Goal: Task Accomplishment & Management: Use online tool/utility

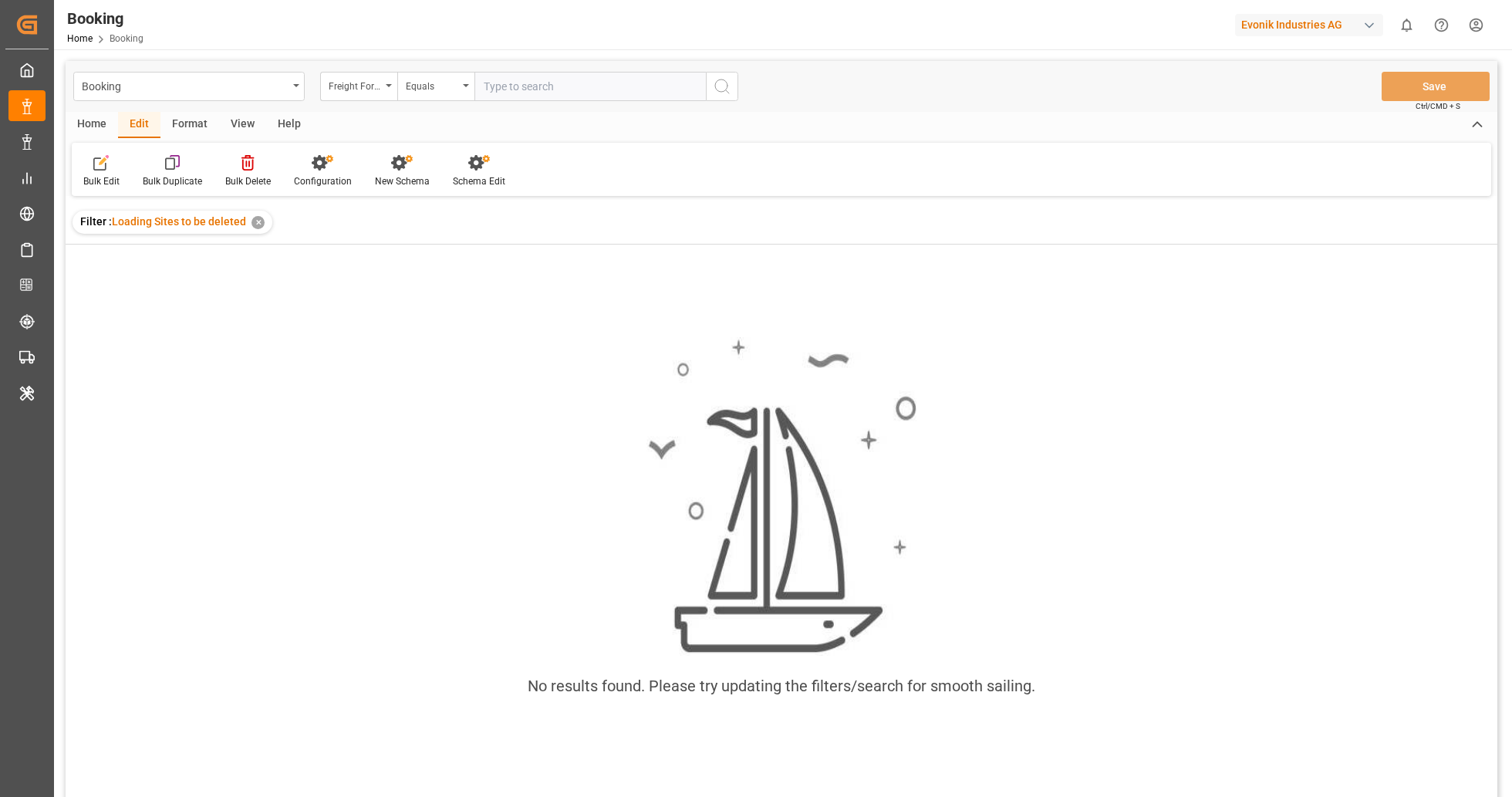
click at [258, 224] on div "✕" at bounding box center [258, 223] width 13 height 13
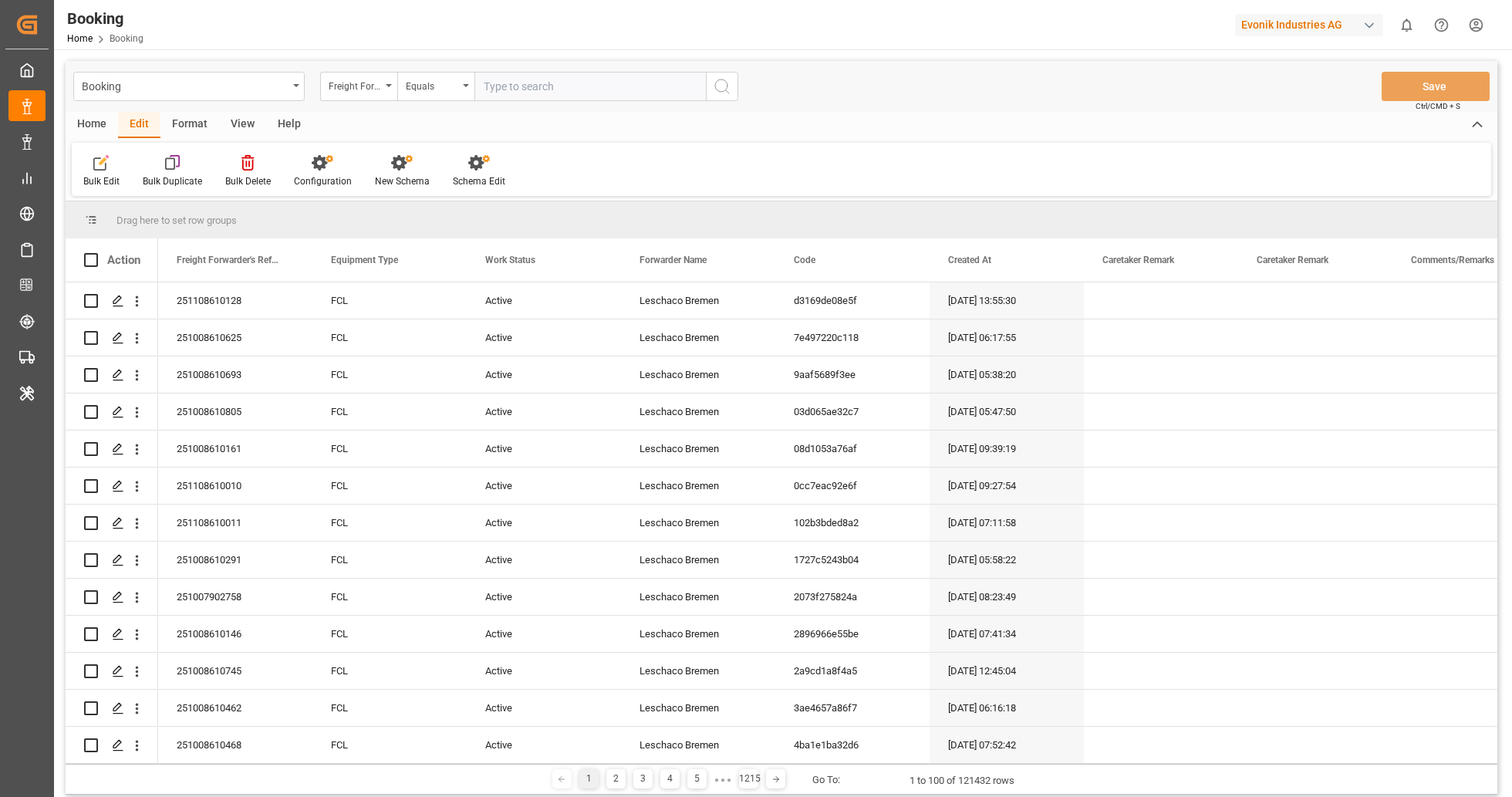
click at [187, 124] on div "Format" at bounding box center [190, 125] width 59 height 26
click at [100, 166] on icon at bounding box center [105, 163] width 14 height 15
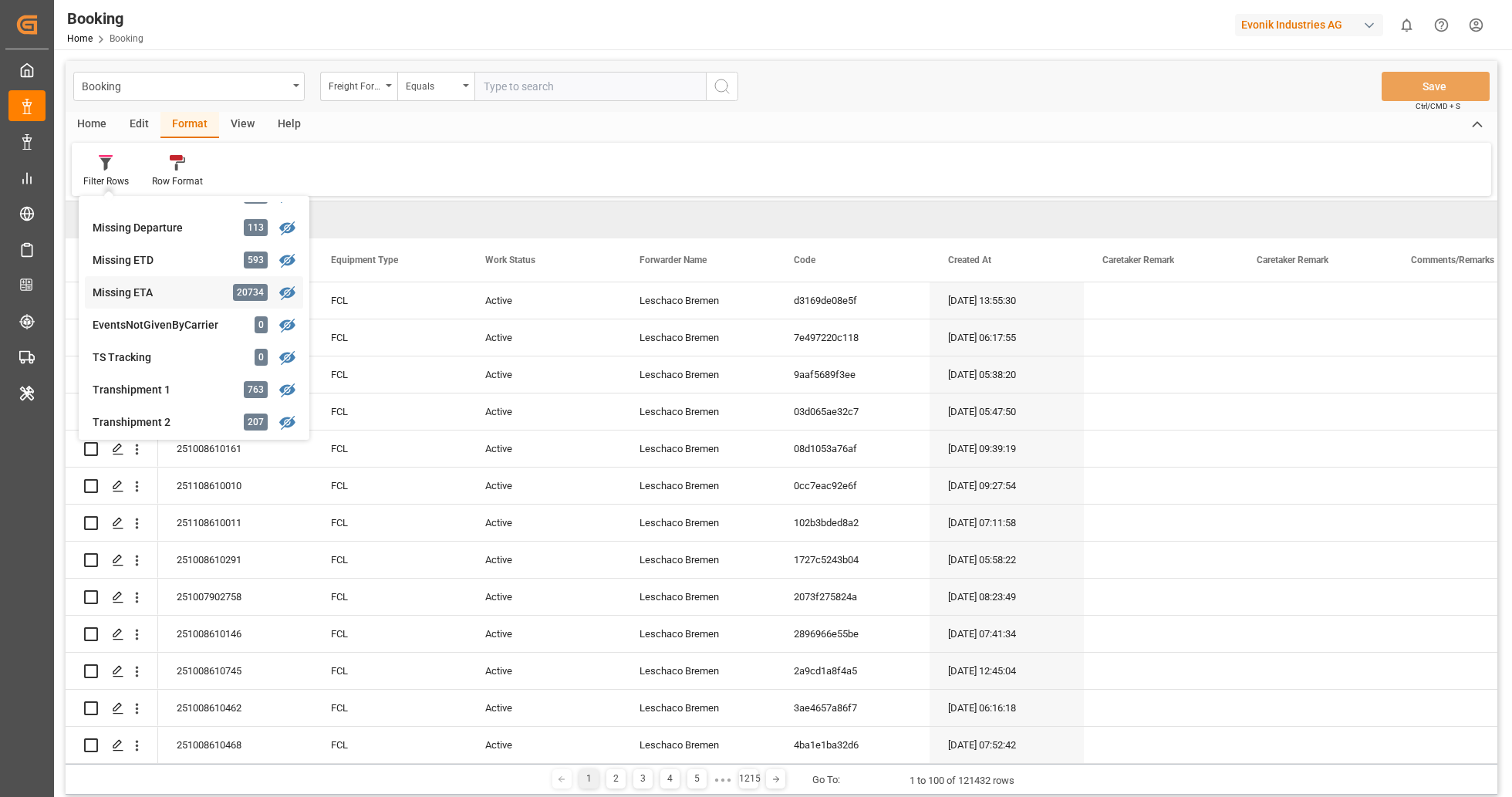
scroll to position [344, 0]
click at [158, 298] on div "Booking Freight Forwarder's Reference No. Equals Save Ctrl/CMD + S Home Edit Fo…" at bounding box center [781, 428] width 1432 height 734
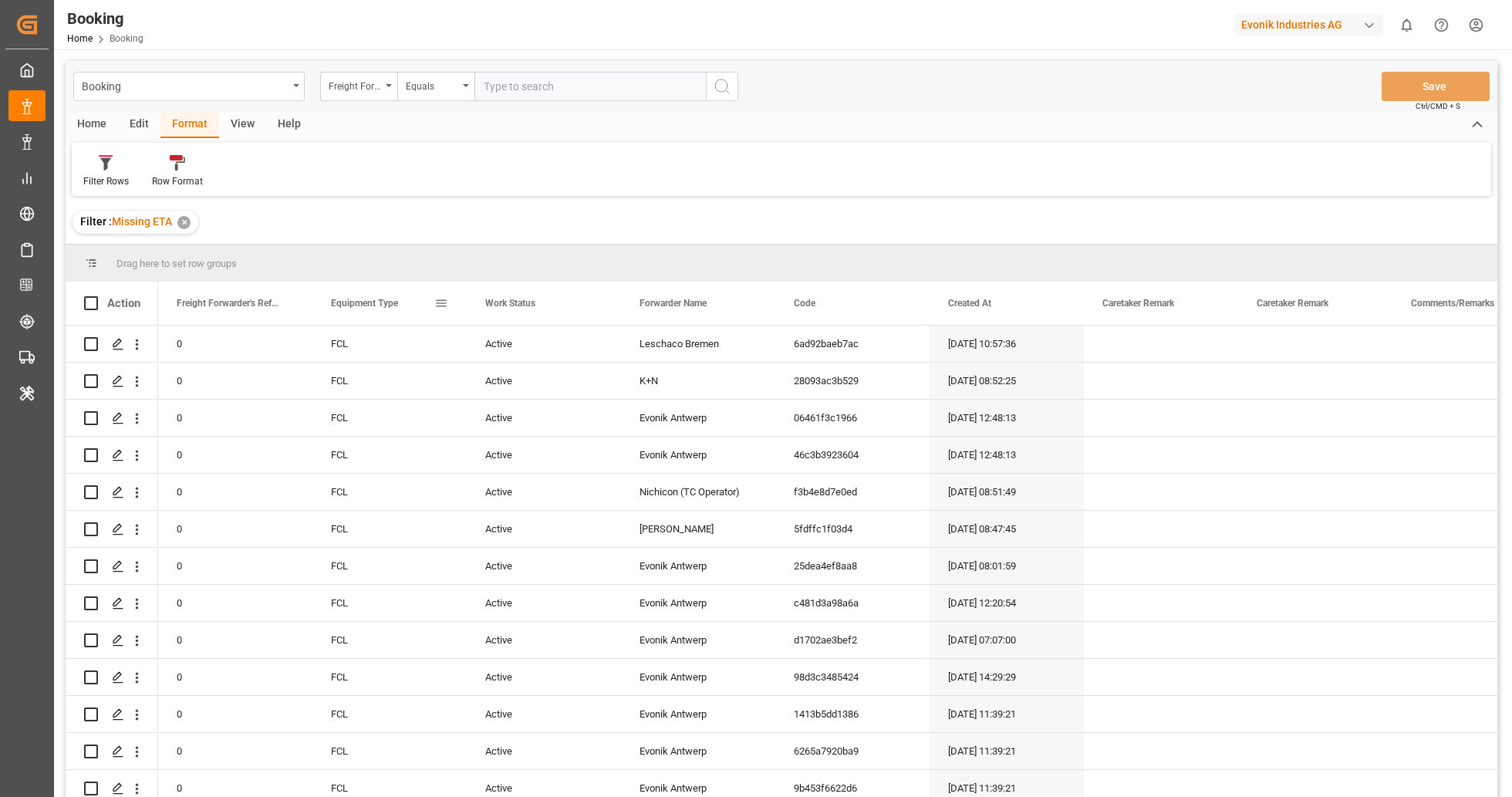
click at [439, 304] on span at bounding box center [441, 303] width 14 height 14
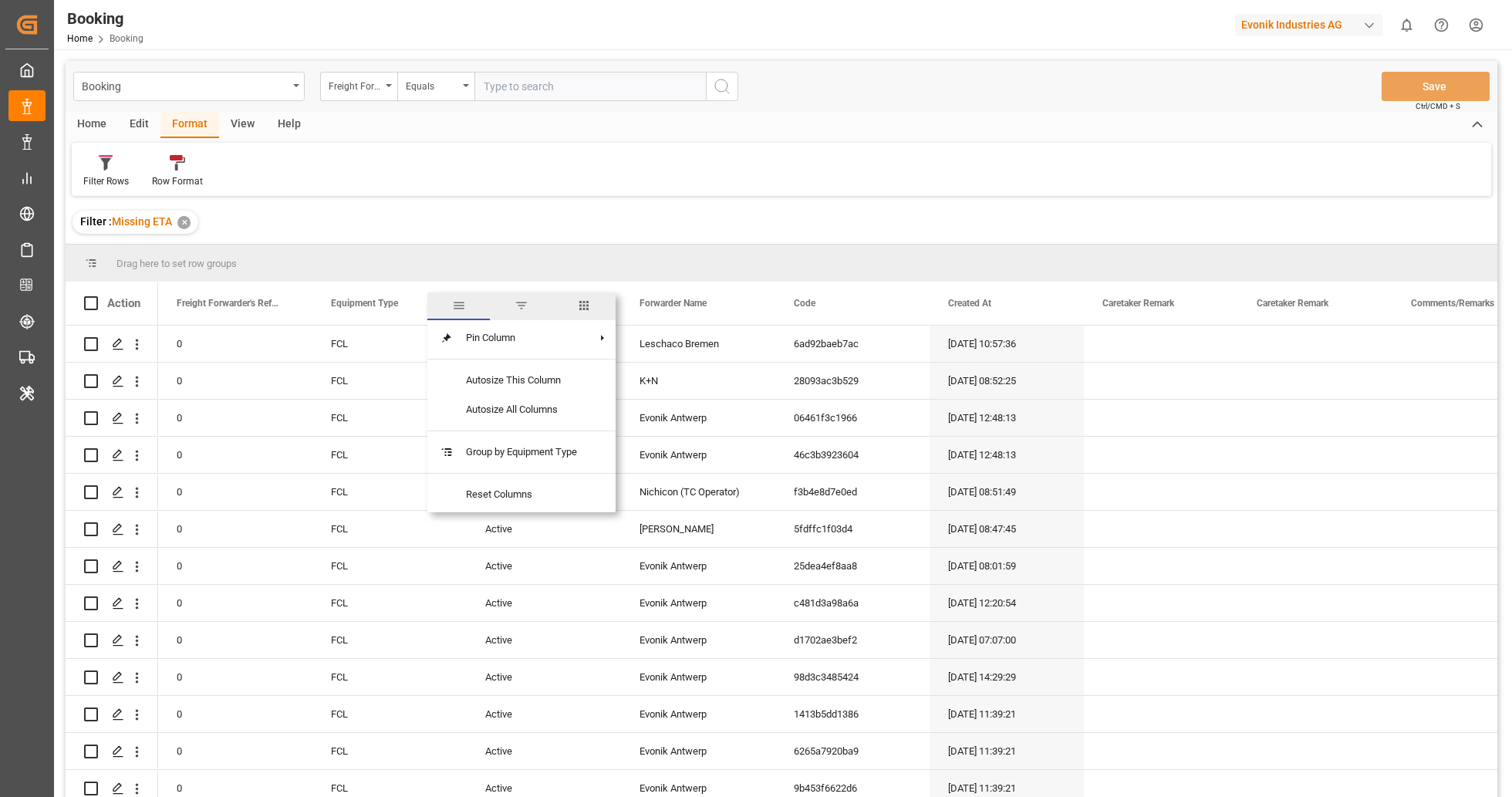
click at [579, 310] on span "columns" at bounding box center [584, 306] width 63 height 28
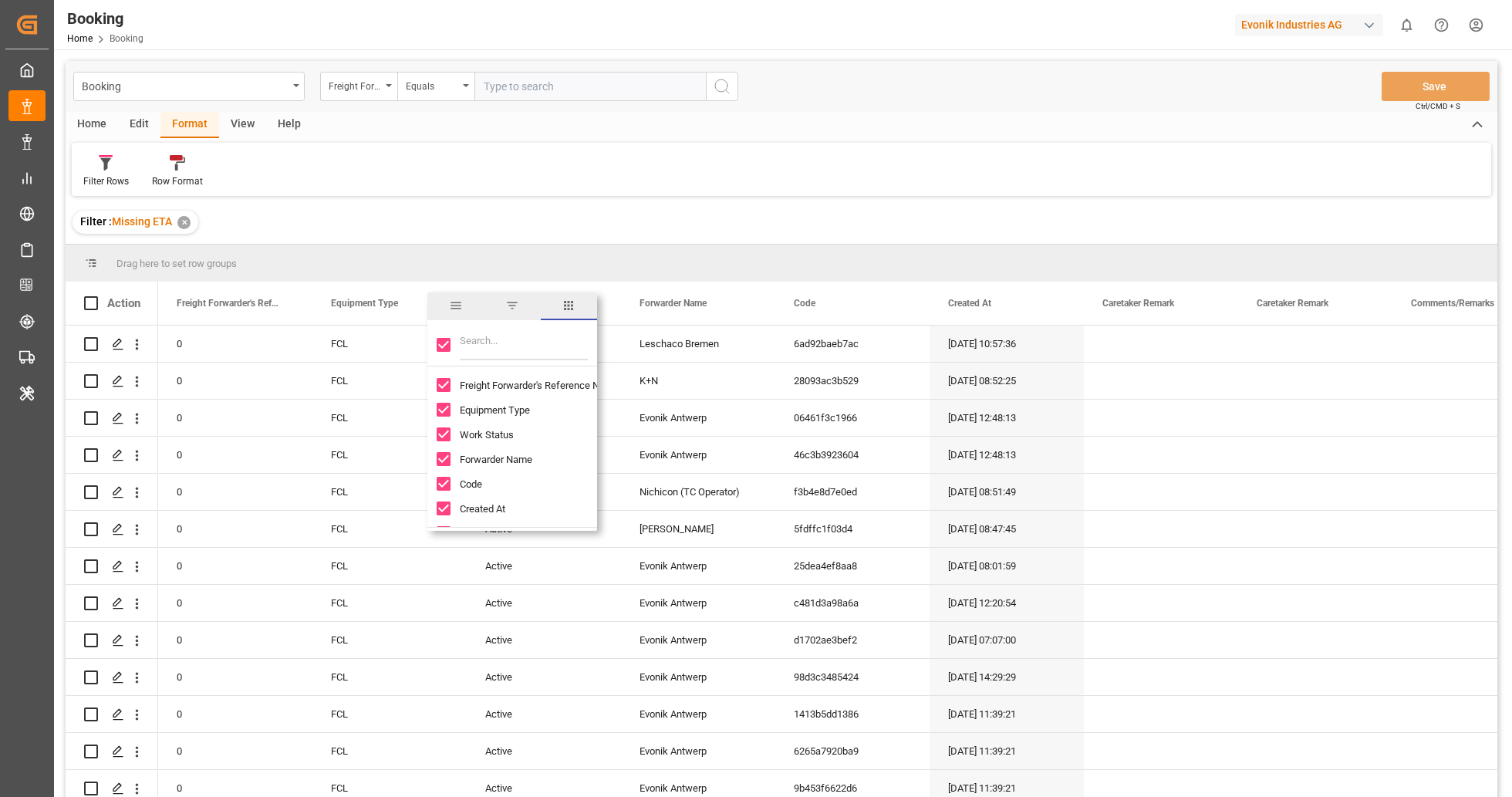
click at [446, 344] on input "Toggle Select All Columns" at bounding box center [443, 344] width 14 height 14
checkbox input "false"
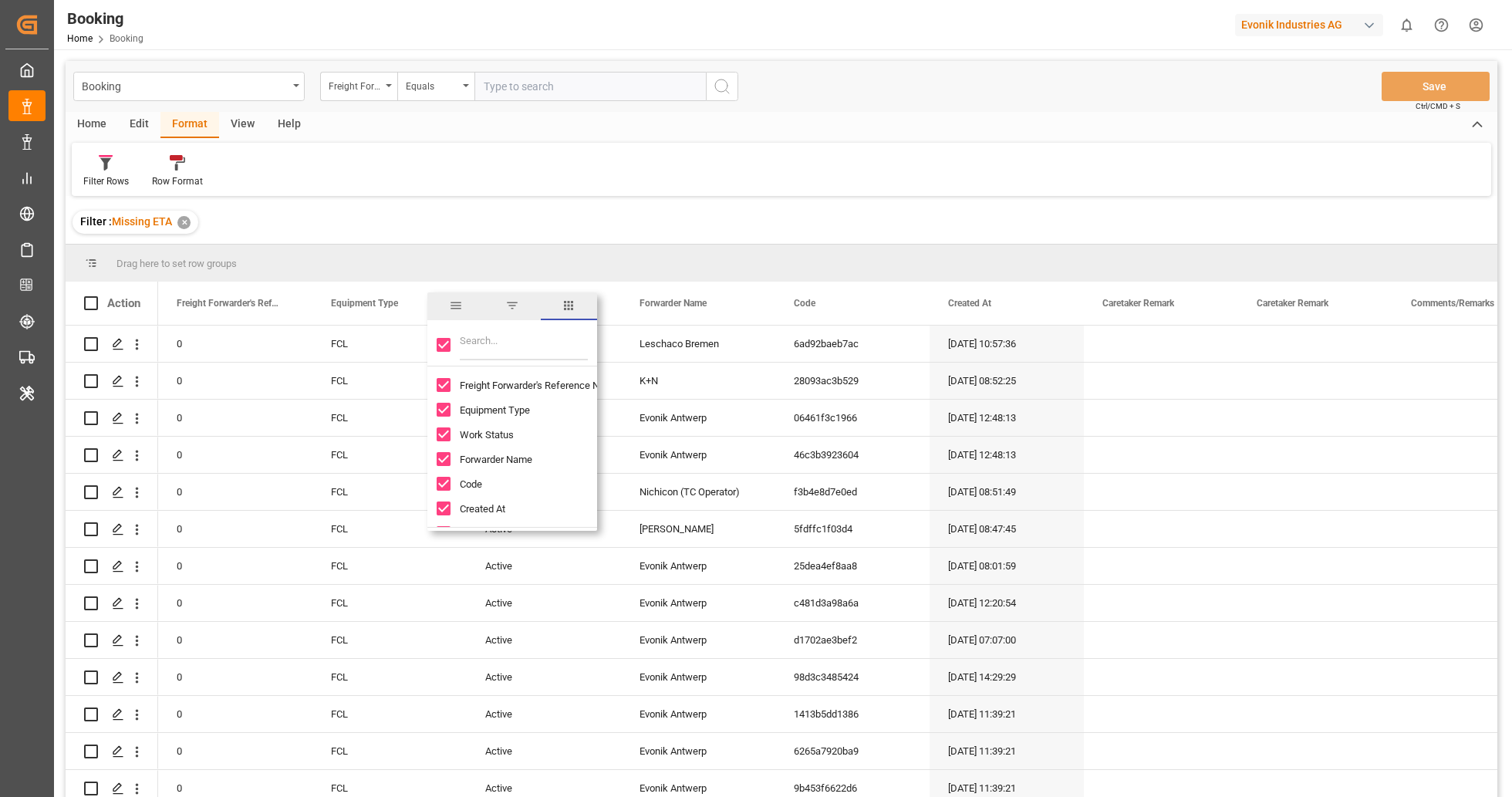
checkbox input "false"
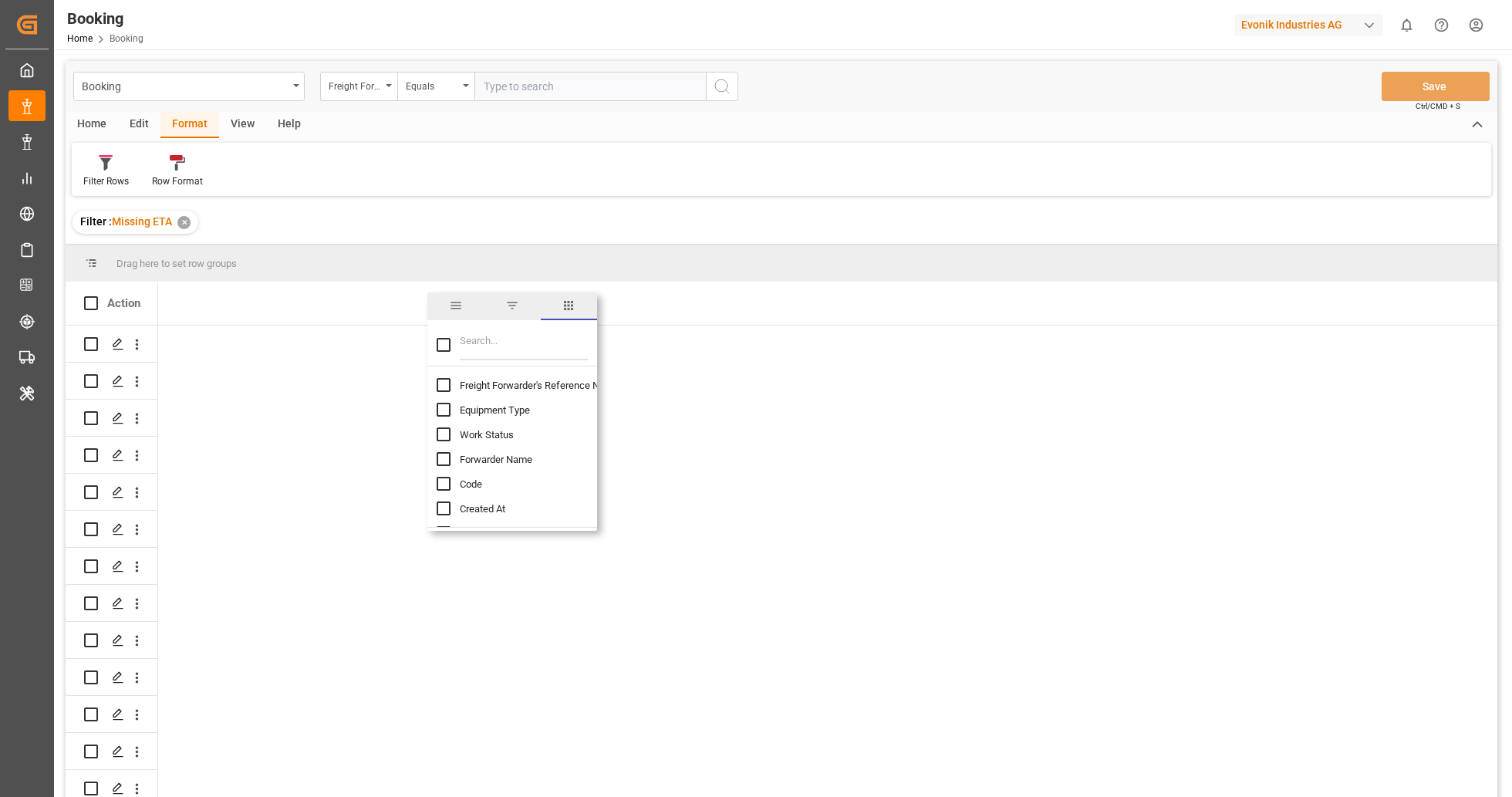
click at [489, 339] on input "Filter Columns Input" at bounding box center [523, 345] width 128 height 31
type input "deliv"
click at [489, 387] on span "Delivery No." at bounding box center [485, 385] width 52 height 12
checkbox input "false"
checkbox input "true"
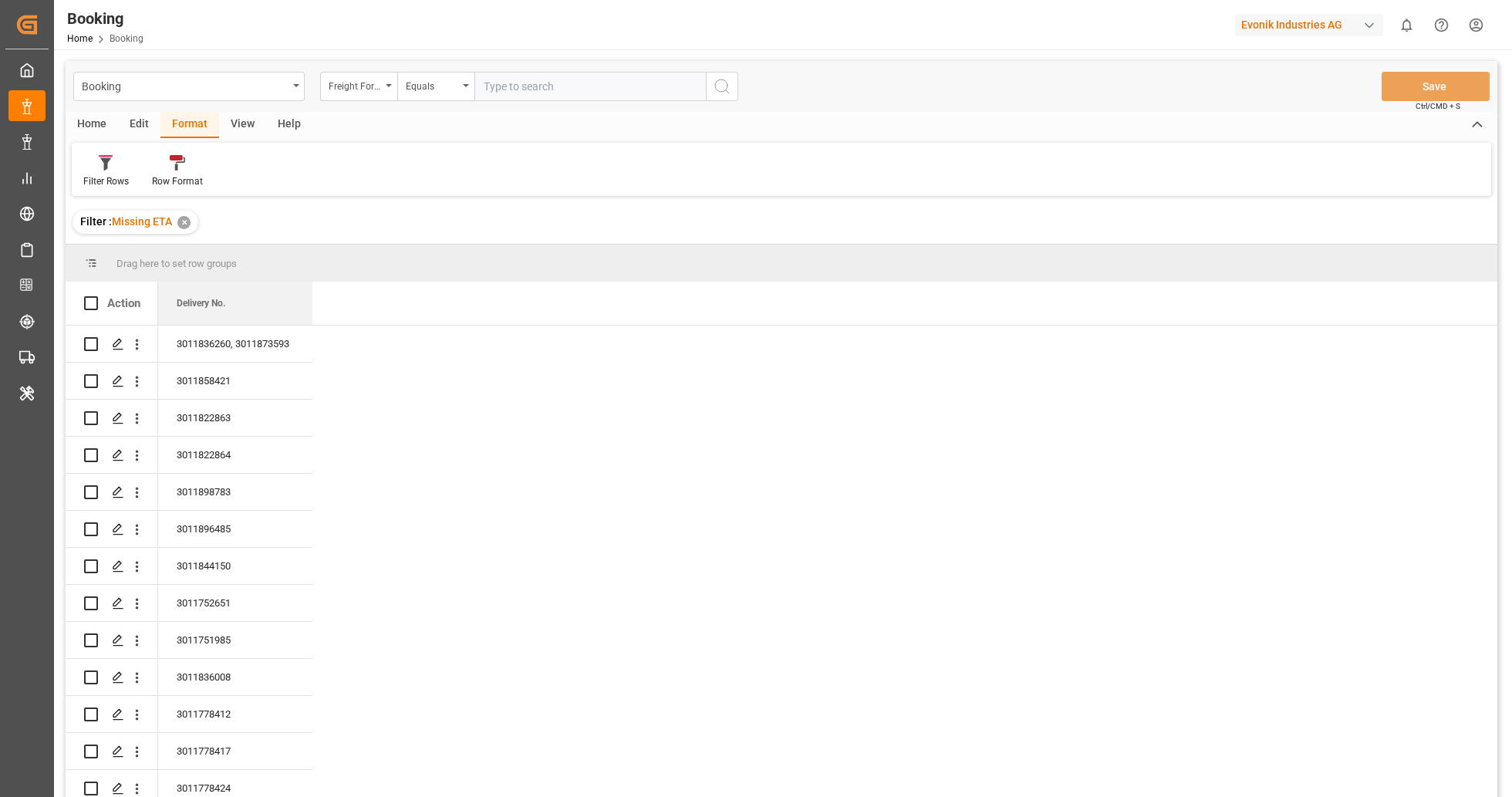
drag, startPoint x: 199, startPoint y: 306, endPoint x: 209, endPoint y: 255, distance: 52.0
click at [209, 255] on div "Drag here to set row groups Drag here to set column labels Action Delivery No." at bounding box center [781, 525] width 1432 height 563
drag, startPoint x: 232, startPoint y: 307, endPoint x: 242, endPoint y: 254, distance: 53.9
click at [242, 254] on div "Drag here to set row groups Drag here to set column labels Action Delivery No." at bounding box center [781, 525] width 1432 height 563
click at [286, 303] on span at bounding box center [286, 303] width 14 height 14
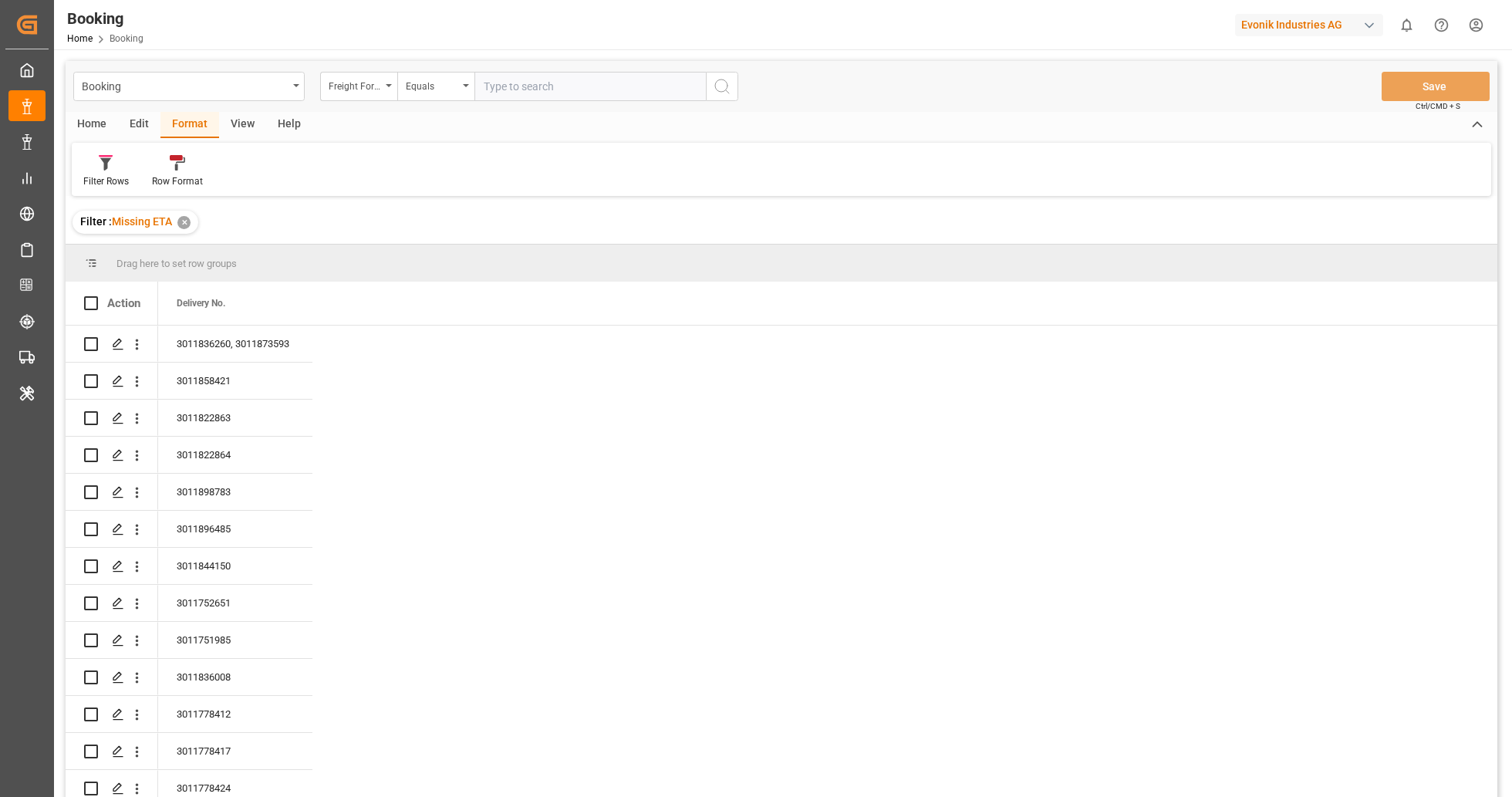
click at [614, 292] on div "Delivery No." at bounding box center [828, 304] width 1339 height 44
click at [185, 226] on div "✕" at bounding box center [184, 223] width 13 height 13
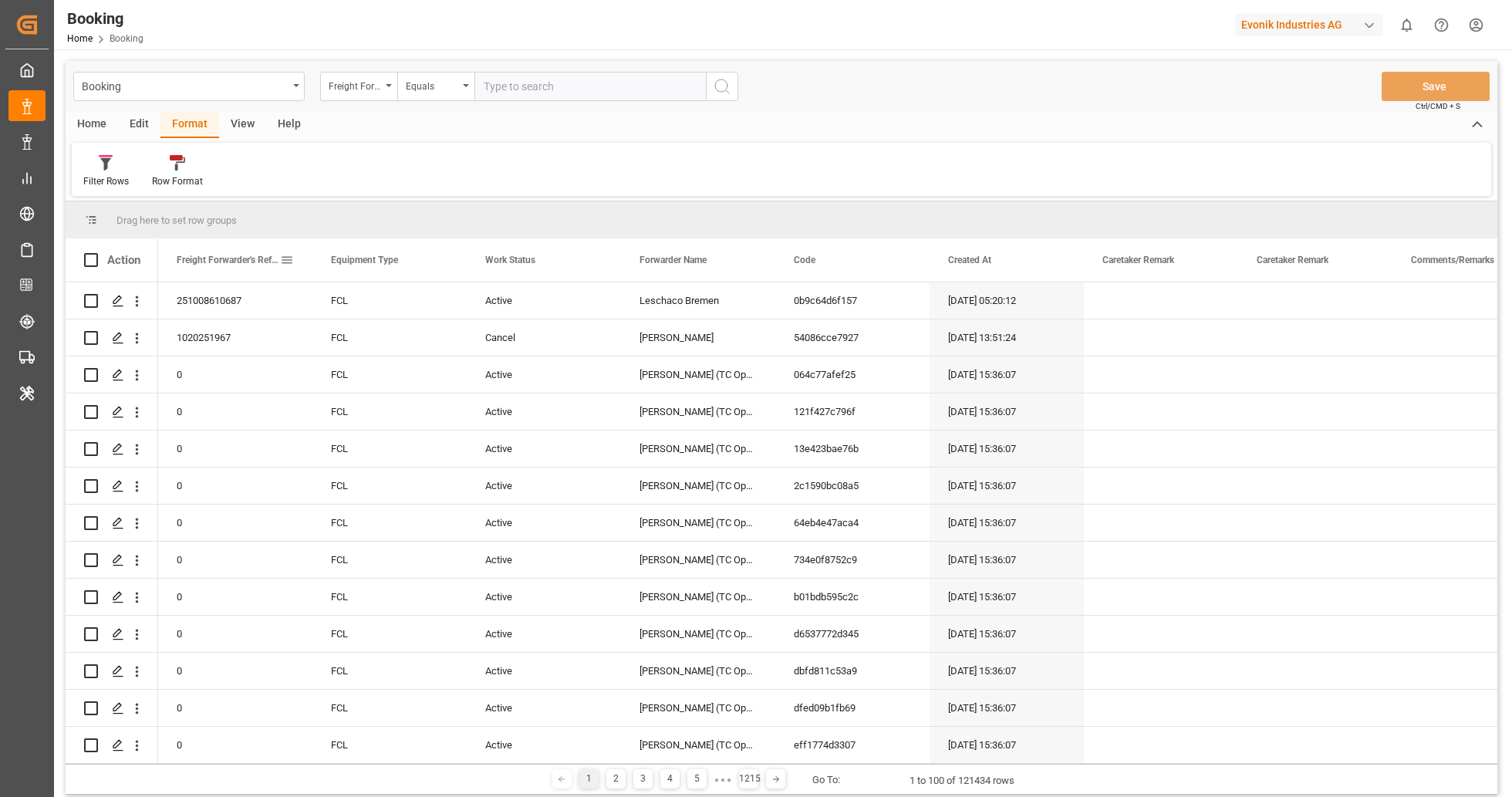
click at [290, 260] on span at bounding box center [286, 260] width 14 height 14
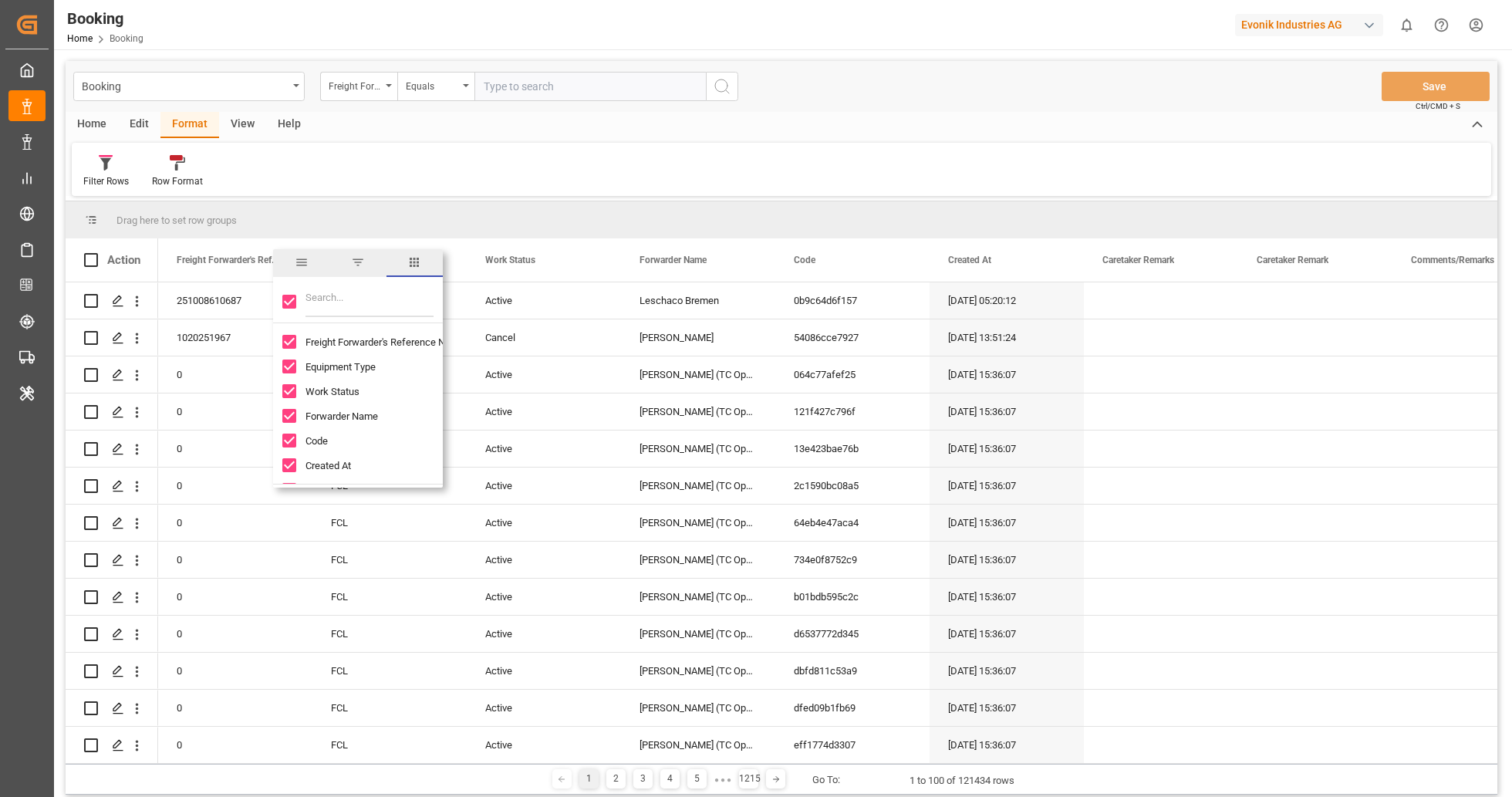
click at [293, 306] on input "Toggle Select All Columns" at bounding box center [289, 301] width 14 height 14
checkbox input "false"
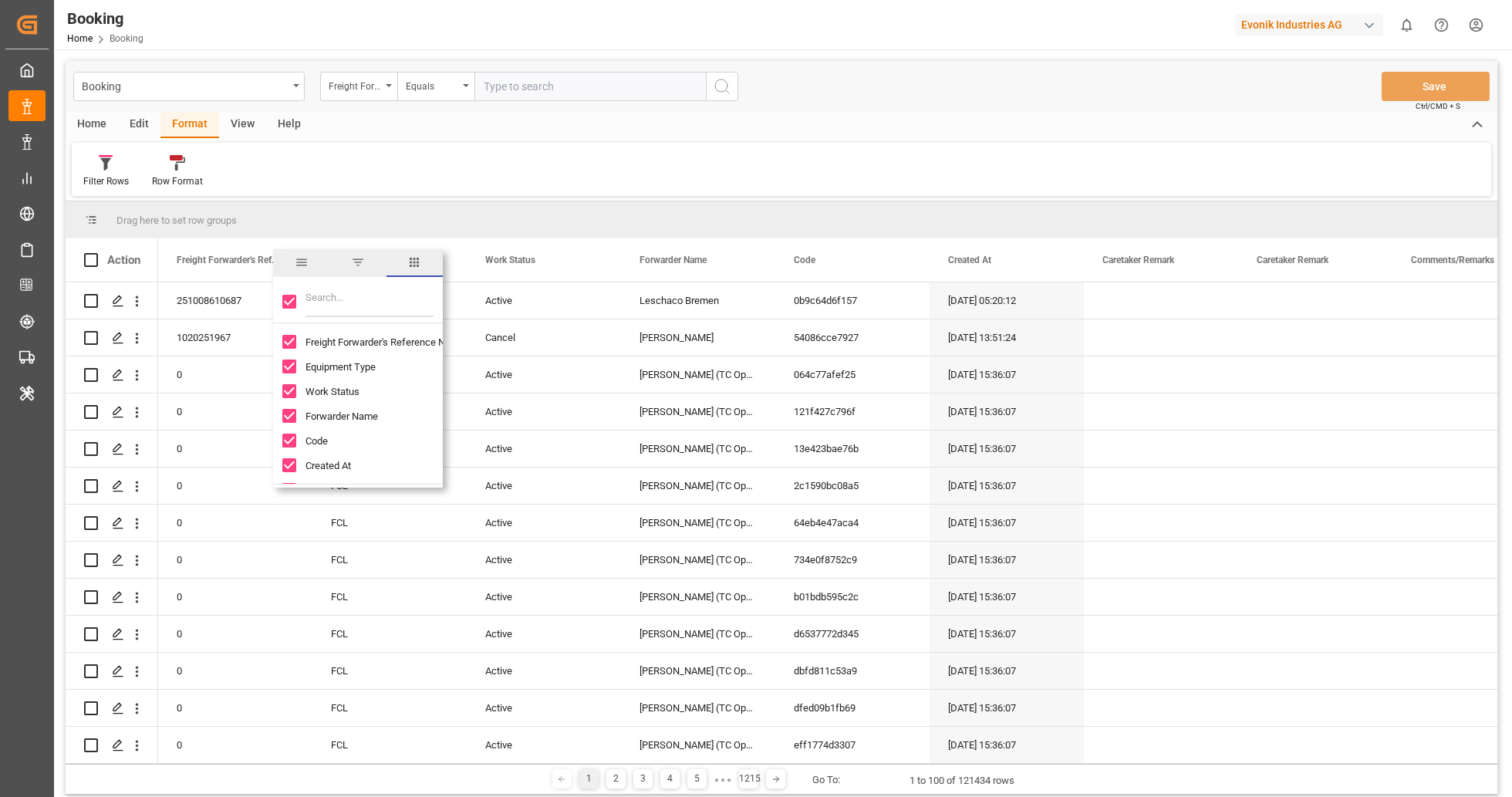
checkbox input "false"
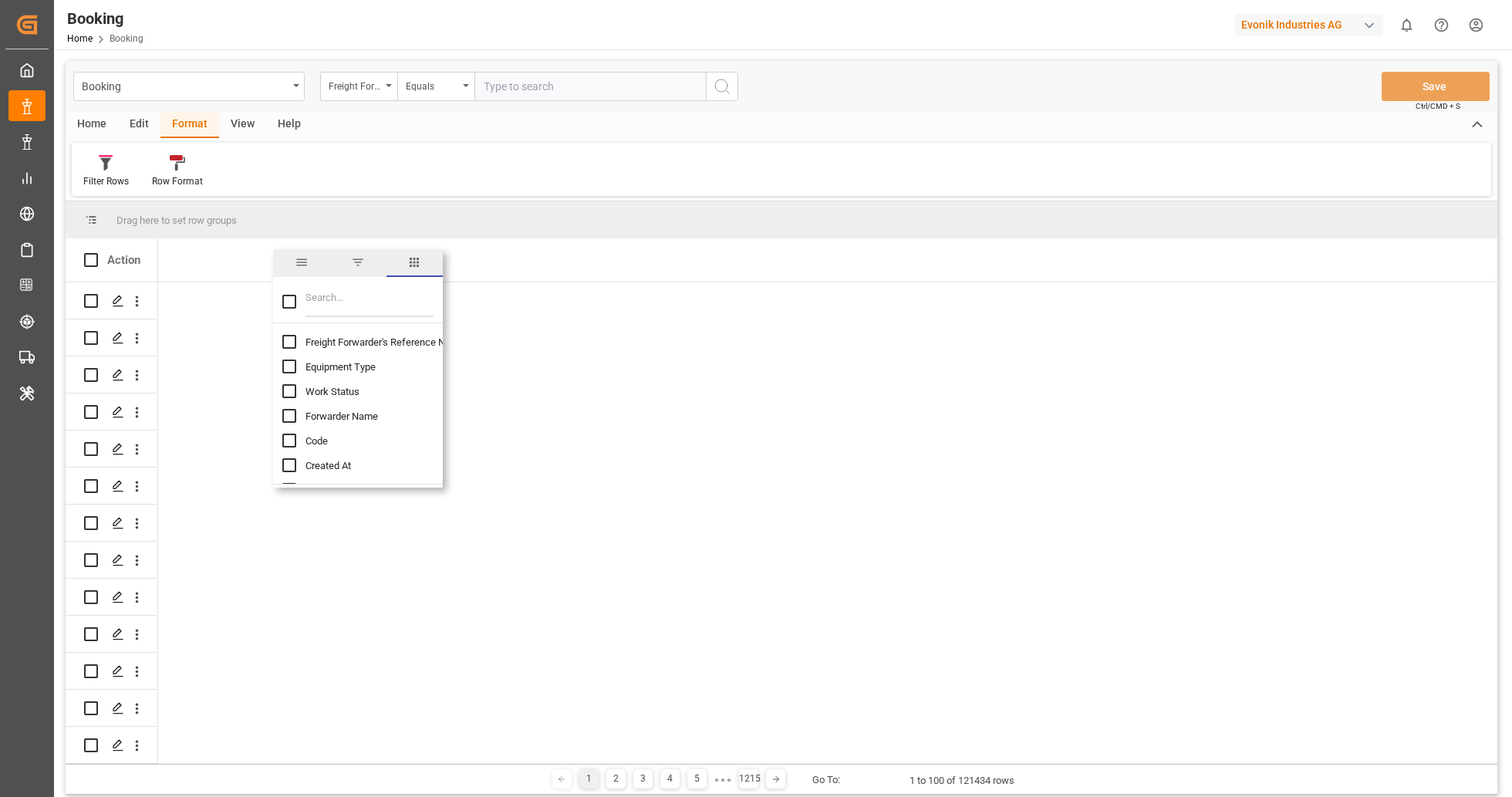
click at [349, 299] on input "Filter Columns Input" at bounding box center [369, 302] width 128 height 31
type input "DELIVE"
click at [284, 340] on input "Delivery No. column toggle visibility (hidden)" at bounding box center [289, 342] width 14 height 14
checkbox input "true"
checkbox input "false"
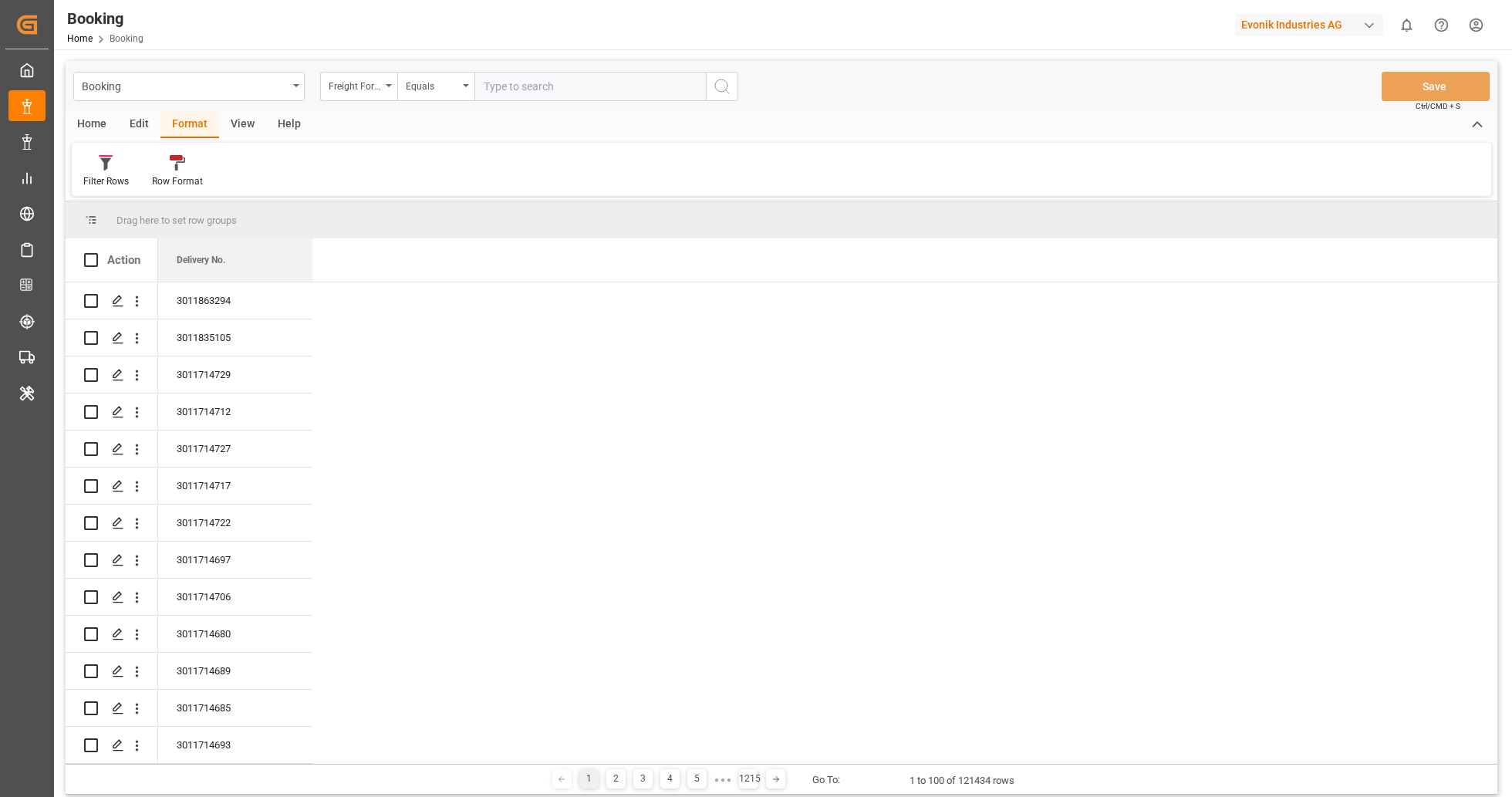
drag, startPoint x: 215, startPoint y: 265, endPoint x: 200, endPoint y: 211, distance: 56.0
click at [203, 202] on div "Drag here to set row groups Drag here to set column labels Action Delivery No." at bounding box center [781, 483] width 1432 height 563
drag, startPoint x: 216, startPoint y: 256, endPoint x: 169, endPoint y: 208, distance: 67.2
click at [169, 208] on div "Drag here to set row groups Drag here to set column labels Action Delivery No." at bounding box center [781, 483] width 1432 height 563
drag, startPoint x: 202, startPoint y: 255, endPoint x: 161, endPoint y: 232, distance: 47.0
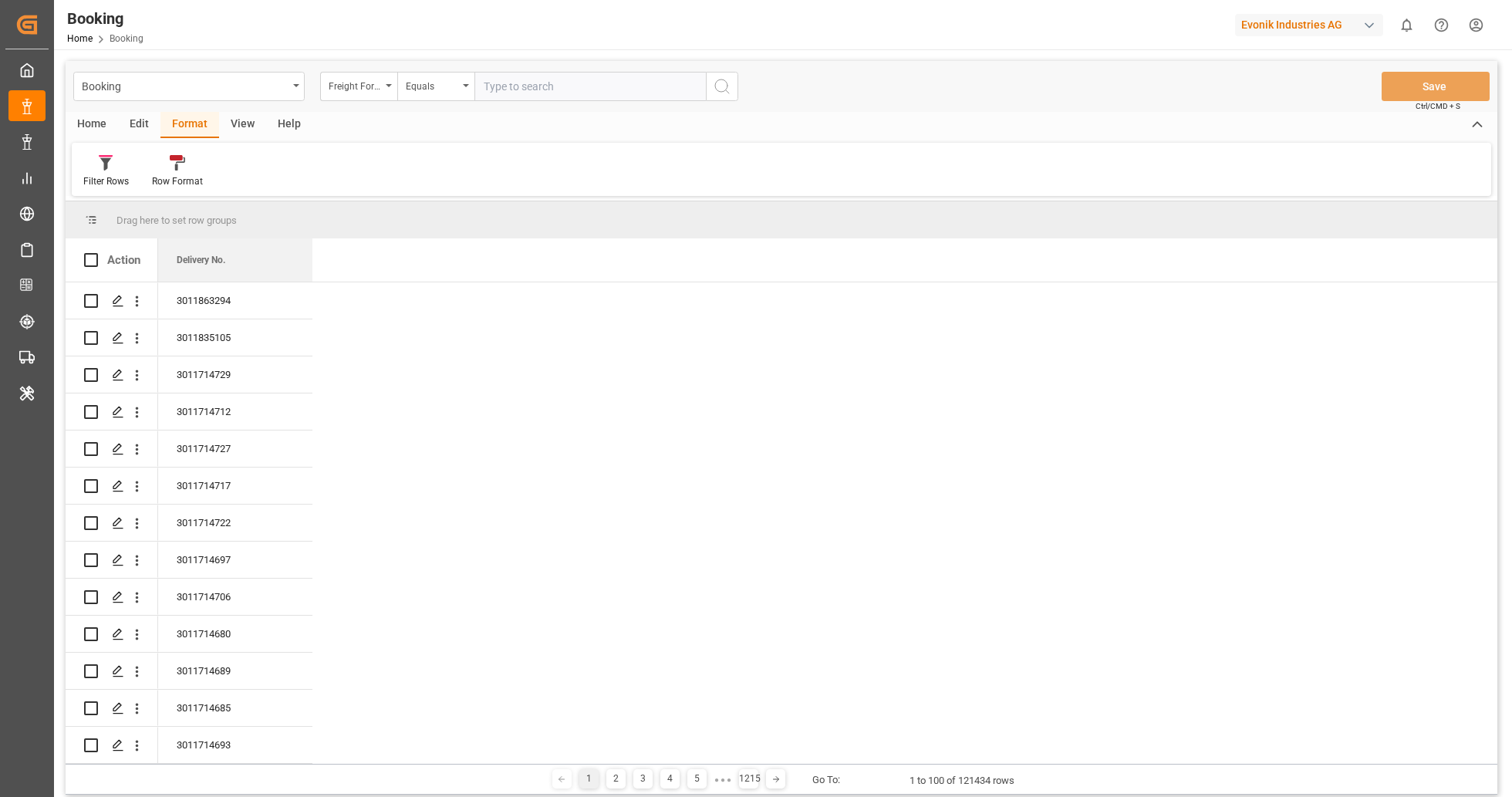
click at [153, 211] on div "Drag here to set row groups Drag here to set column labels Action Delivery No." at bounding box center [781, 483] width 1432 height 563
drag, startPoint x: 217, startPoint y: 267, endPoint x: 169, endPoint y: 227, distance: 62.5
click at [169, 227] on div "Drag here to set row groups Drag here to set column labels Action Delivery No." at bounding box center [781, 483] width 1432 height 563
click at [139, 119] on div "Edit" at bounding box center [139, 125] width 43 height 26
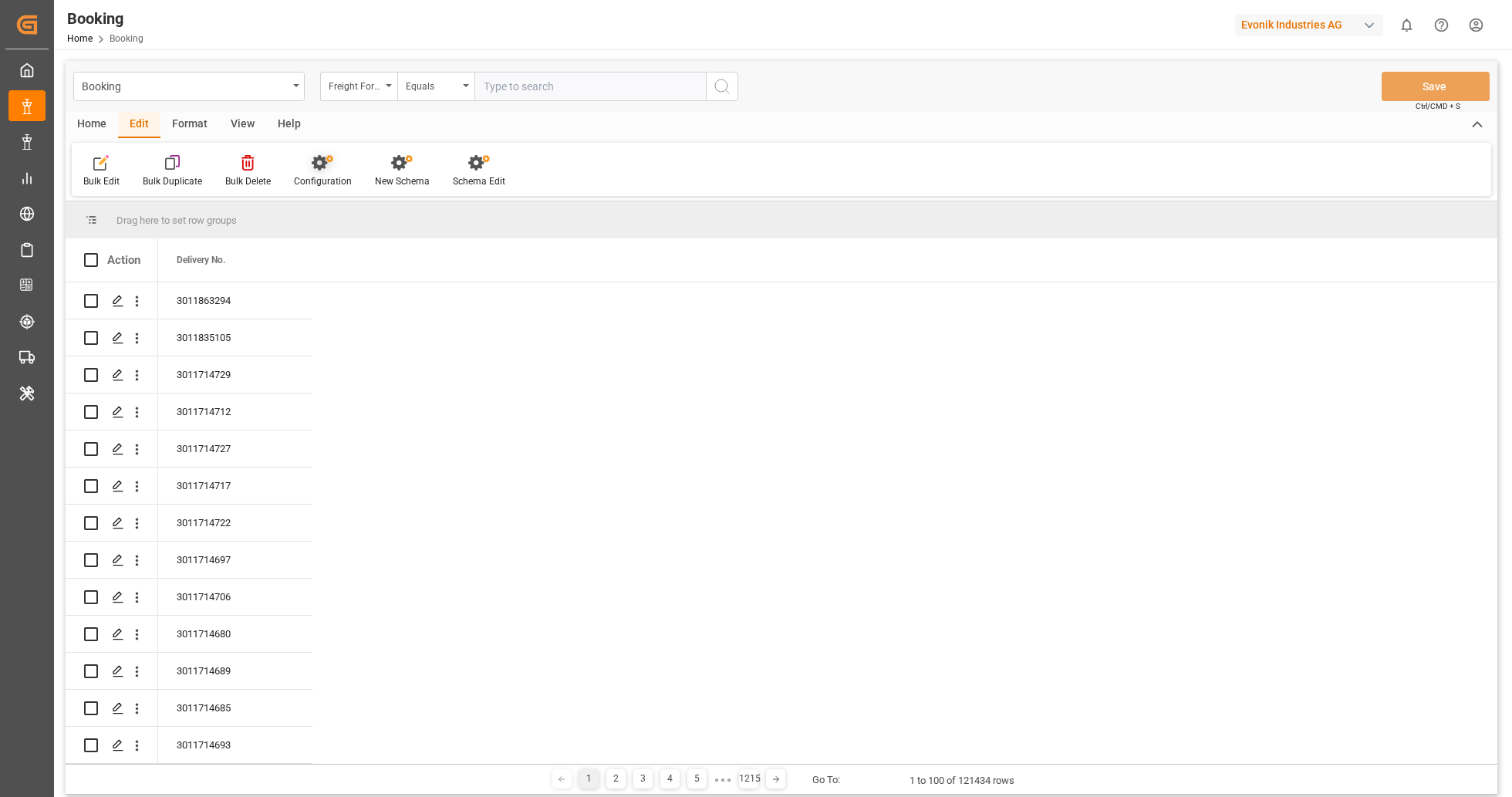
click at [313, 173] on div "Configuration" at bounding box center [323, 171] width 81 height 34
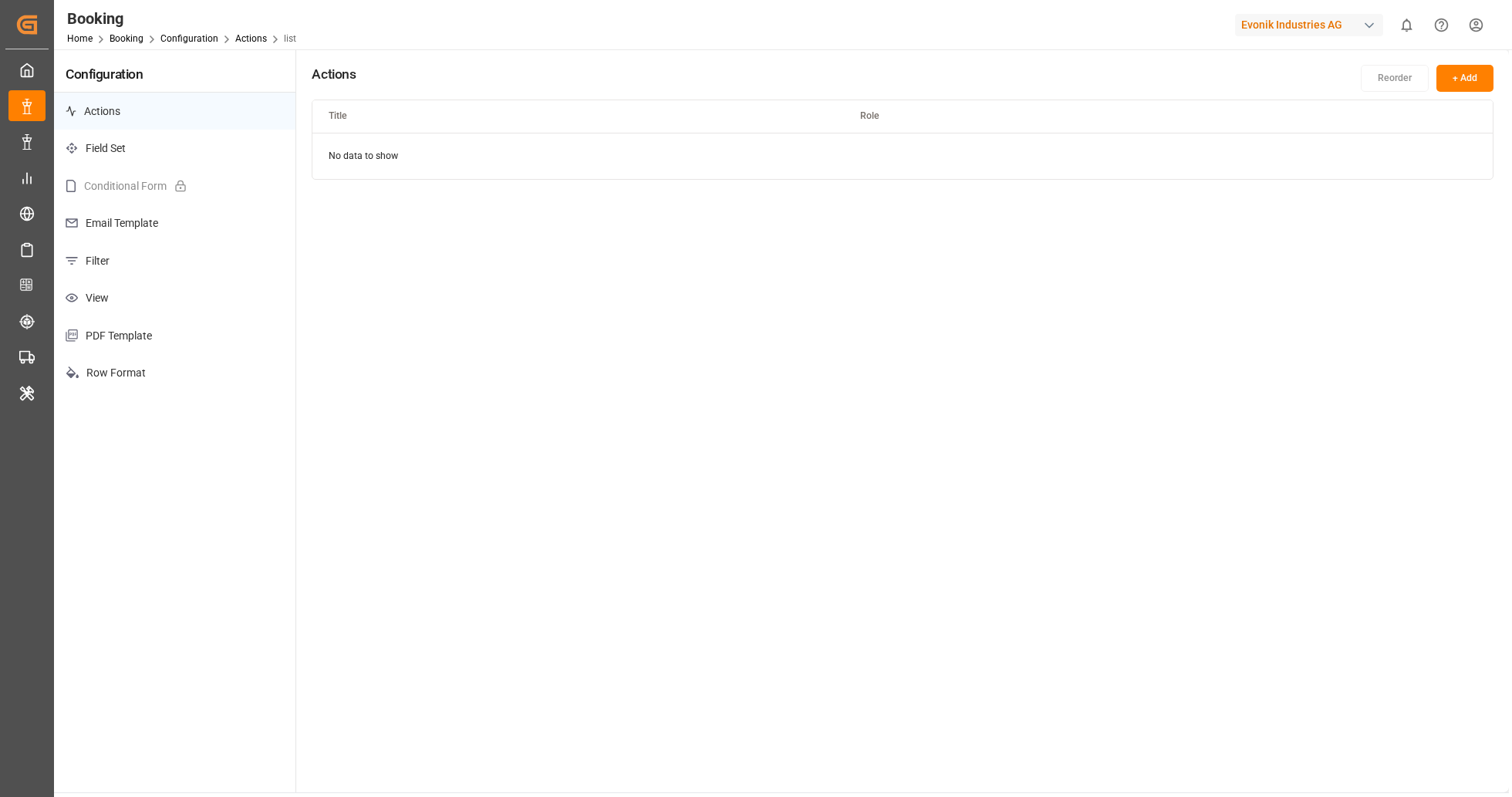
click at [142, 272] on p "Filter" at bounding box center [174, 262] width 242 height 38
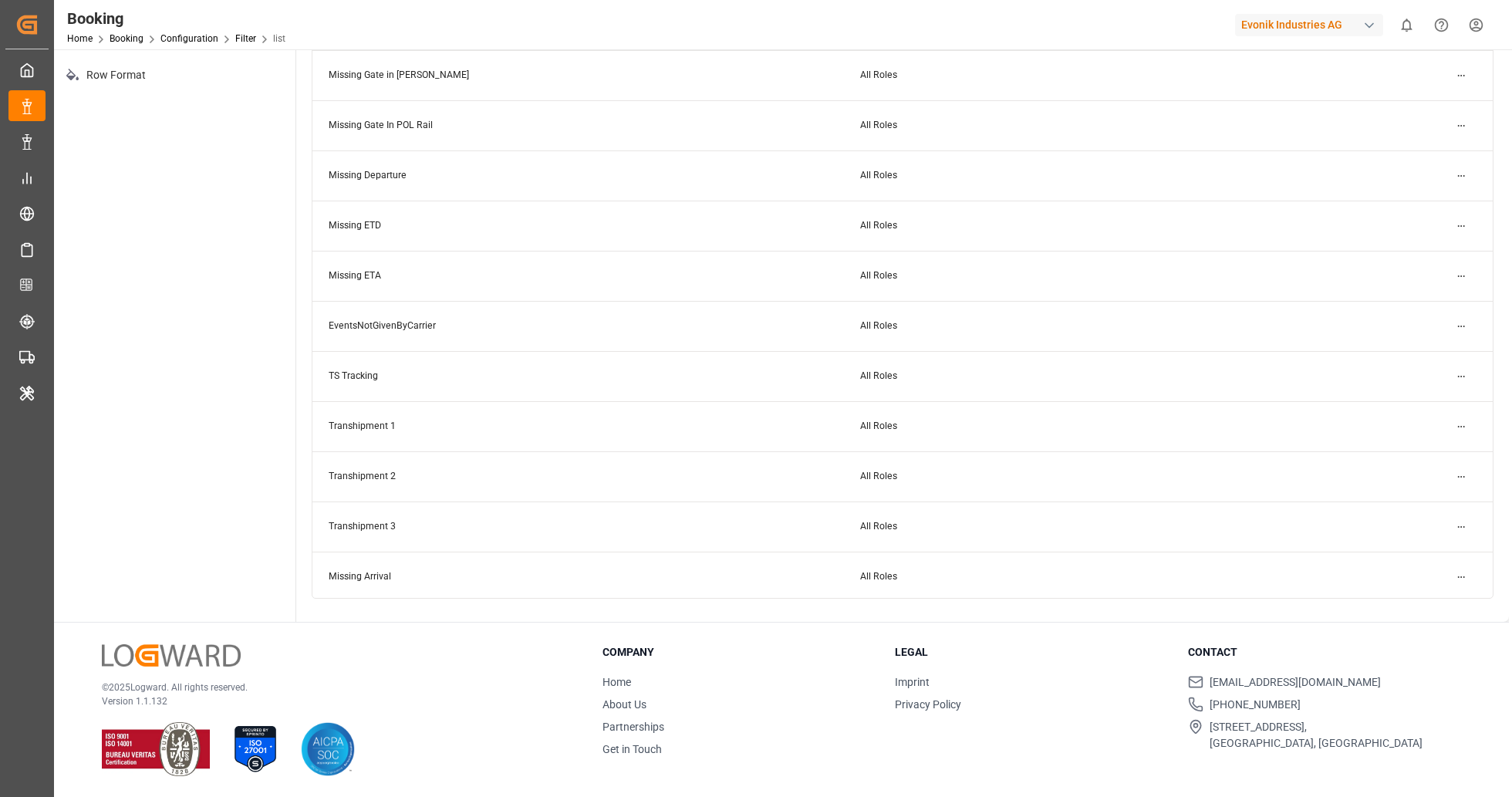
scroll to position [214, 0]
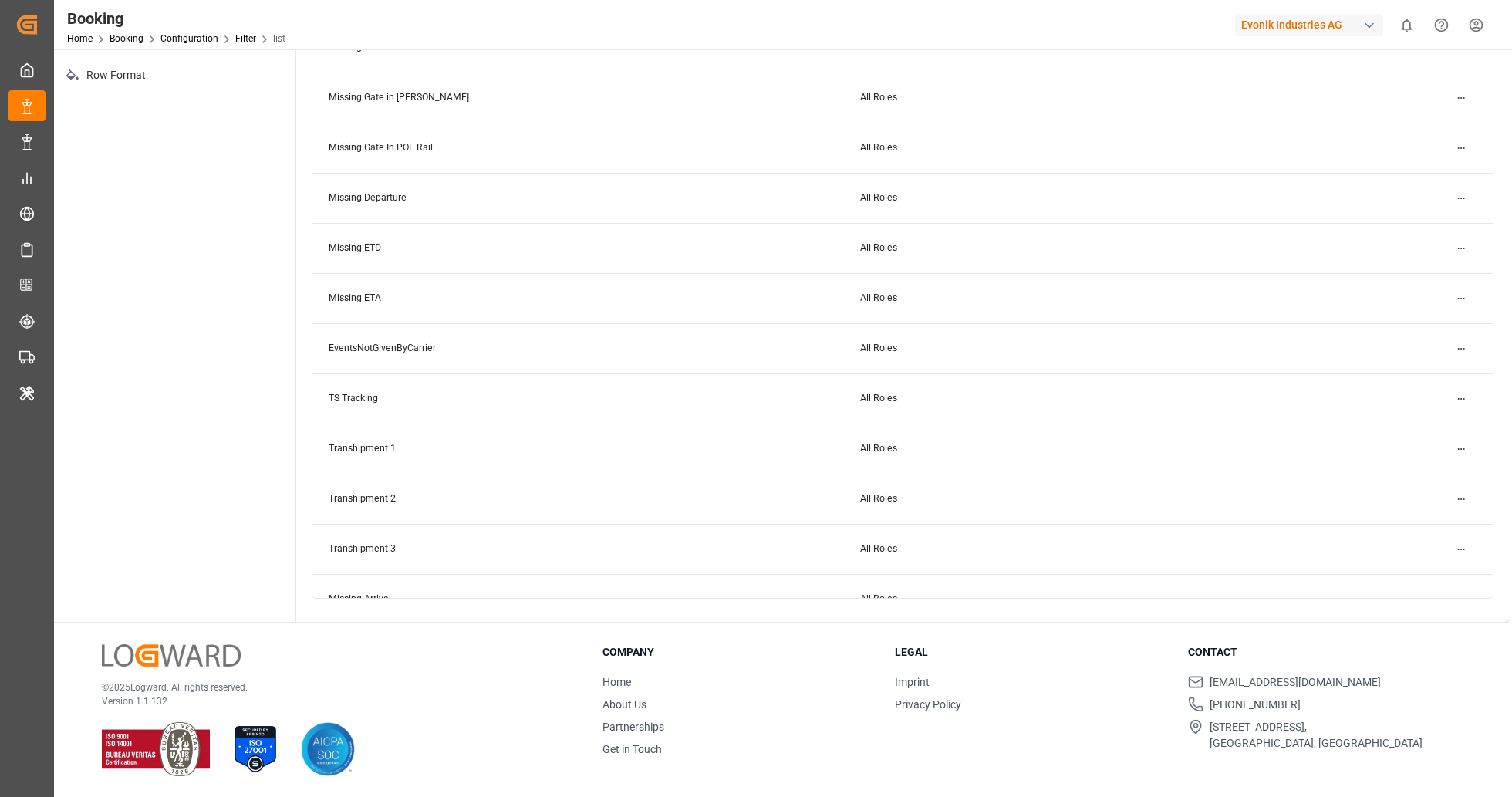
click at [1464, 201] on html "Created by potrace 1.15, written by [PERSON_NAME] [DATE]-[DATE] Created by potr…" at bounding box center [756, 398] width 1512 height 797
click at [1427, 227] on div "Edit" at bounding box center [1433, 228] width 79 height 22
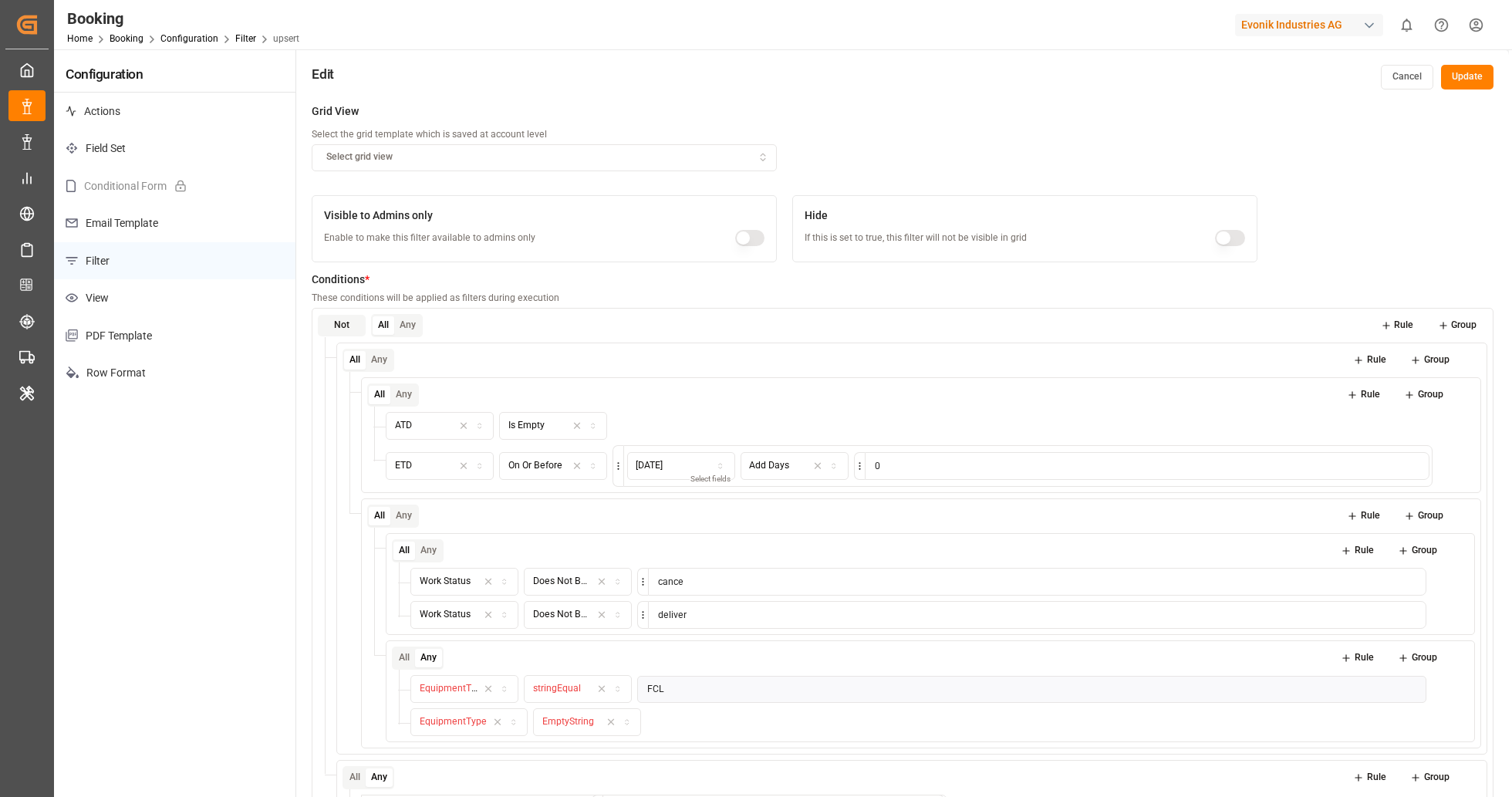
click at [382, 324] on button "All" at bounding box center [383, 325] width 22 height 19
click at [1401, 320] on button "Rule" at bounding box center [1398, 325] width 55 height 22
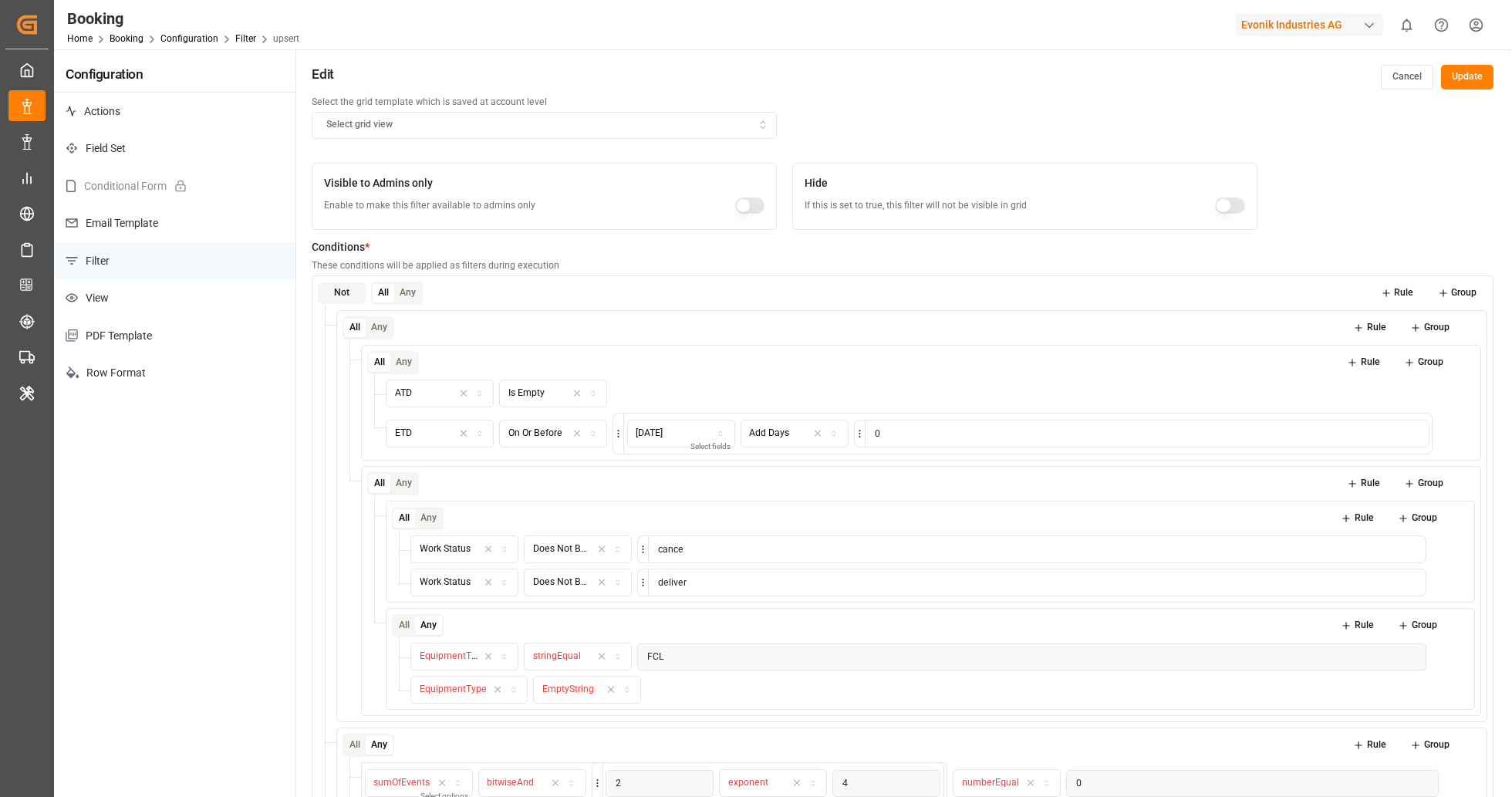
scroll to position [272, 0]
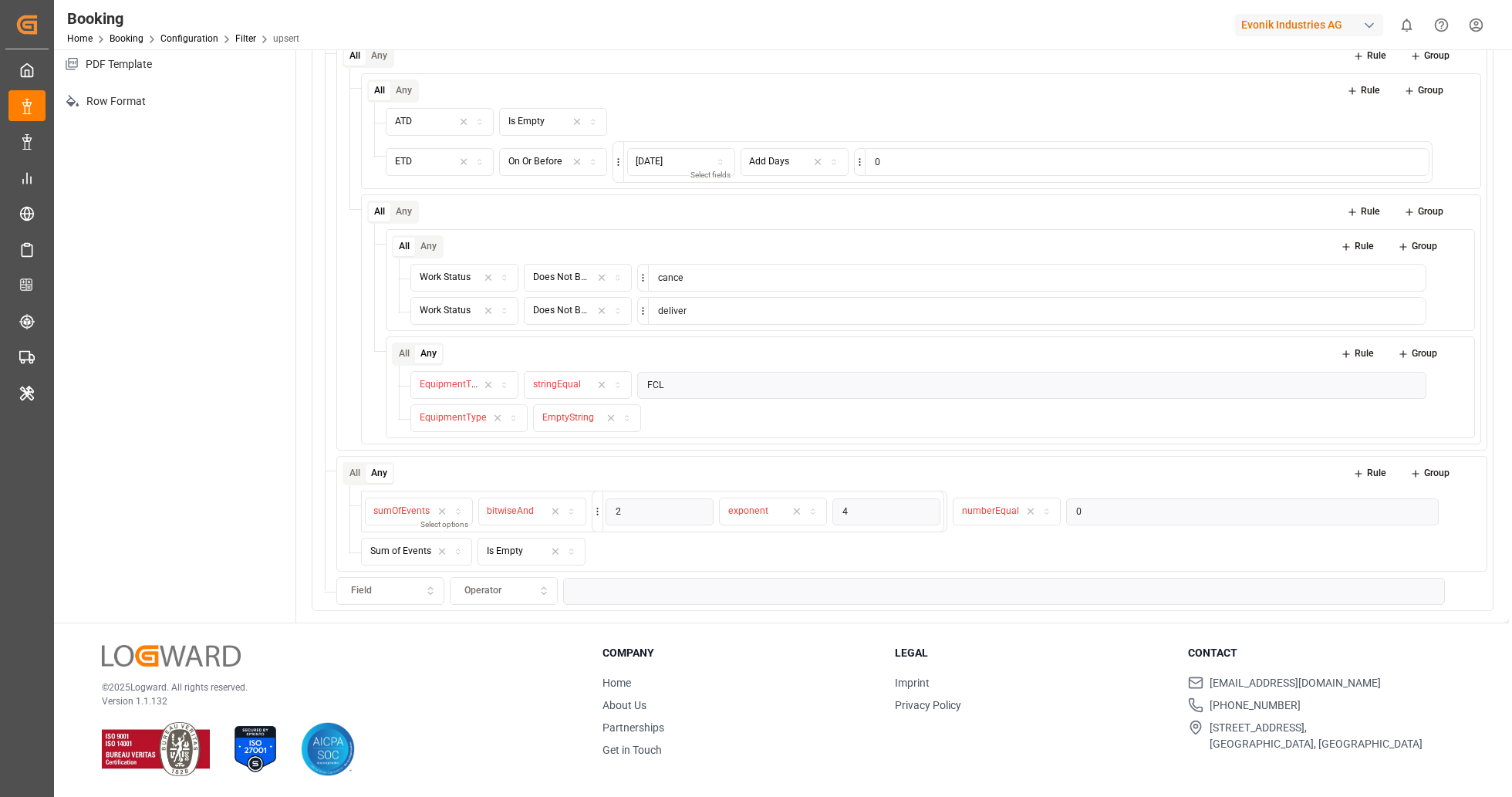
click at [402, 592] on div "Field" at bounding box center [390, 591] width 101 height 14
type input "DELI"
click at [439, 651] on div "Delivery No." at bounding box center [435, 646] width 196 height 22
click at [512, 584] on div "Operator" at bounding box center [503, 591] width 101 height 14
click at [465, 709] on div "© 2025 Logward. All rights reserved. Version 1.1.132" at bounding box center [333, 711] width 463 height 132
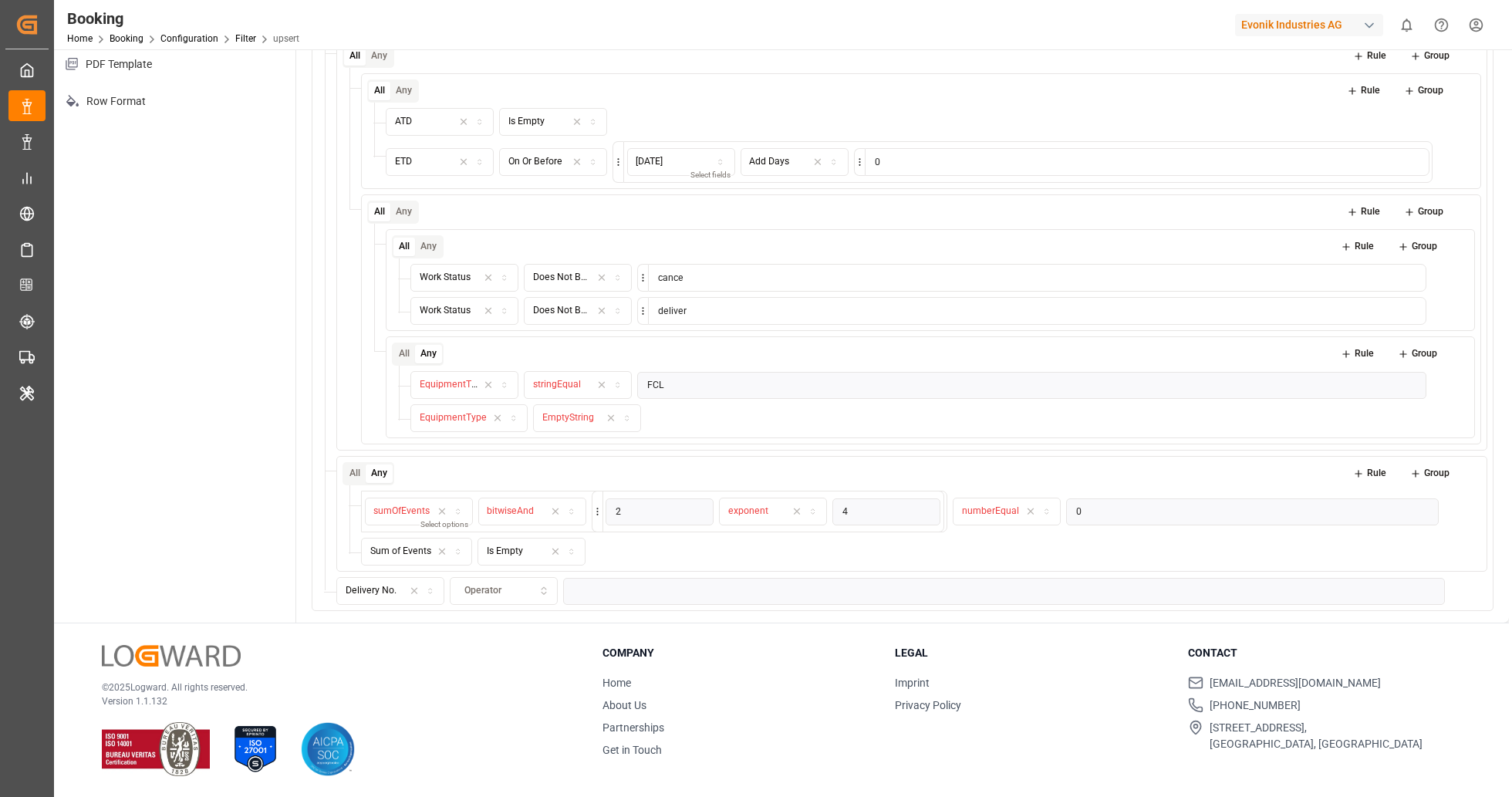
click at [546, 585] on icon "button" at bounding box center [544, 591] width 11 height 14
click at [503, 641] on div "Includes" at bounding box center [547, 646] width 193 height 22
click at [526, 589] on icon "button" at bounding box center [527, 592] width 5 height 5
click at [526, 591] on div "Operator" at bounding box center [503, 591] width 101 height 14
type input "N"
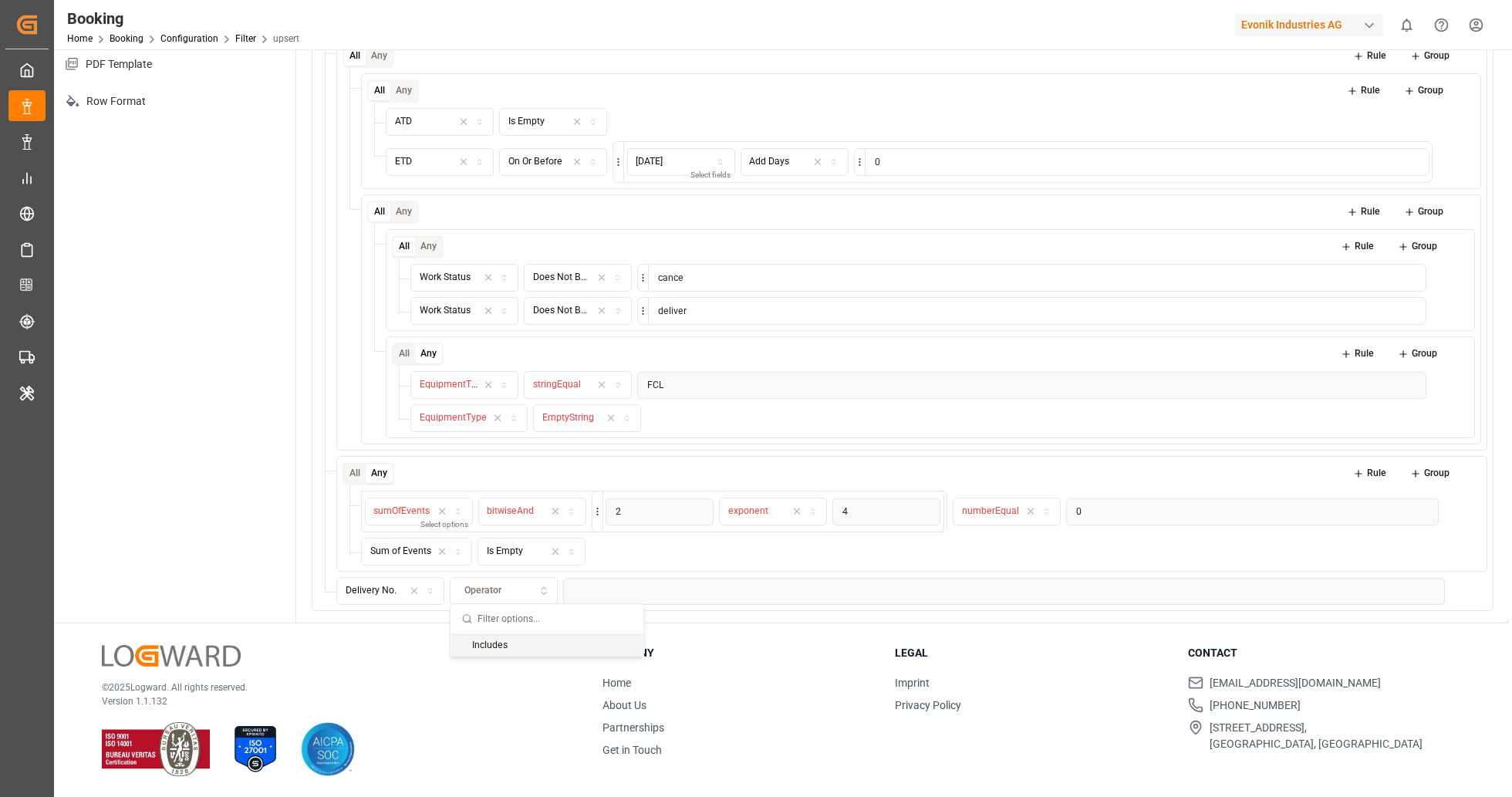
click at [562, 278] on div "Does Not Begin with" at bounding box center [562, 277] width 58 height 14
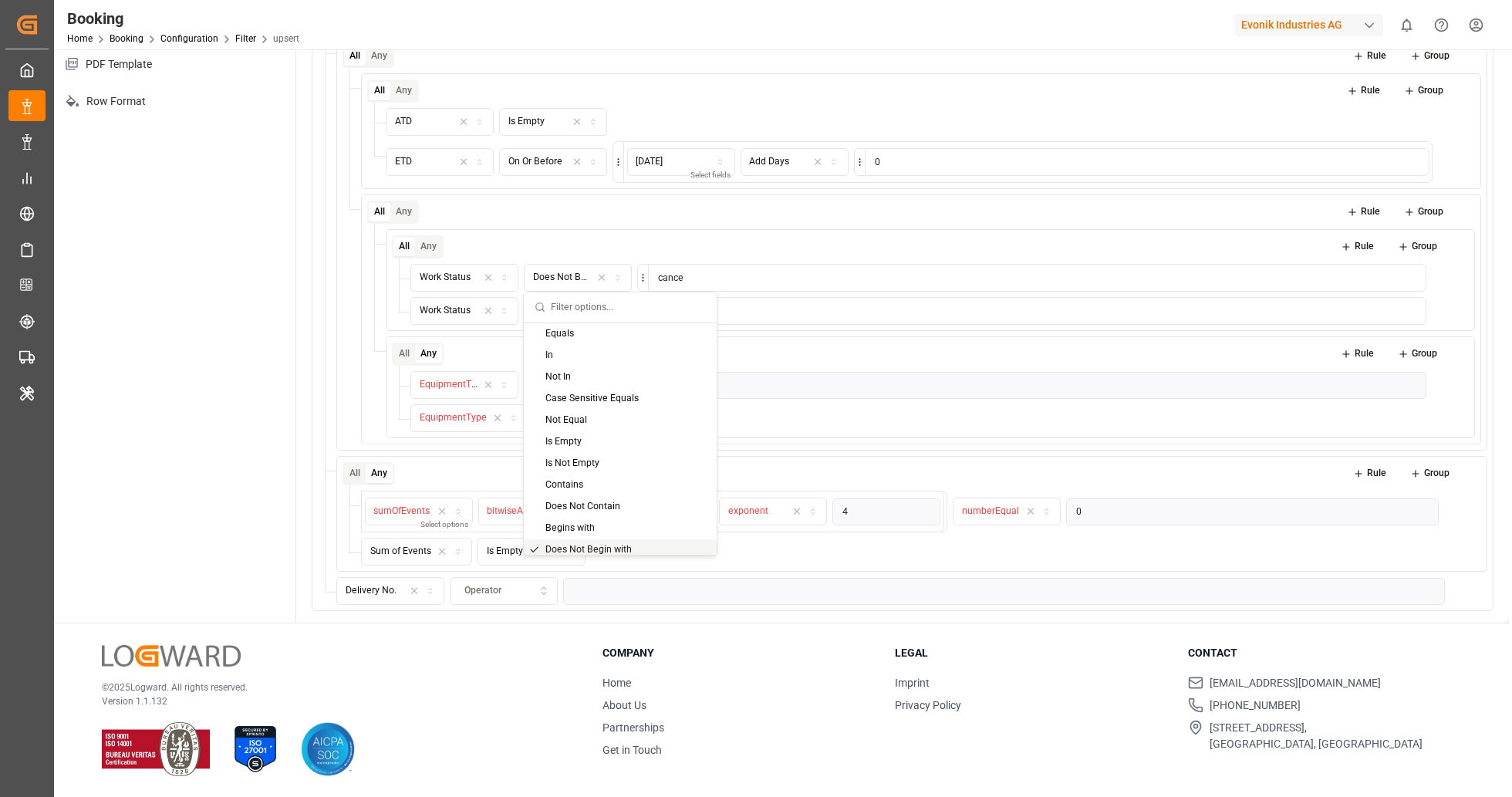
click at [502, 595] on button "Operator" at bounding box center [503, 591] width 108 height 28
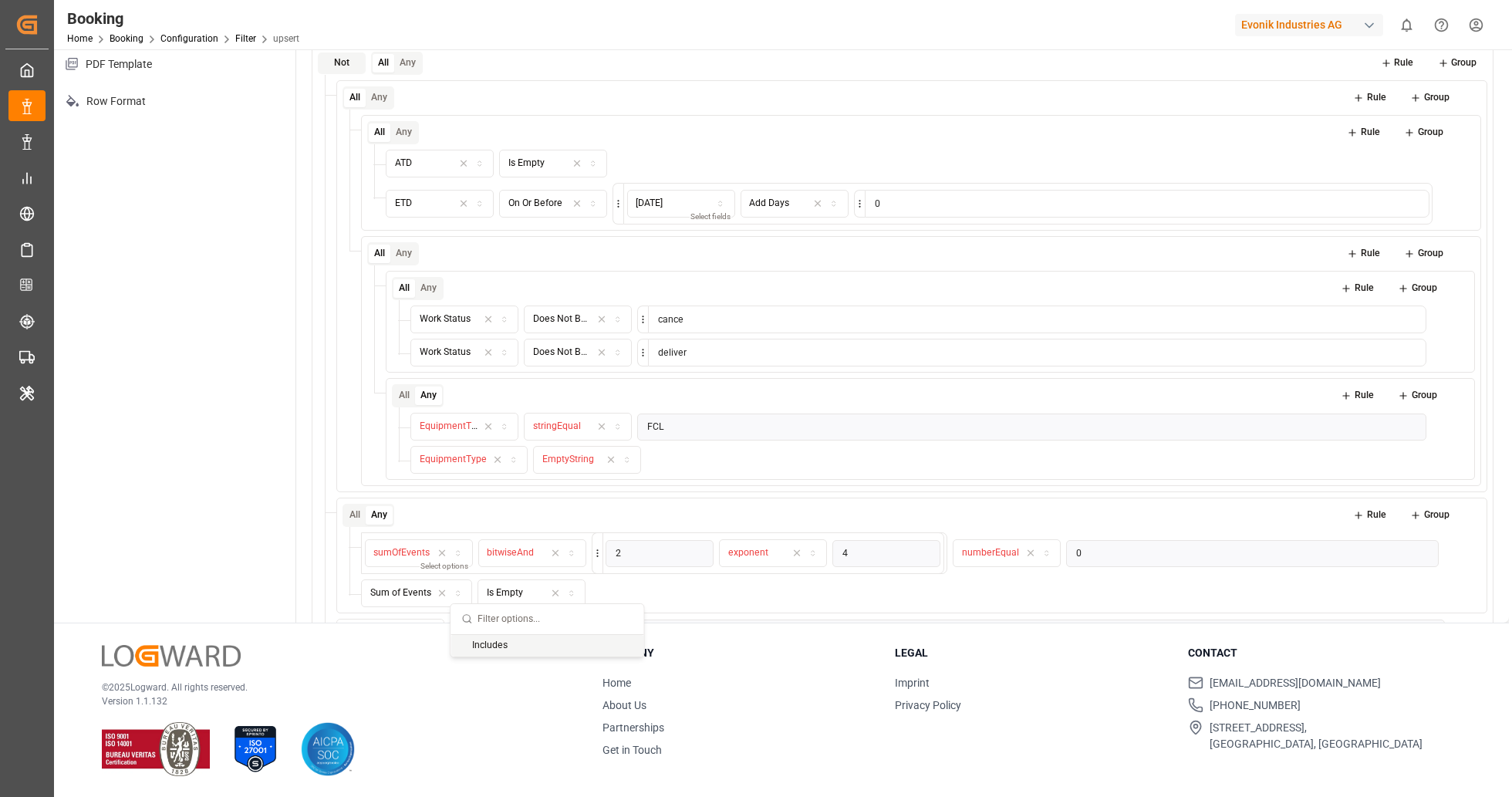
scroll to position [117, 0]
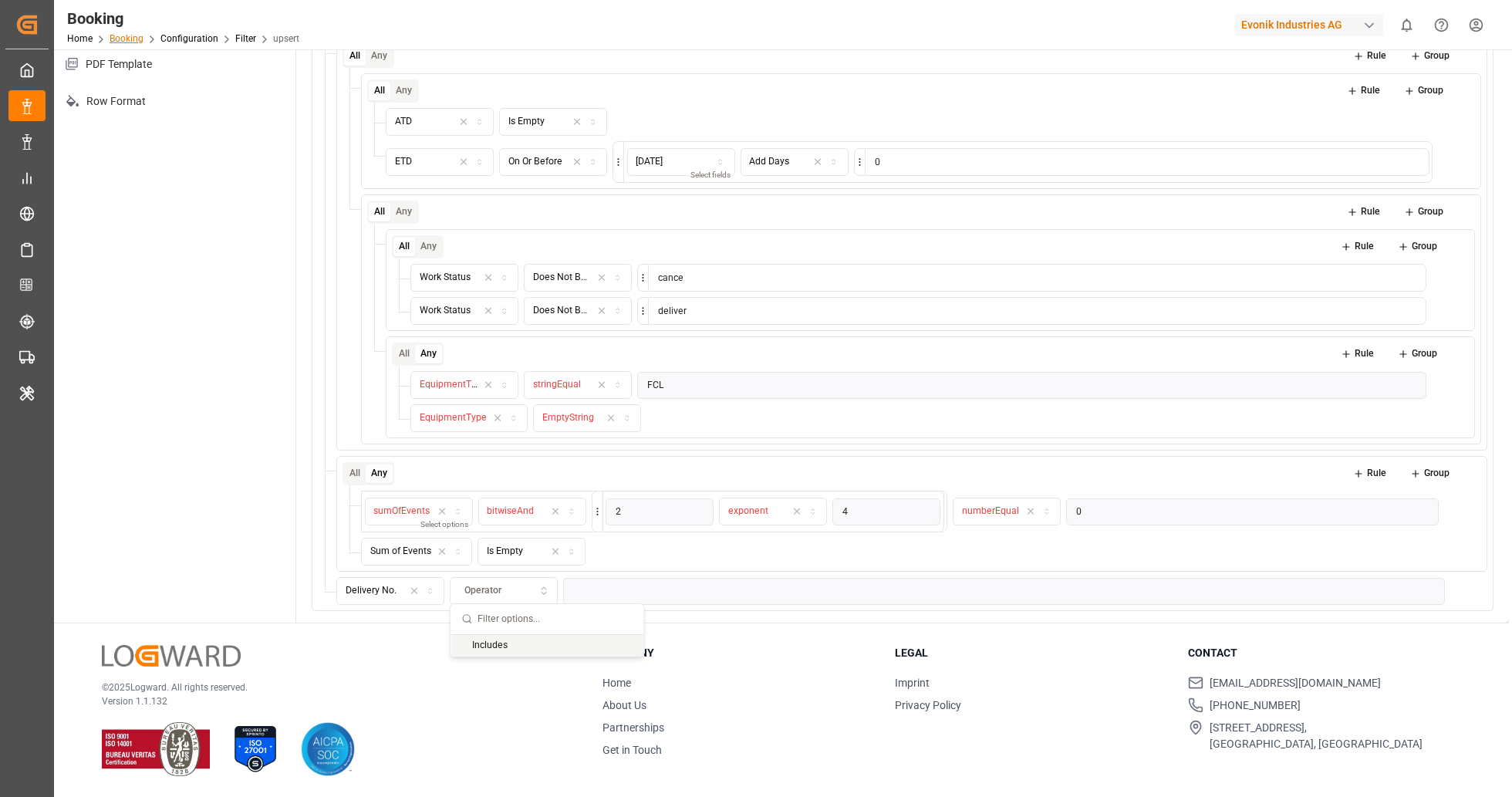
click at [131, 38] on link "Booking" at bounding box center [126, 39] width 34 height 11
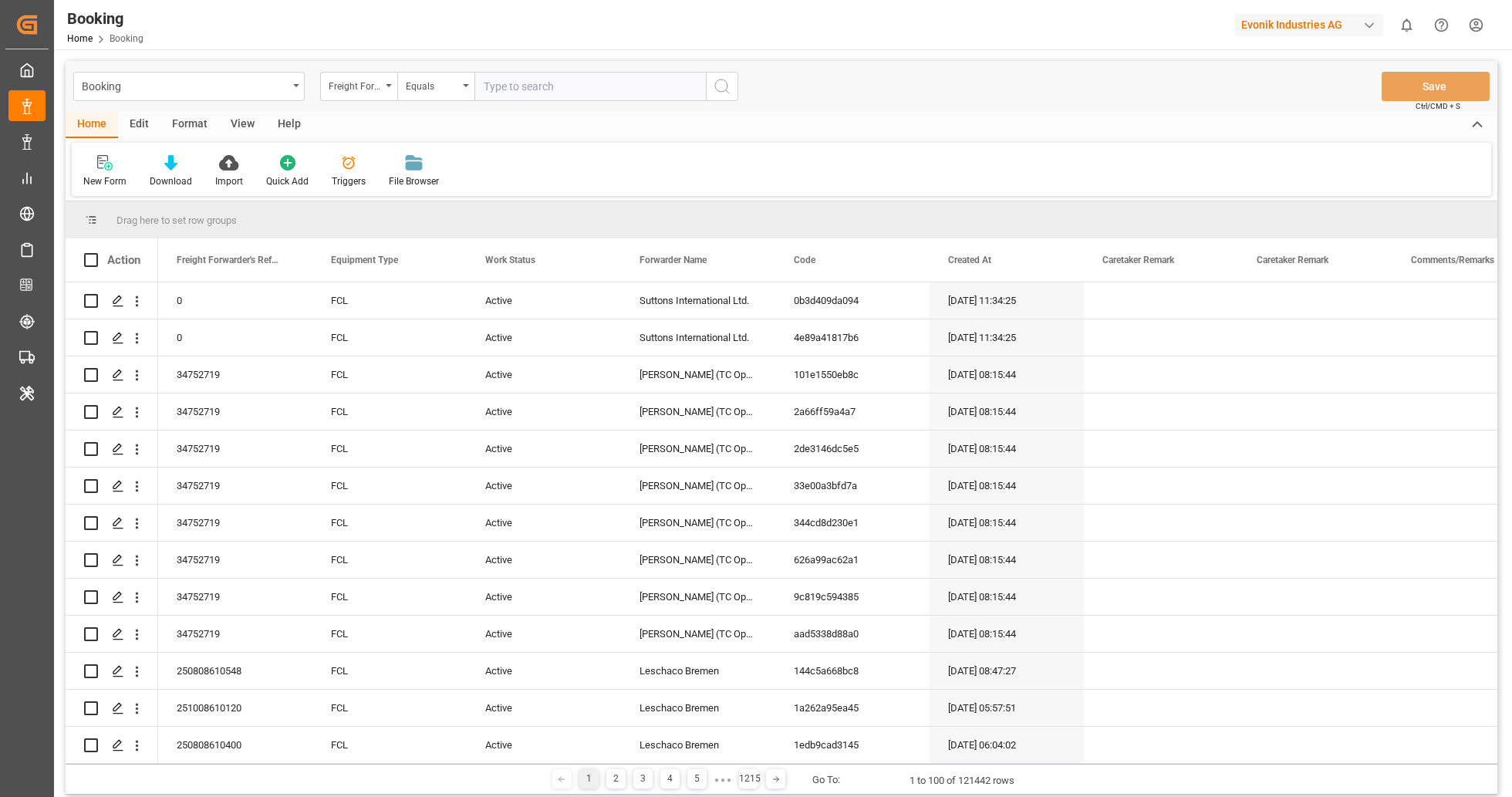
click at [139, 120] on div "Edit" at bounding box center [139, 125] width 43 height 26
click at [479, 161] on icon at bounding box center [479, 163] width 22 height 15
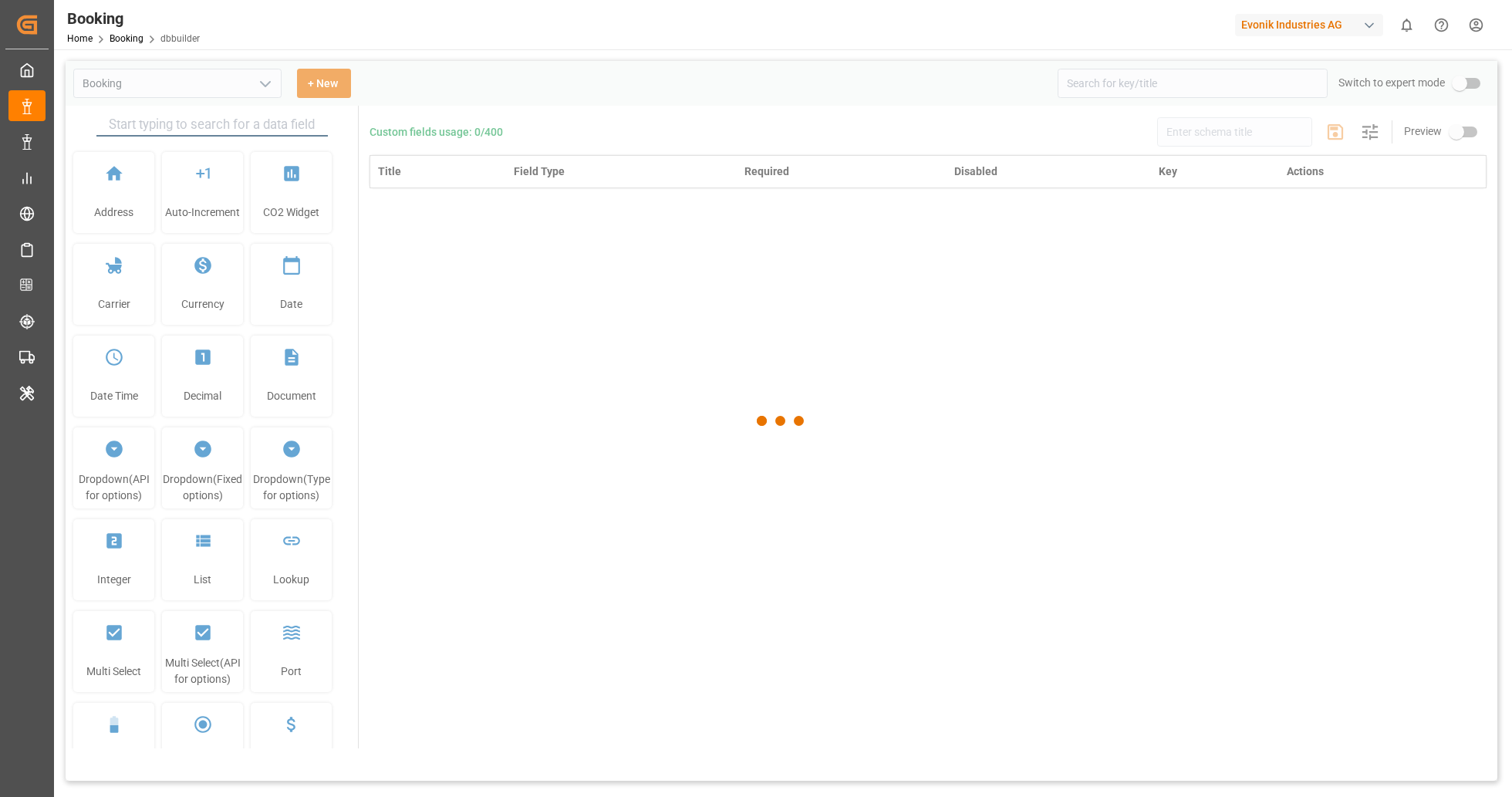
type input "Booking"
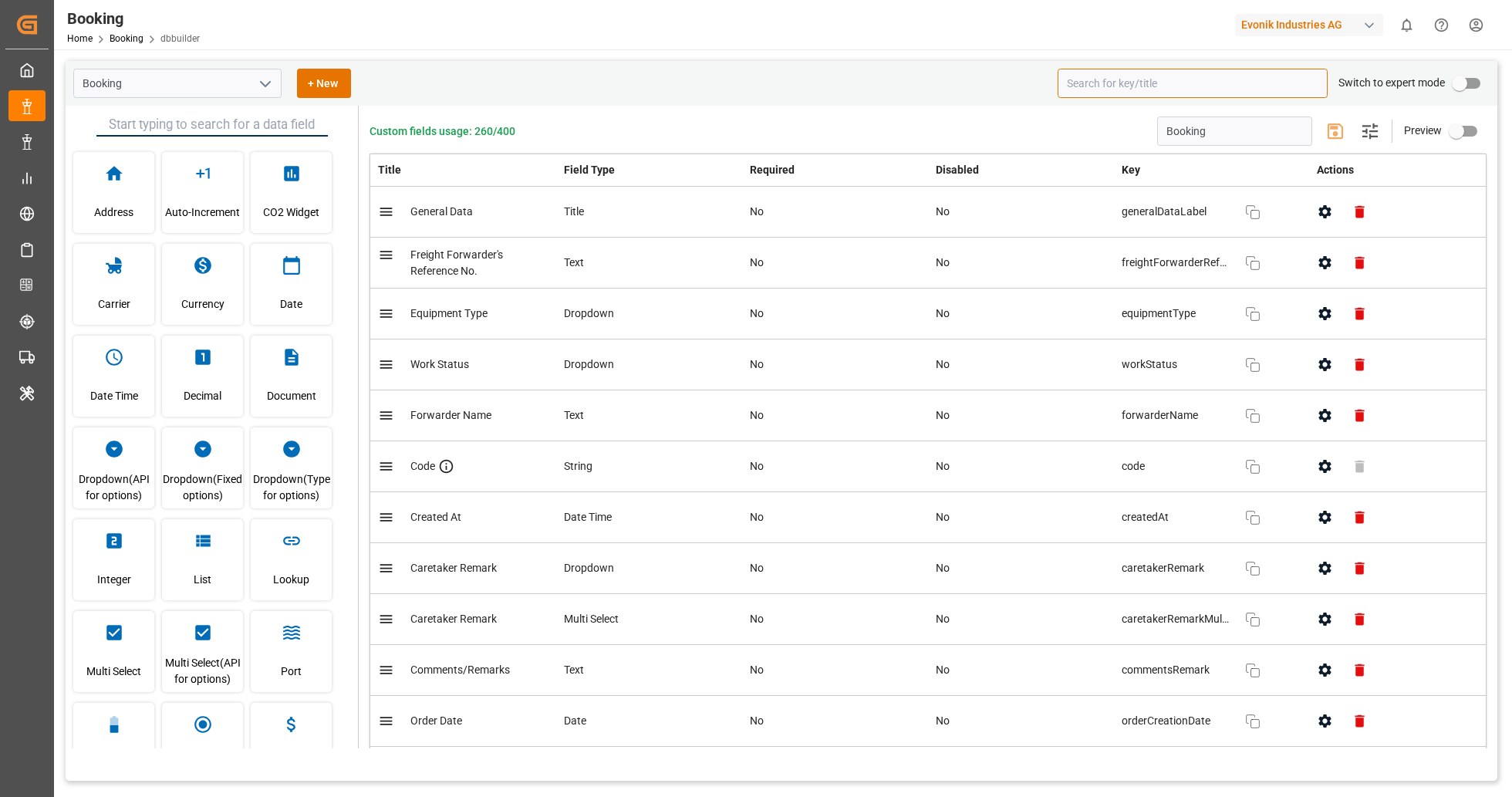
click at [1187, 73] on input at bounding box center [1192, 84] width 270 height 29
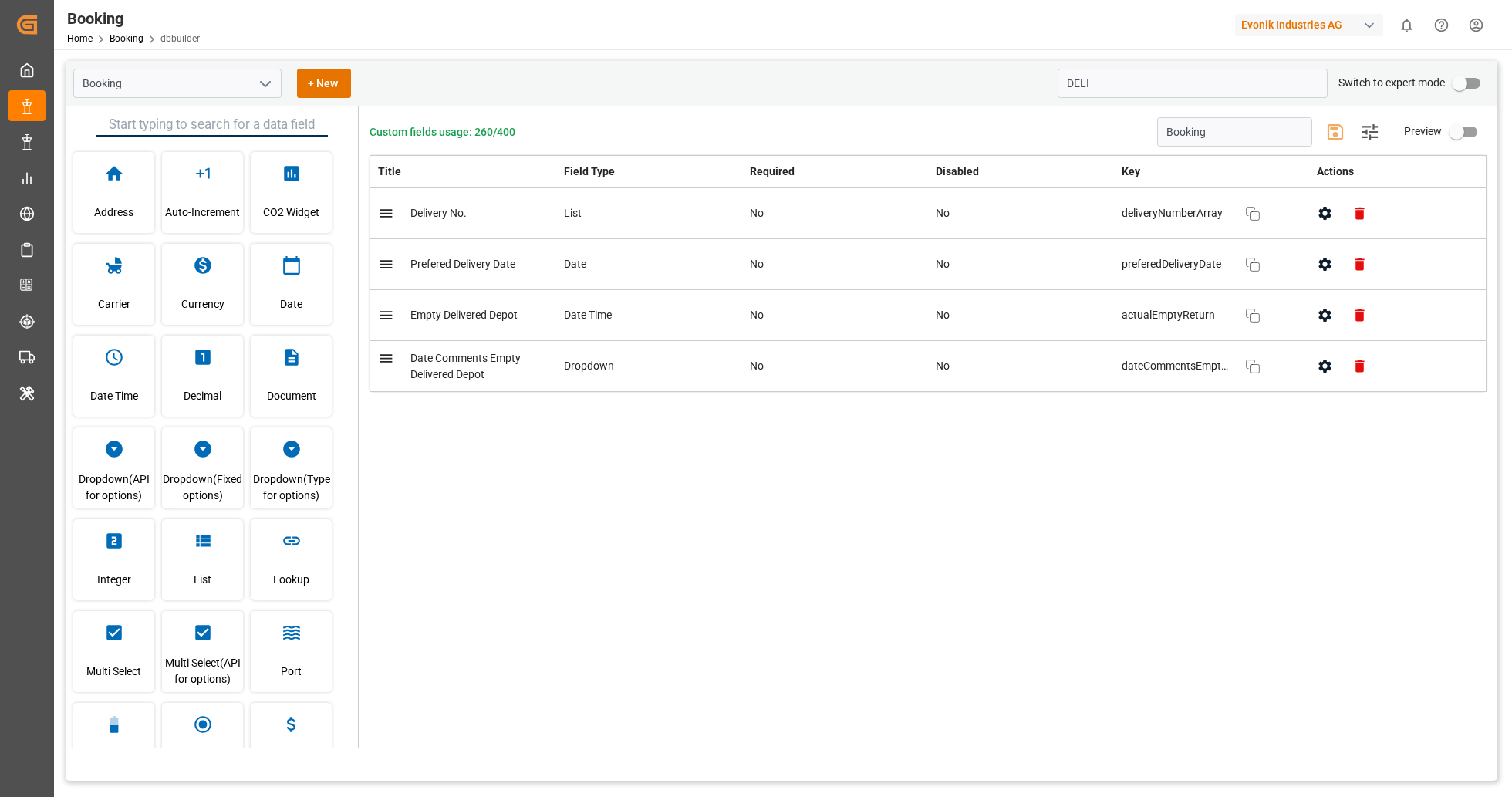
click at [1344, 217] on button "button" at bounding box center [1360, 214] width 35 height 35
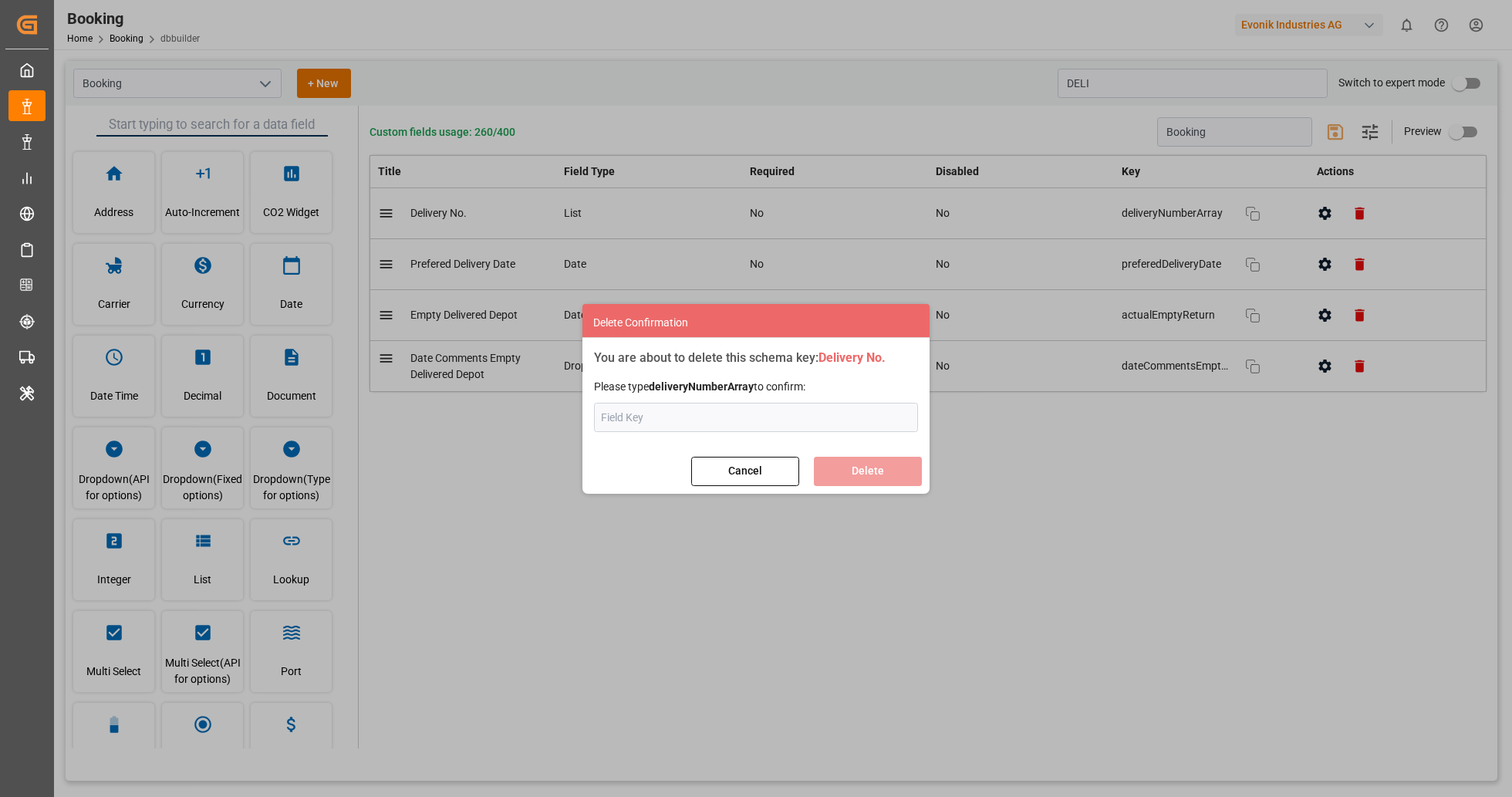
click at [753, 478] on button "Cancel" at bounding box center [745, 472] width 108 height 29
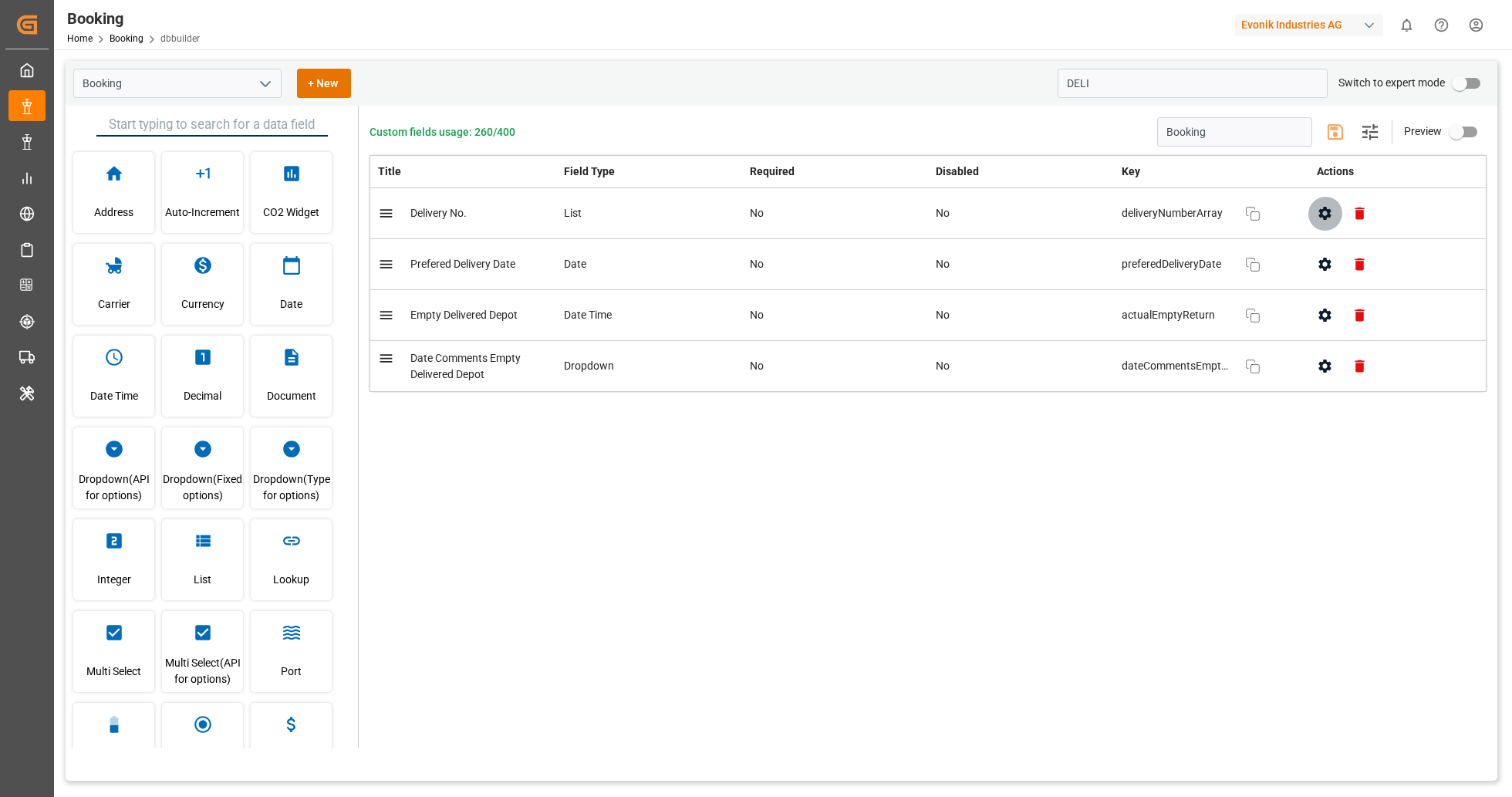
click at [1319, 214] on icon "button" at bounding box center [1326, 214] width 13 height 13
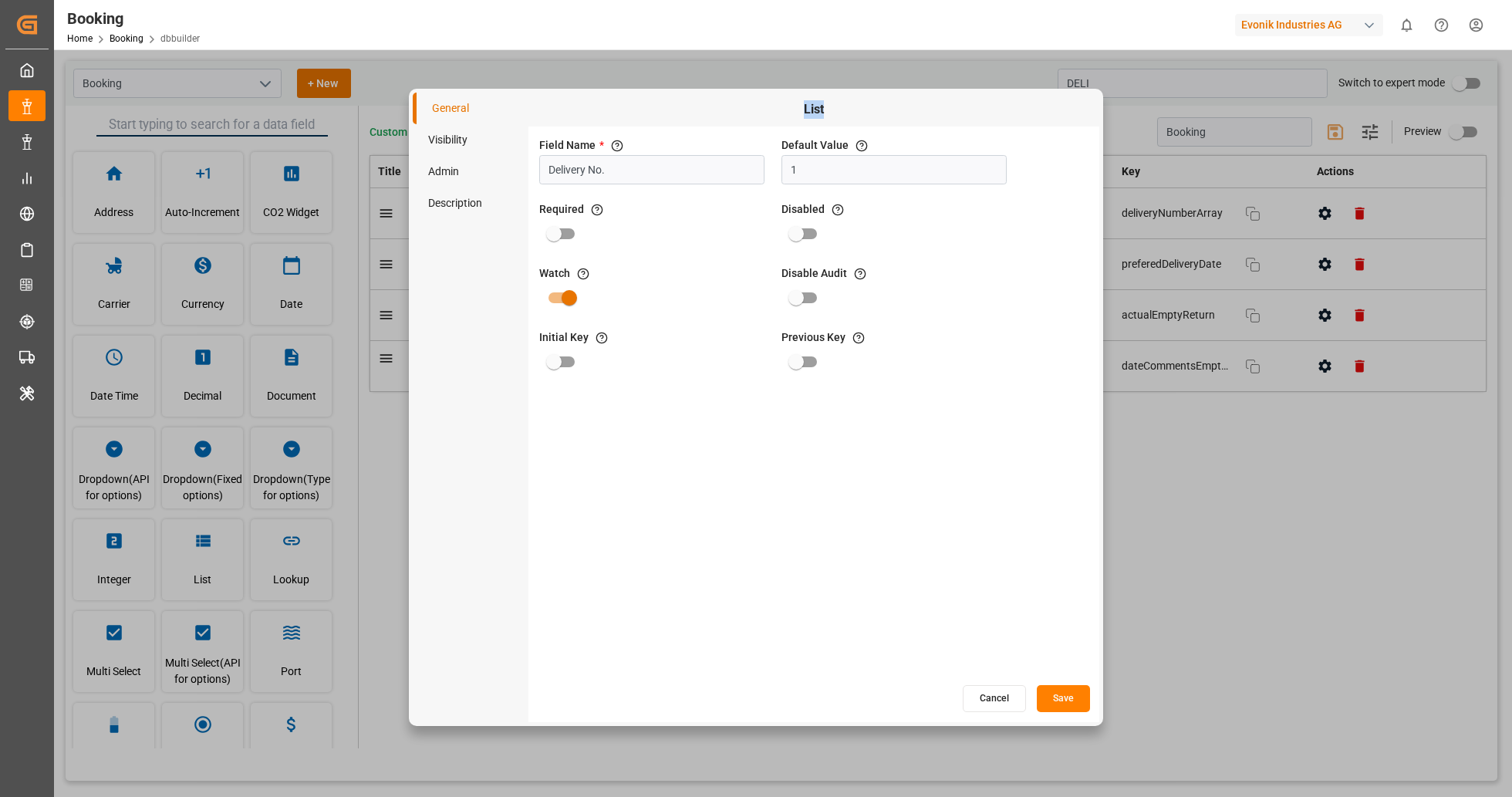
drag, startPoint x: 831, startPoint y: 111, endPoint x: 784, endPoint y: 103, distance: 47.7
click at [784, 103] on span "List" at bounding box center [813, 109] width 555 height 18
click at [982, 692] on button "Cancel" at bounding box center [995, 699] width 64 height 27
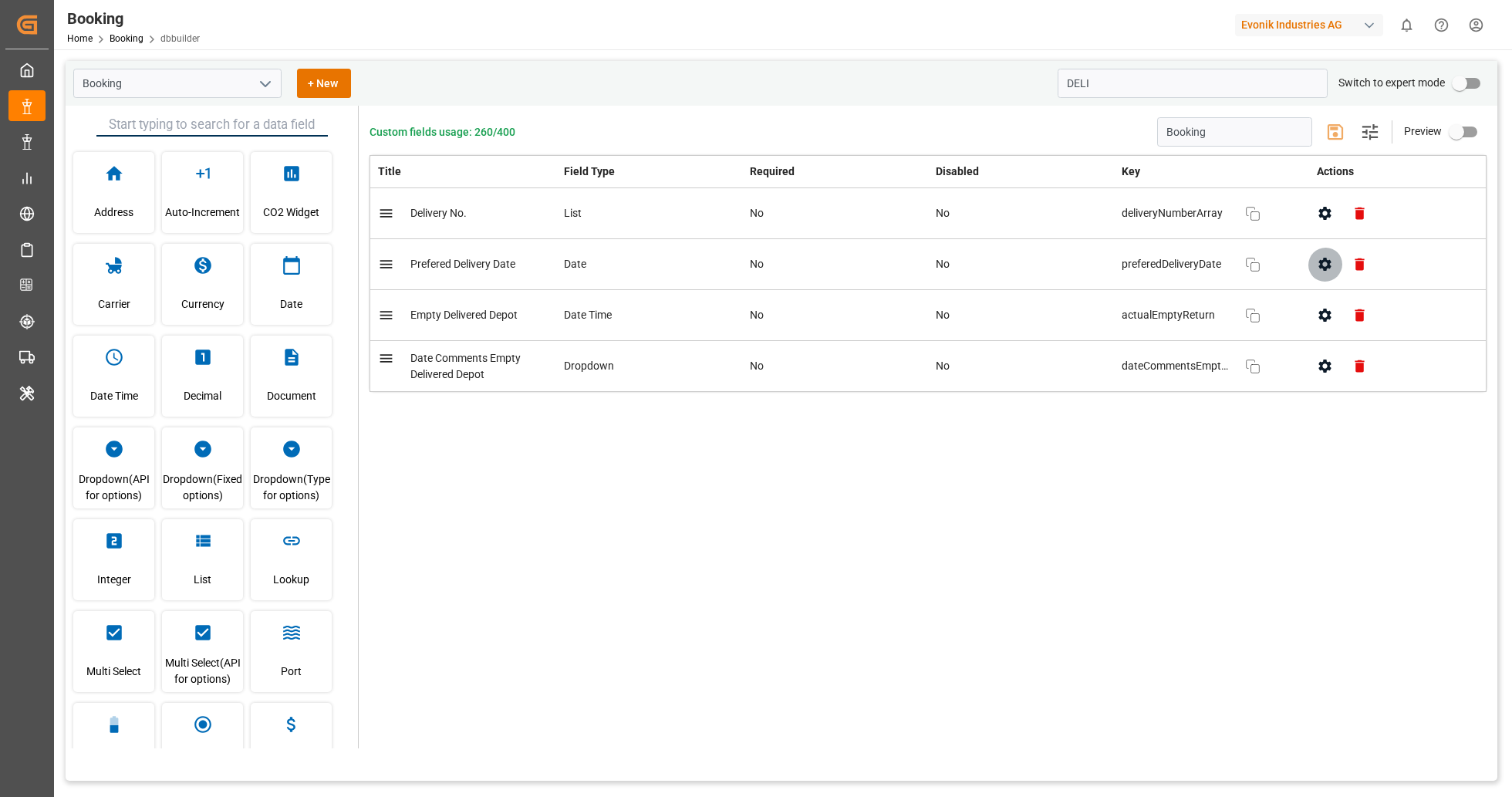
click at [1322, 264] on icon "button" at bounding box center [1326, 264] width 13 height 13
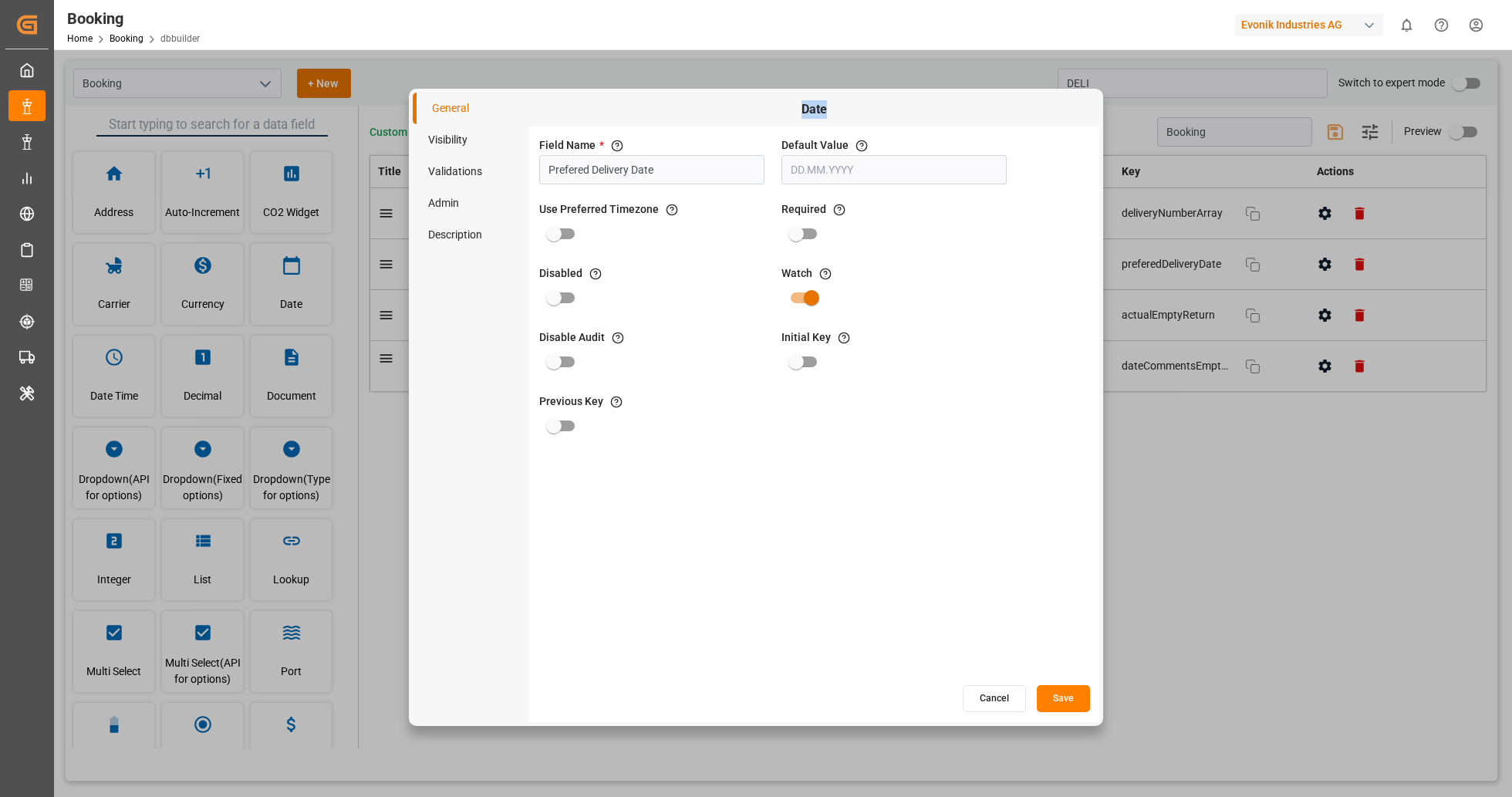
drag, startPoint x: 839, startPoint y: 104, endPoint x: 791, endPoint y: 105, distance: 48.0
click at [791, 103] on span "Date" at bounding box center [813, 109] width 555 height 18
click at [1000, 700] on button "Cancel" at bounding box center [995, 699] width 64 height 27
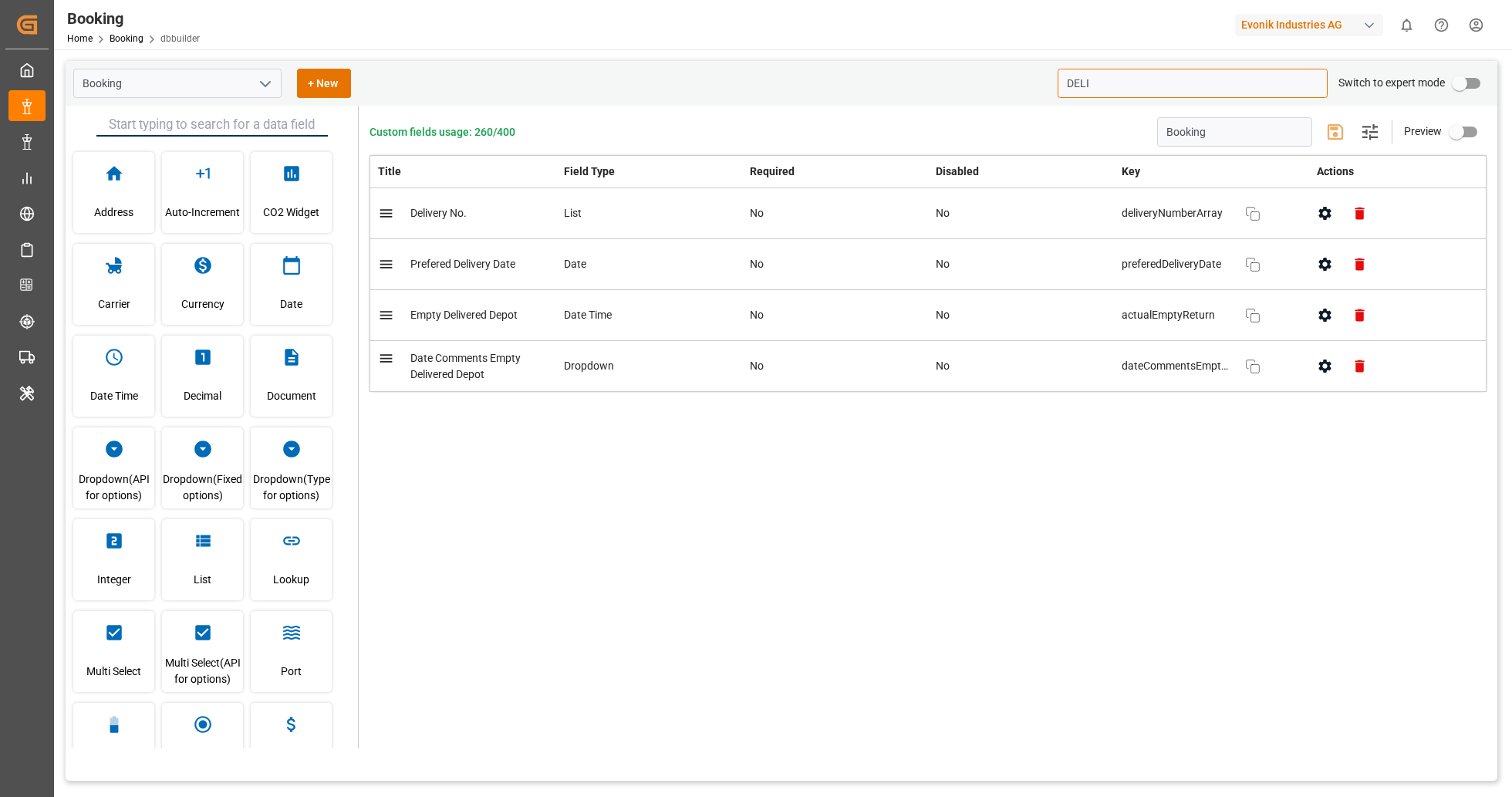
click at [1261, 81] on input "DELI" at bounding box center [1192, 84] width 270 height 29
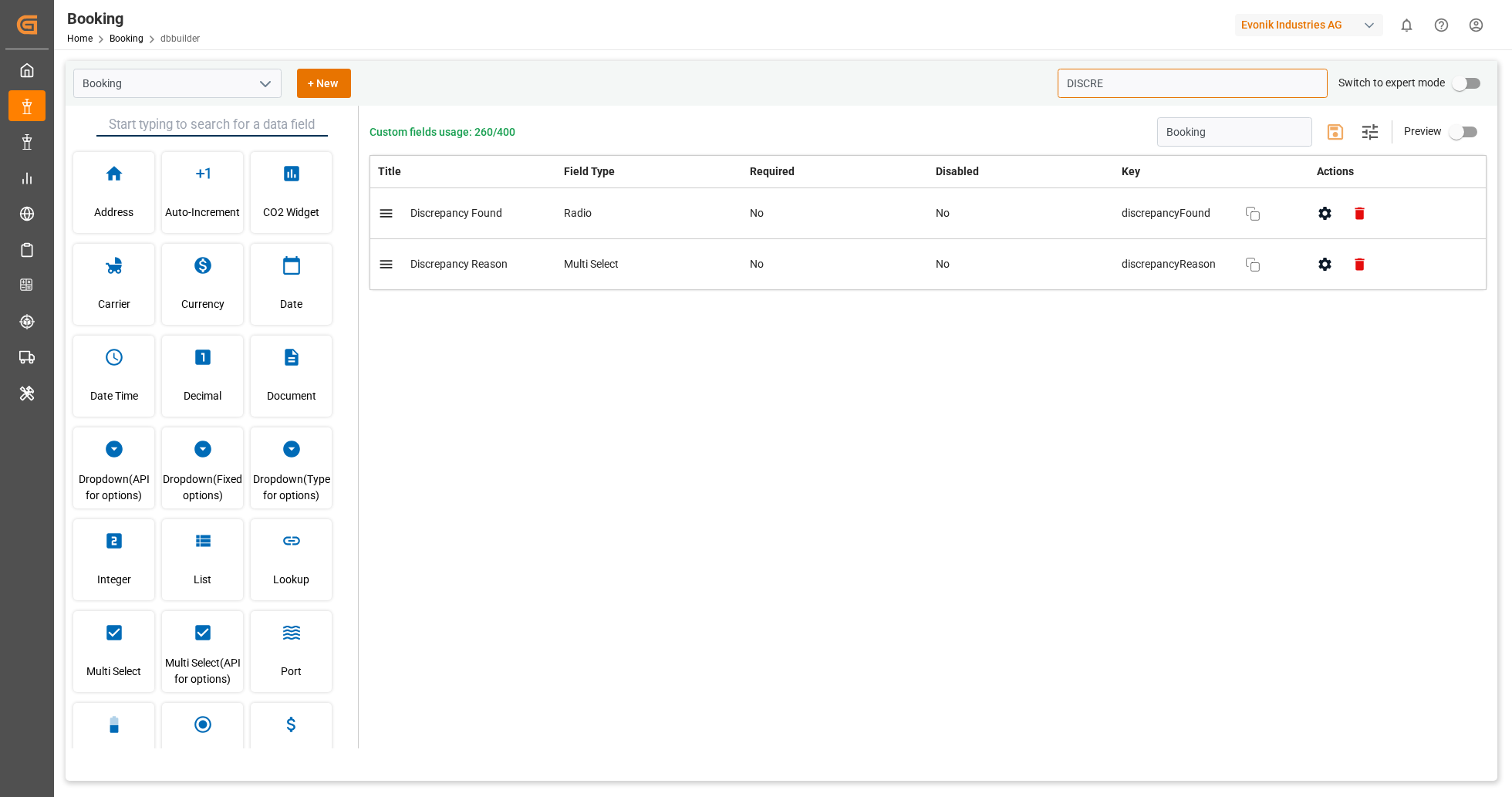
type input "DISCRE"
click at [1328, 227] on button "button" at bounding box center [1325, 214] width 35 height 35
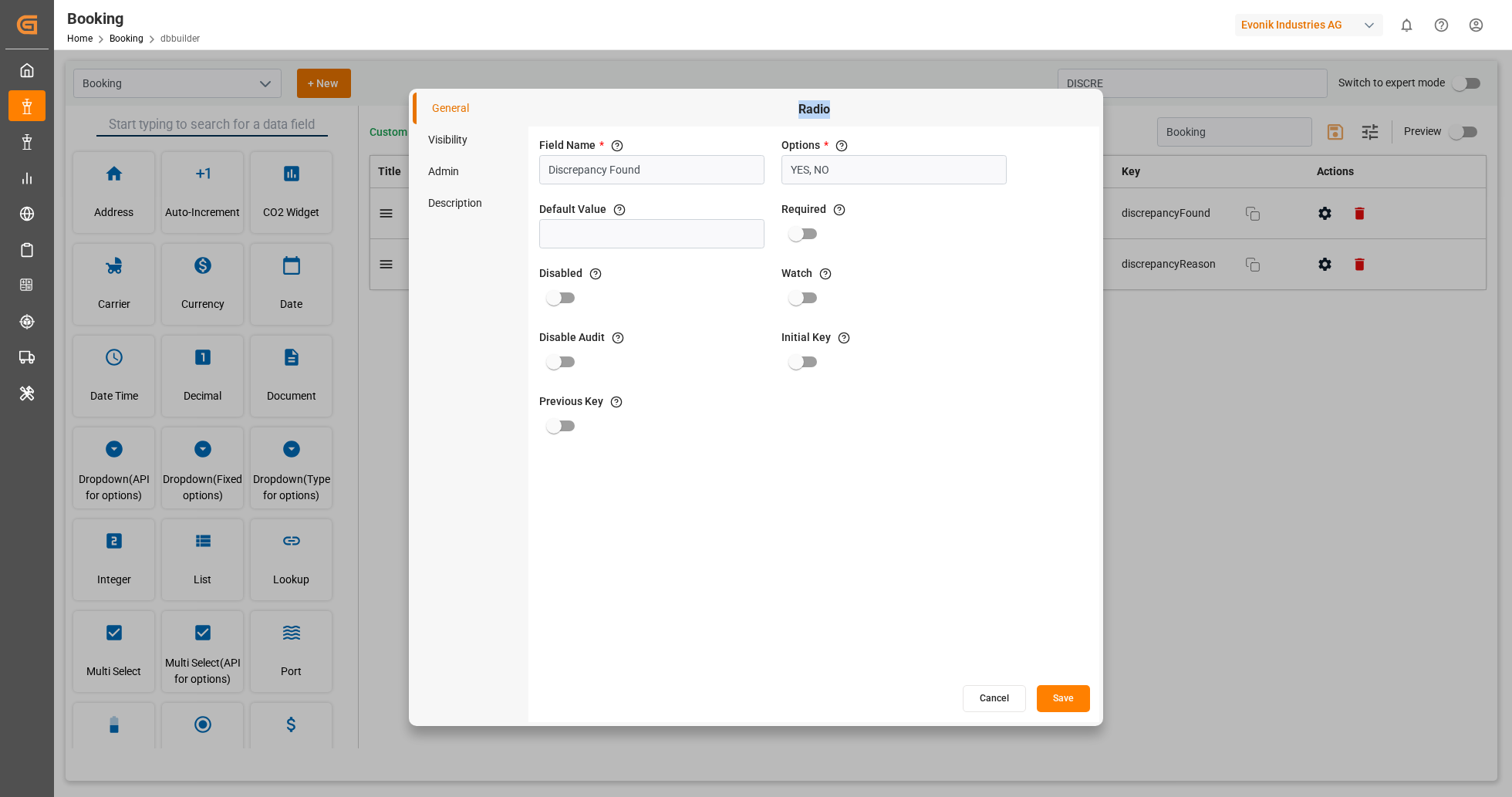
drag, startPoint x: 841, startPoint y: 105, endPoint x: 773, endPoint y: 96, distance: 68.6
click at [773, 96] on div "Radio" at bounding box center [814, 109] width 571 height 34
click at [991, 704] on button "Cancel" at bounding box center [995, 699] width 64 height 27
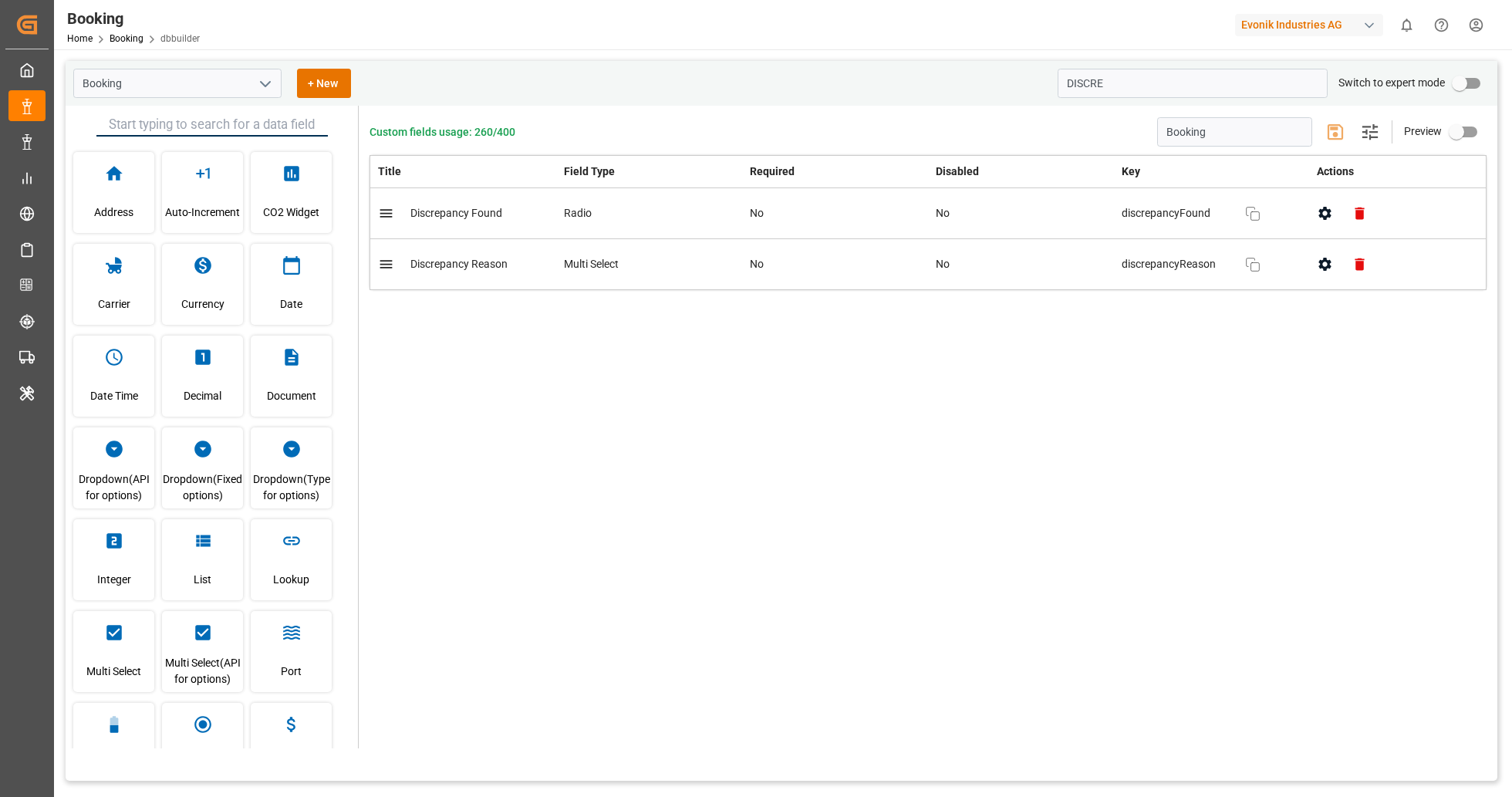
click at [1322, 264] on icon "button" at bounding box center [1326, 264] width 16 height 16
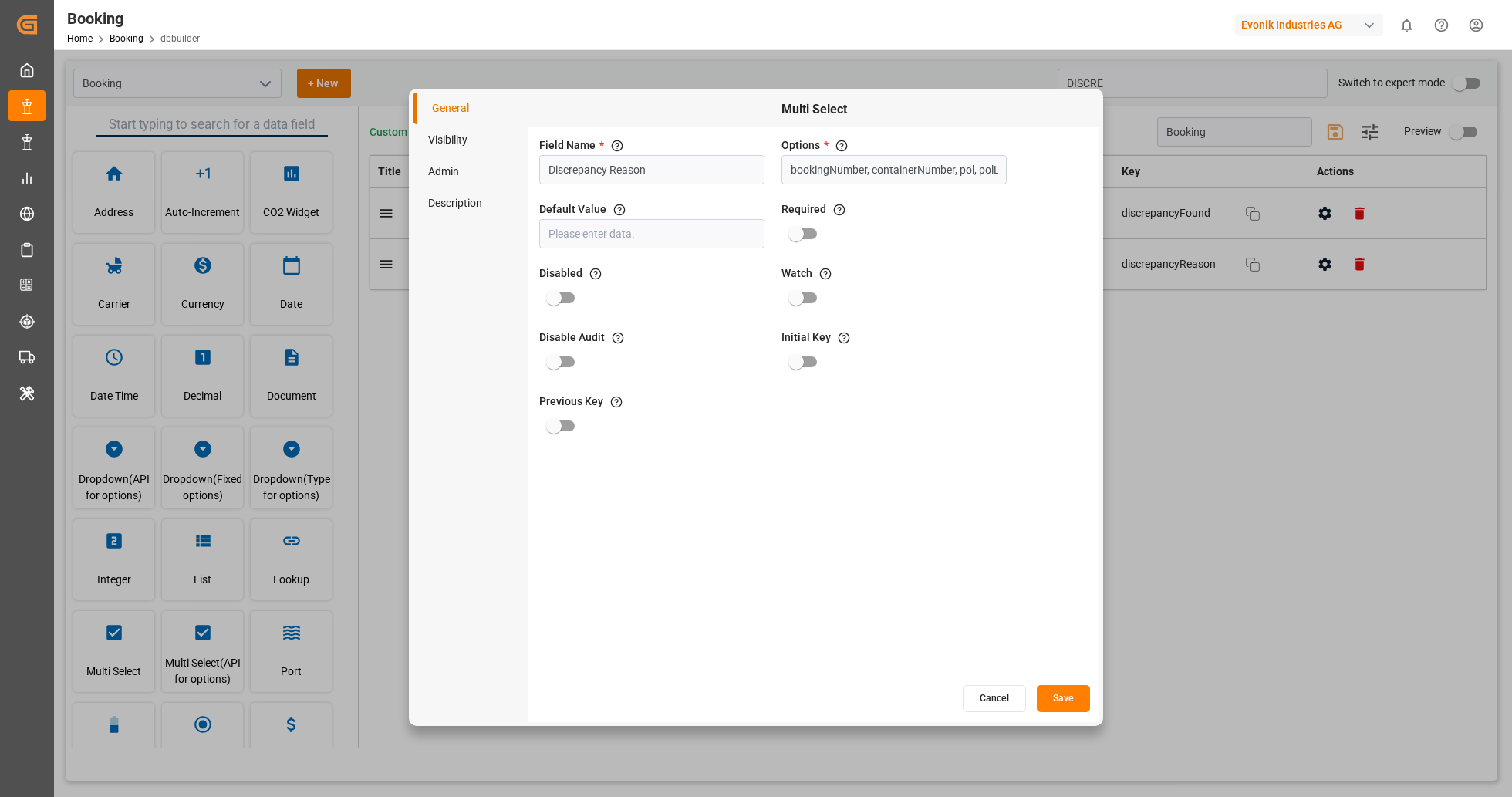
drag, startPoint x: 873, startPoint y: 100, endPoint x: 847, endPoint y: 140, distance: 47.7
click at [838, 134] on div "Multi Select Field Name * The title of the field that will be shown in UI Discr…" at bounding box center [814, 388] width 571 height 591
click at [877, 106] on span "Multi Select" at bounding box center [813, 109] width 555 height 18
drag, startPoint x: 874, startPoint y: 107, endPoint x: 765, endPoint y: 105, distance: 109.0
click at [765, 105] on span "Multi Select" at bounding box center [813, 109] width 555 height 18
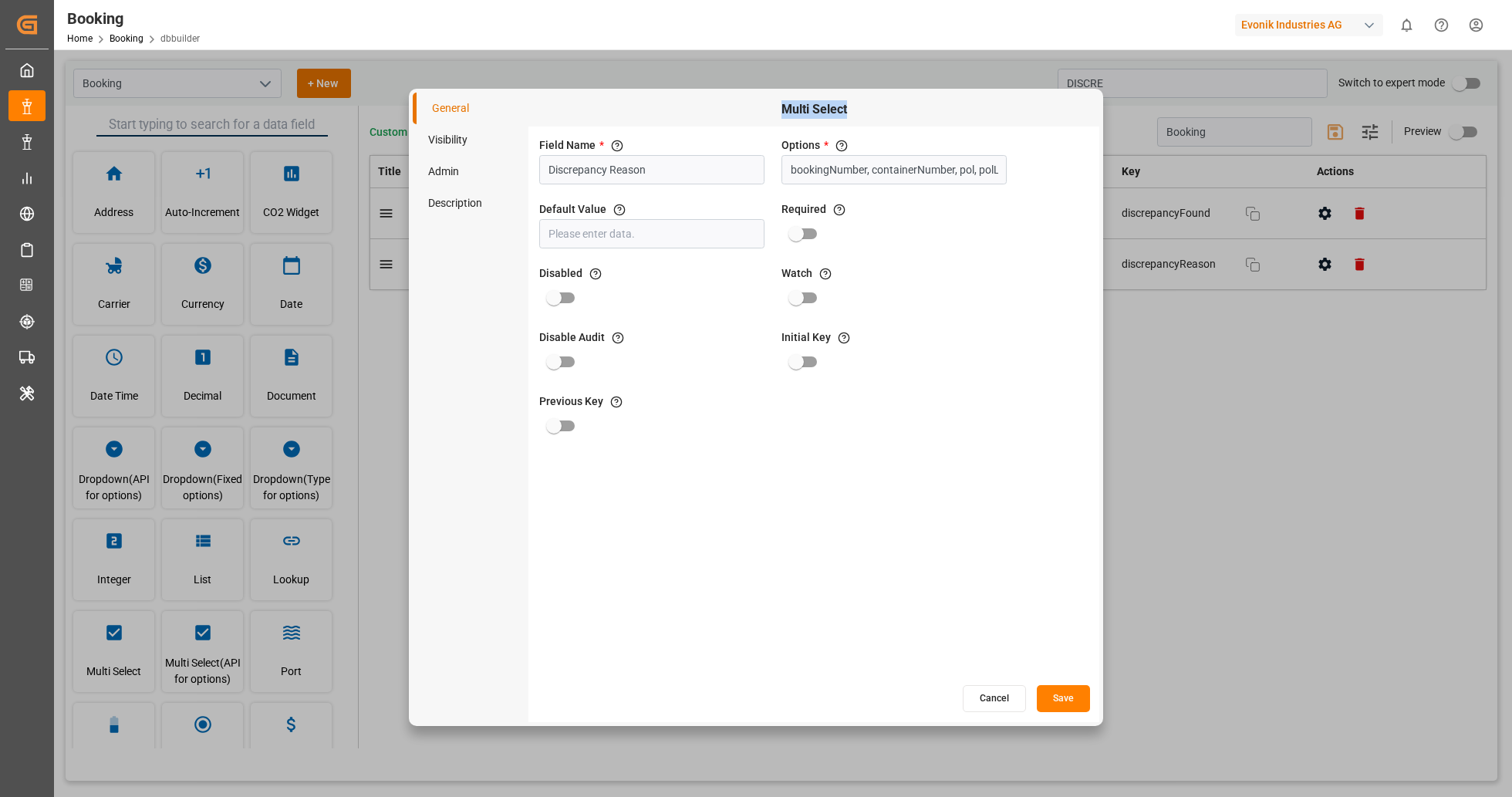
click at [988, 694] on button "Cancel" at bounding box center [995, 699] width 64 height 27
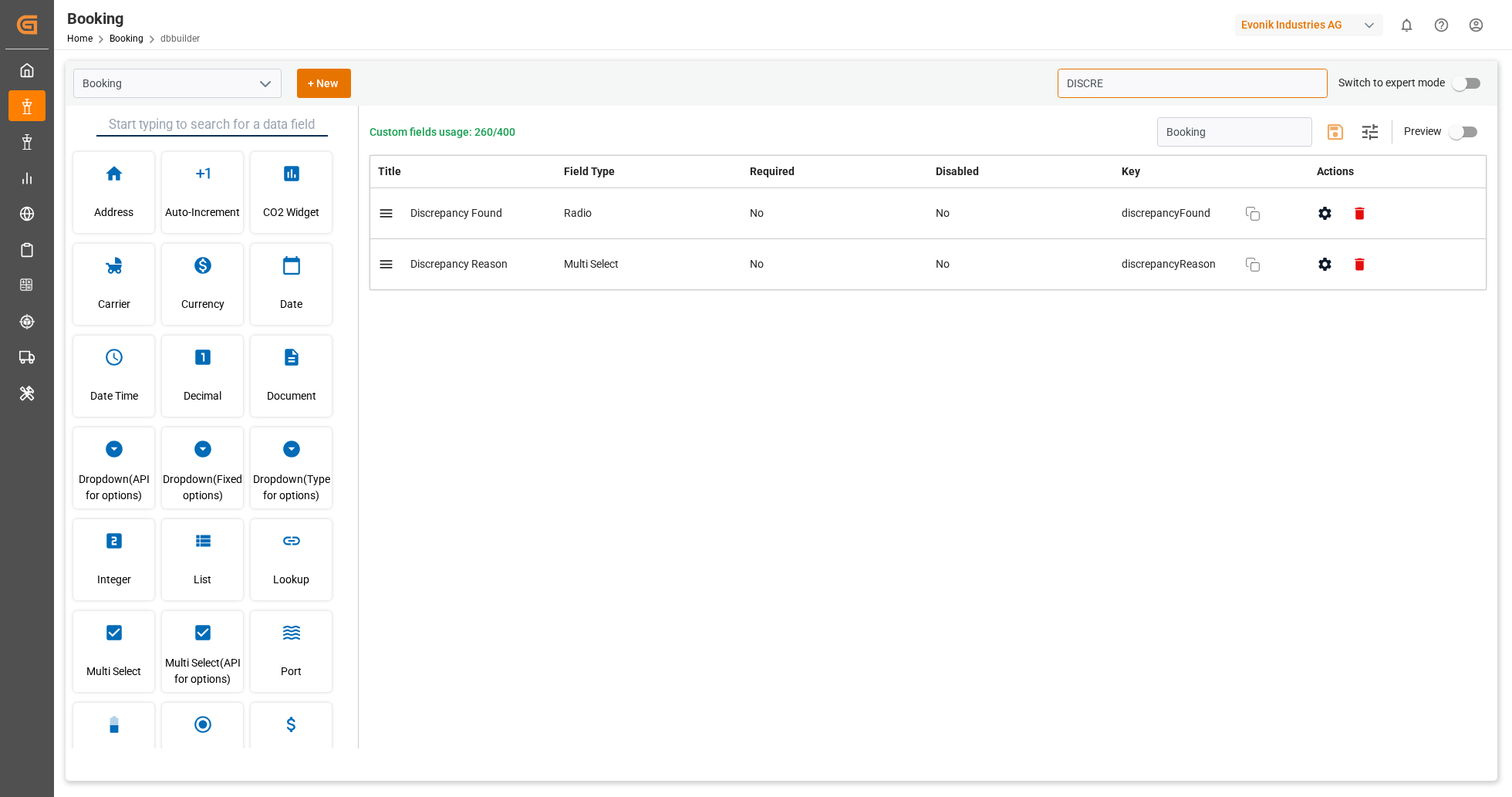
click at [1130, 89] on input "DISCRE" at bounding box center [1192, 84] width 270 height 29
click at [220, 131] on input "text" at bounding box center [212, 125] width 232 height 23
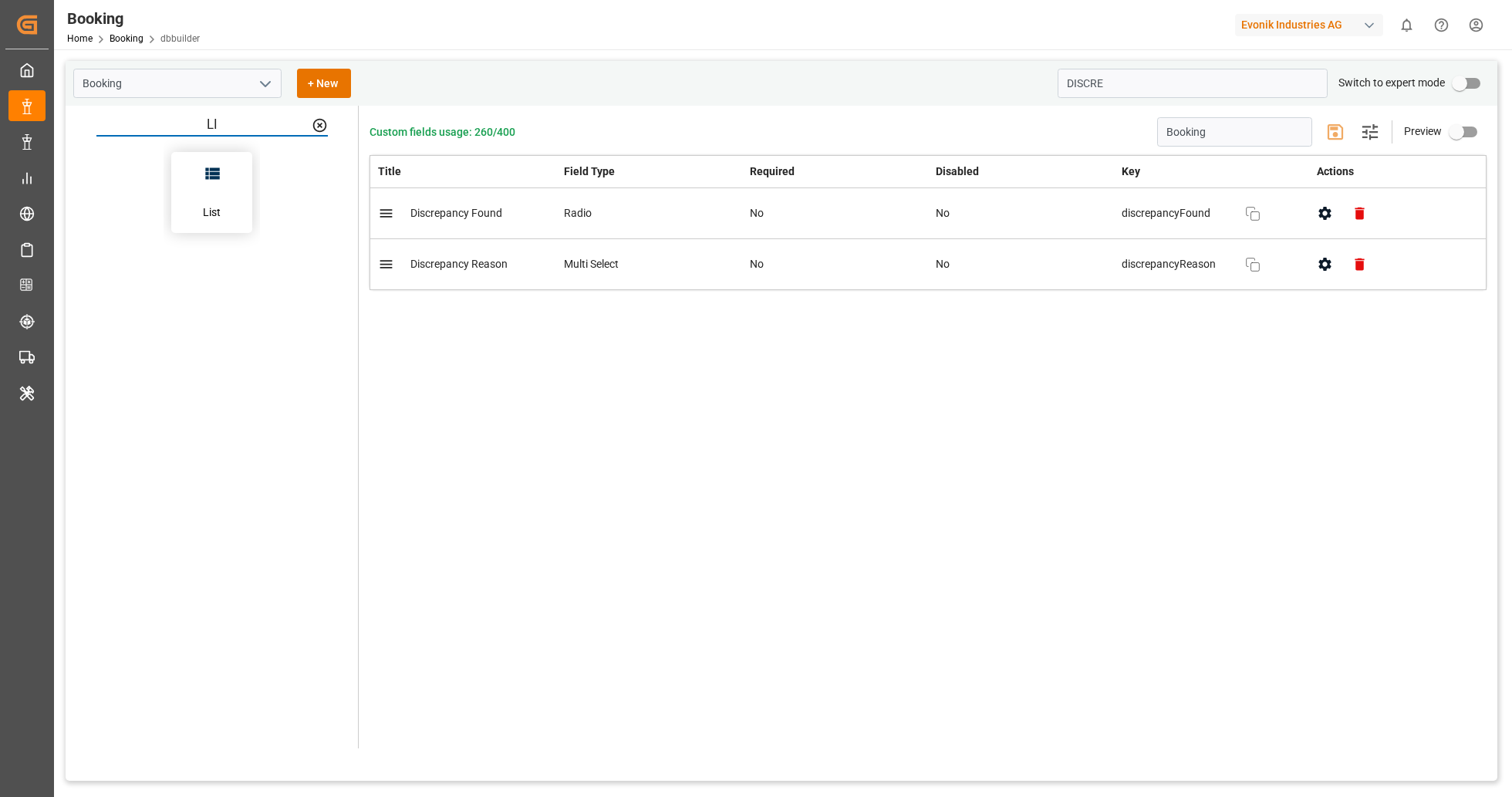
type input "LI"
click at [231, 192] on div "List" at bounding box center [212, 192] width 81 height 81
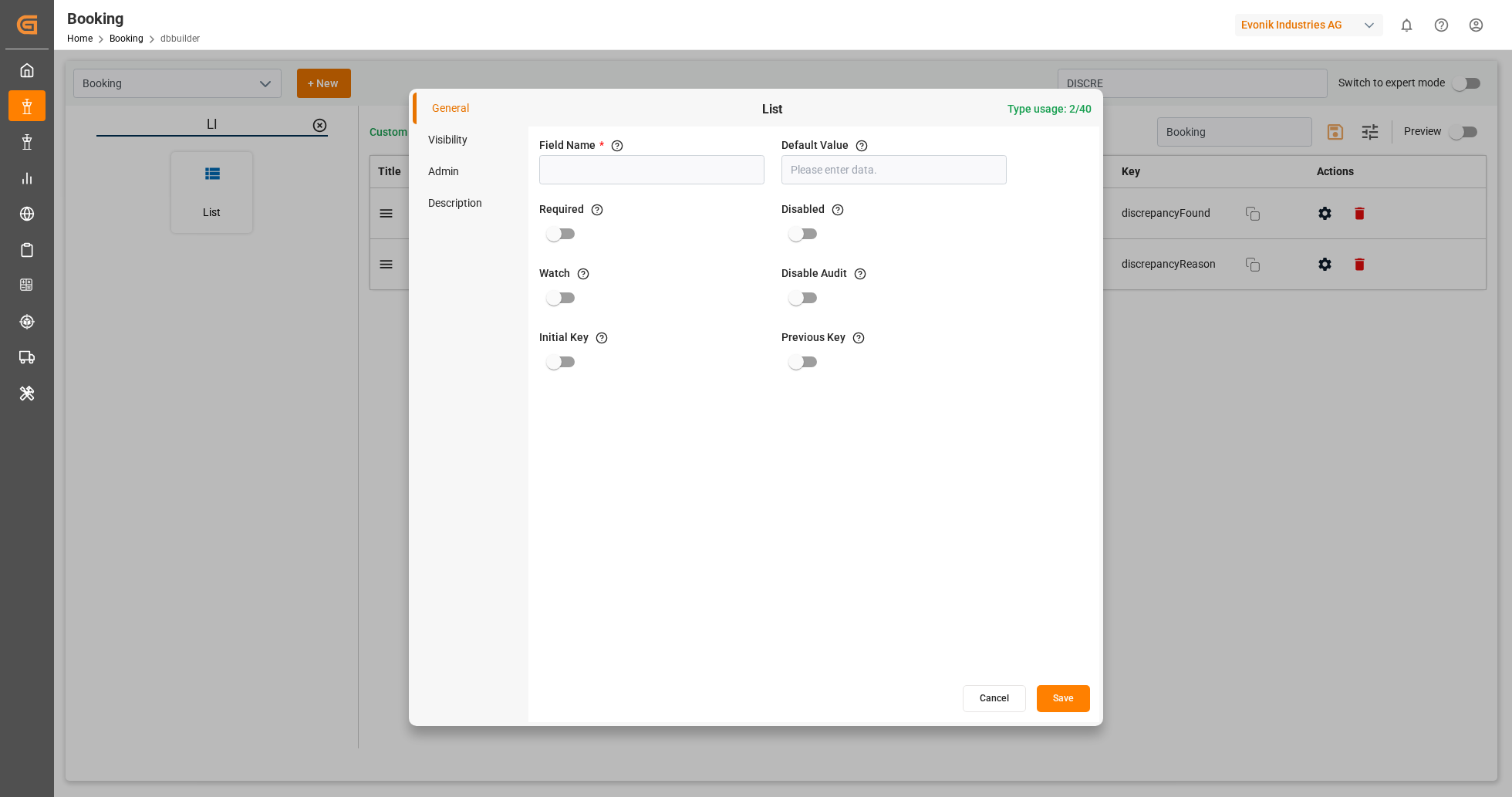
click at [988, 697] on button "Cancel" at bounding box center [995, 699] width 64 height 27
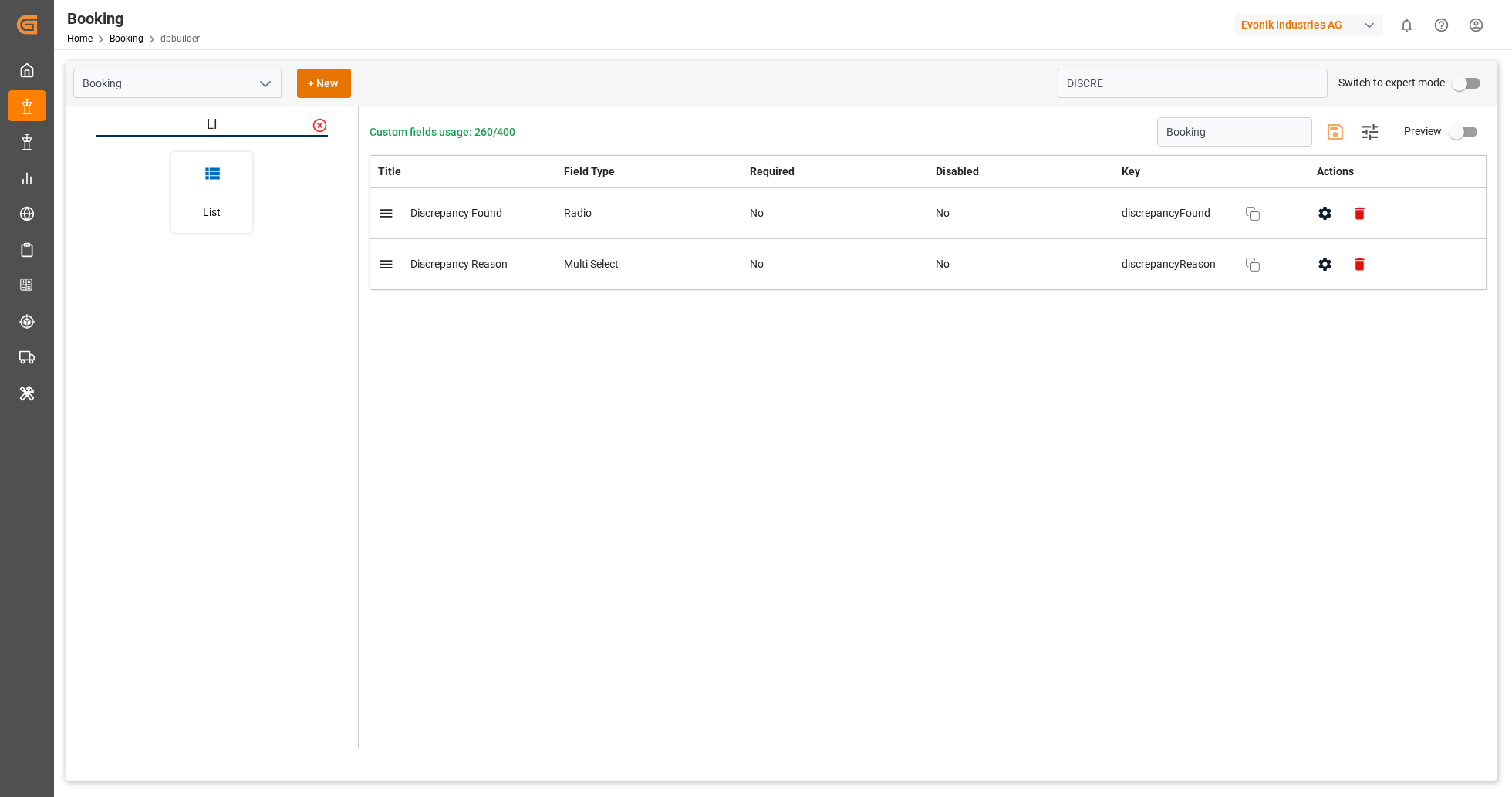
click at [320, 126] on icon at bounding box center [320, 125] width 16 height 16
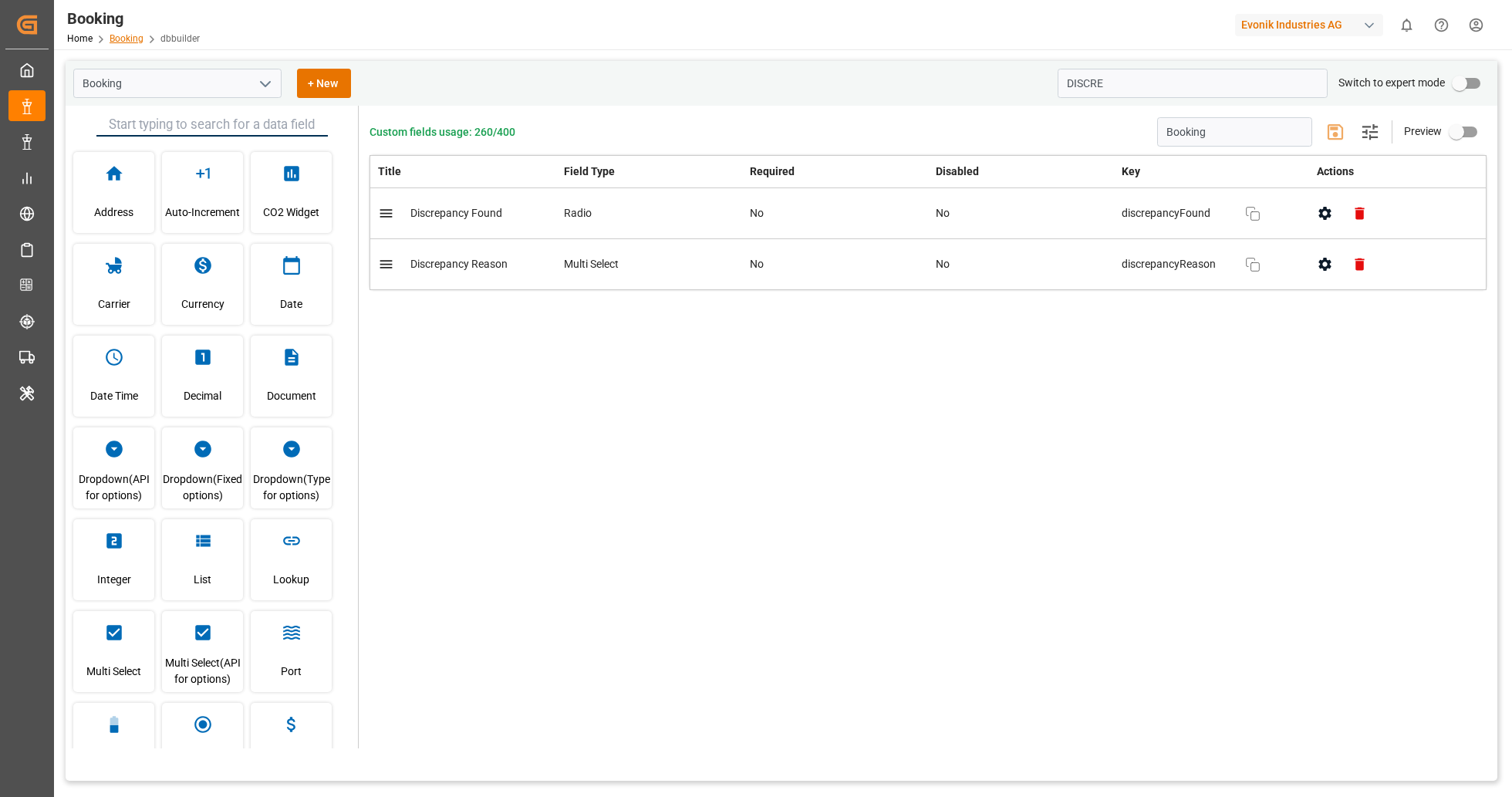
click at [127, 35] on link "Booking" at bounding box center [126, 39] width 34 height 11
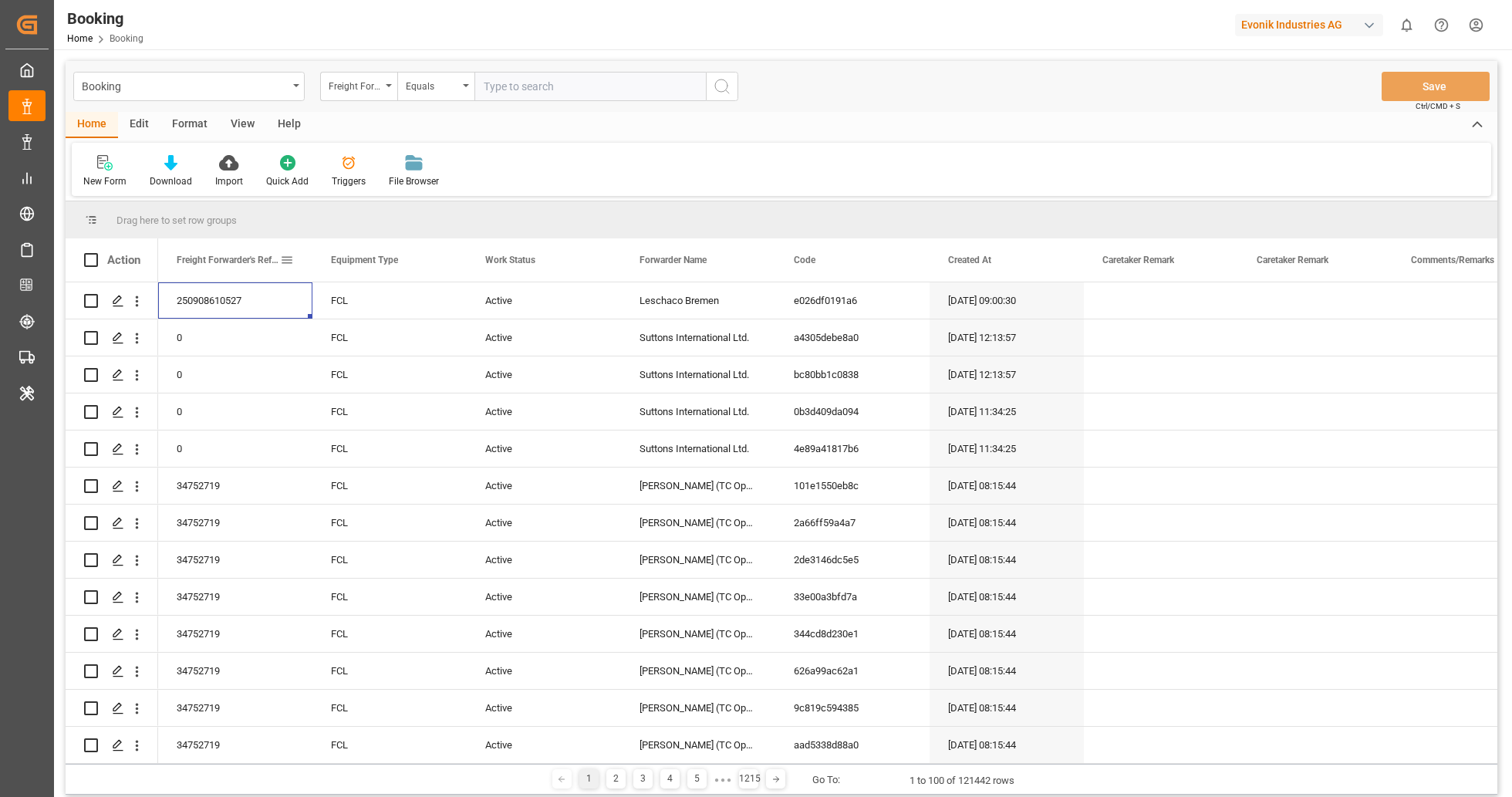
drag, startPoint x: 254, startPoint y: 280, endPoint x: 471, endPoint y: 344, distance: 226.2
click at [279, 254] on div "Action Freight Forwarder's Reference No. Equipment Type Work Status Code" at bounding box center [781, 501] width 1432 height 525
click at [179, 119] on div "Format" at bounding box center [190, 125] width 59 height 26
click at [127, 116] on div "Edit" at bounding box center [139, 125] width 43 height 26
click at [330, 172] on div "Configuration" at bounding box center [323, 171] width 81 height 34
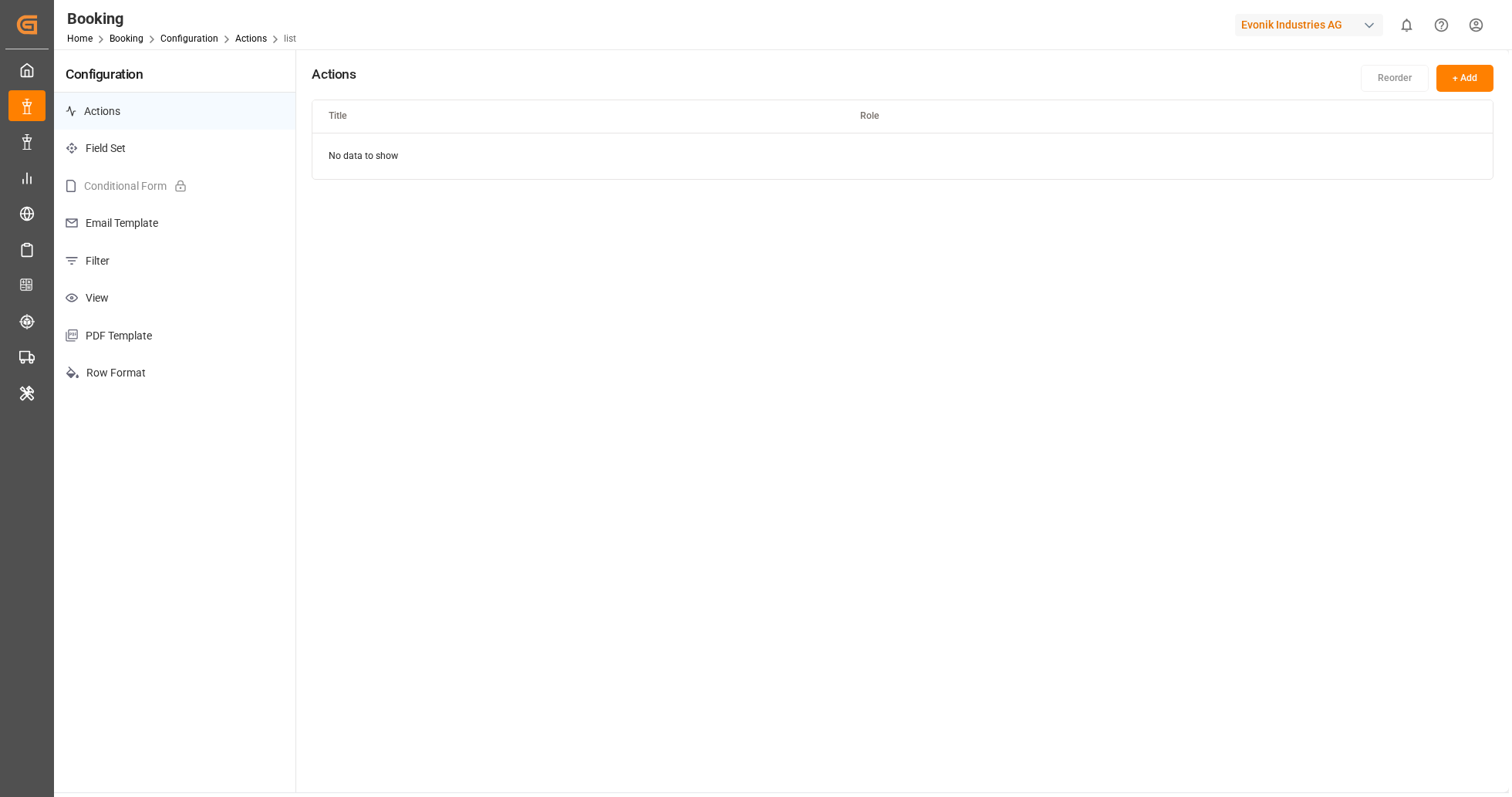
click at [177, 254] on p "Filter" at bounding box center [174, 262] width 242 height 38
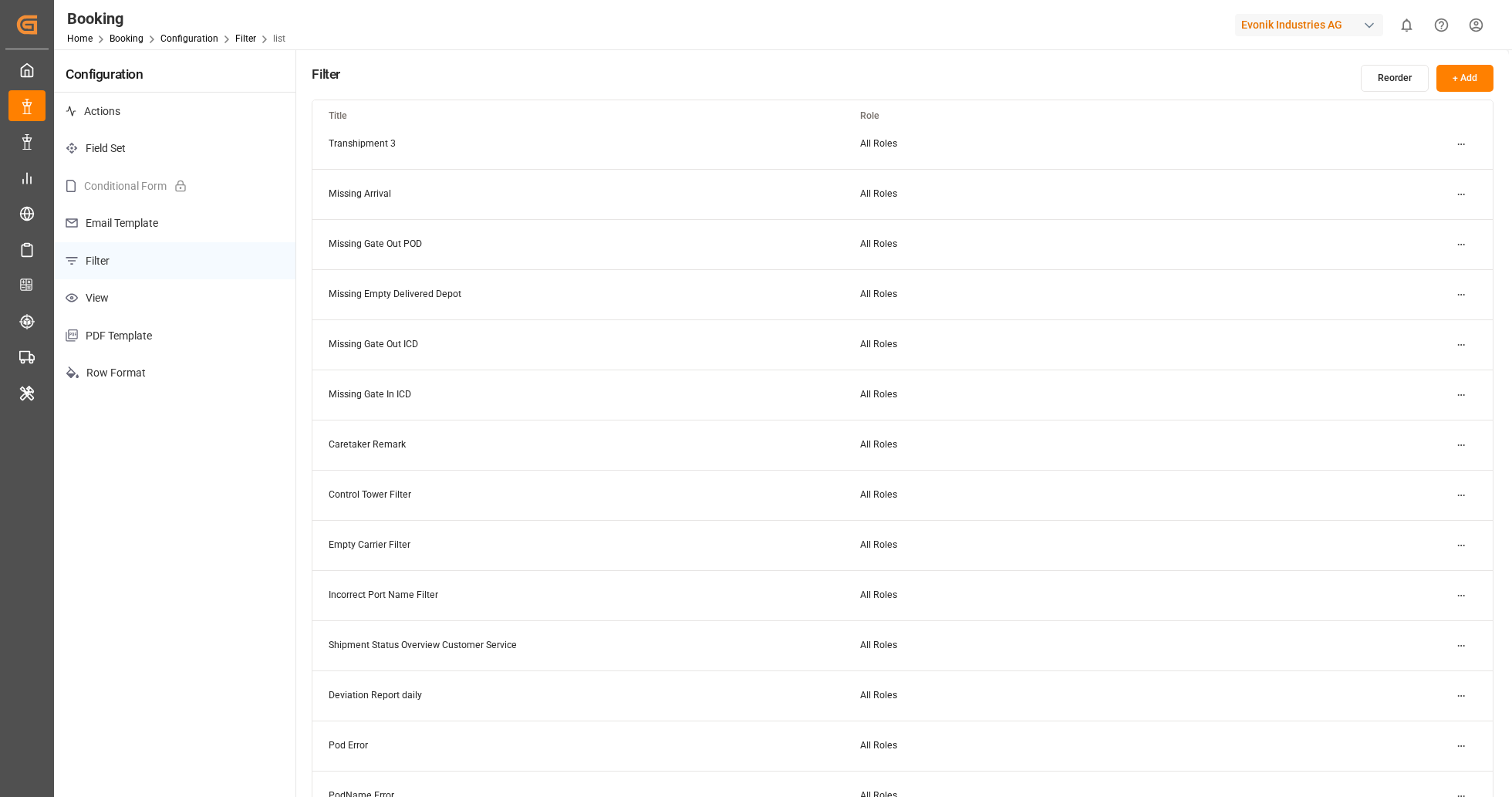
scroll to position [460, 0]
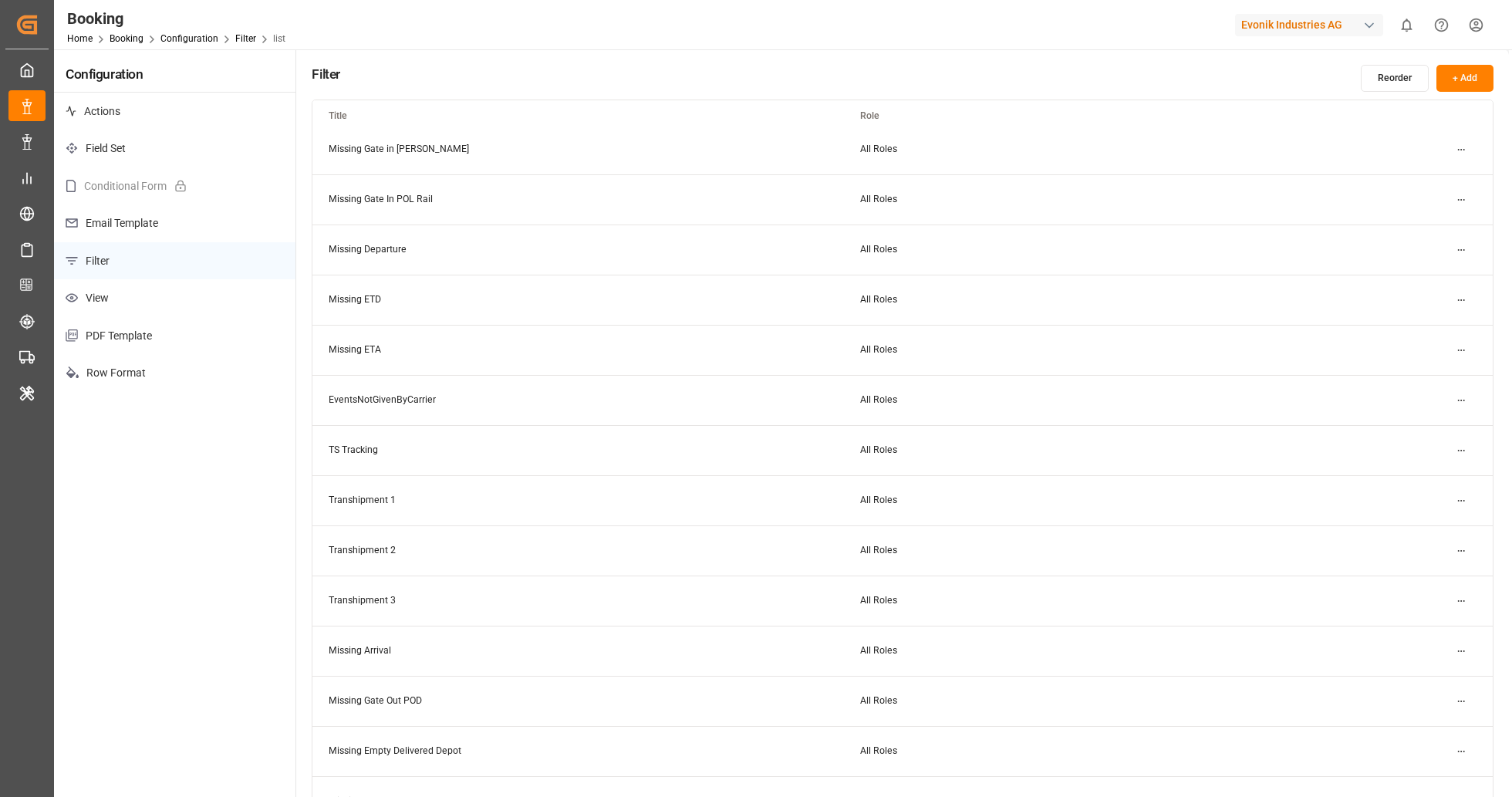
click at [1463, 250] on html "Created by potrace 1.15, written by [PERSON_NAME] [DATE]-[DATE] Created by potr…" at bounding box center [756, 398] width 1512 height 797
click at [1404, 283] on small "Edit" at bounding box center [1408, 280] width 16 height 9
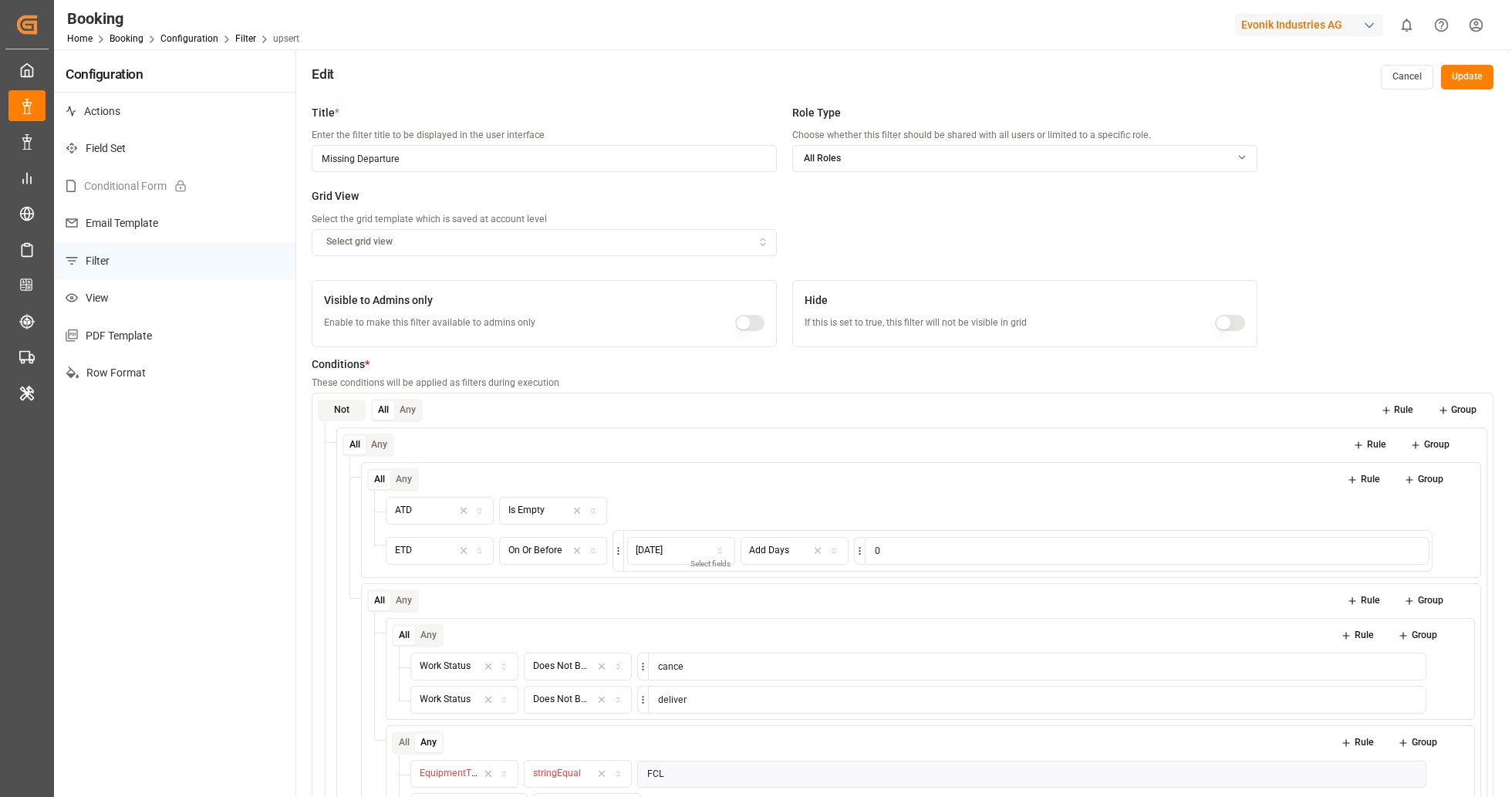
click at [1394, 79] on button "Cancel" at bounding box center [1408, 76] width 53 height 25
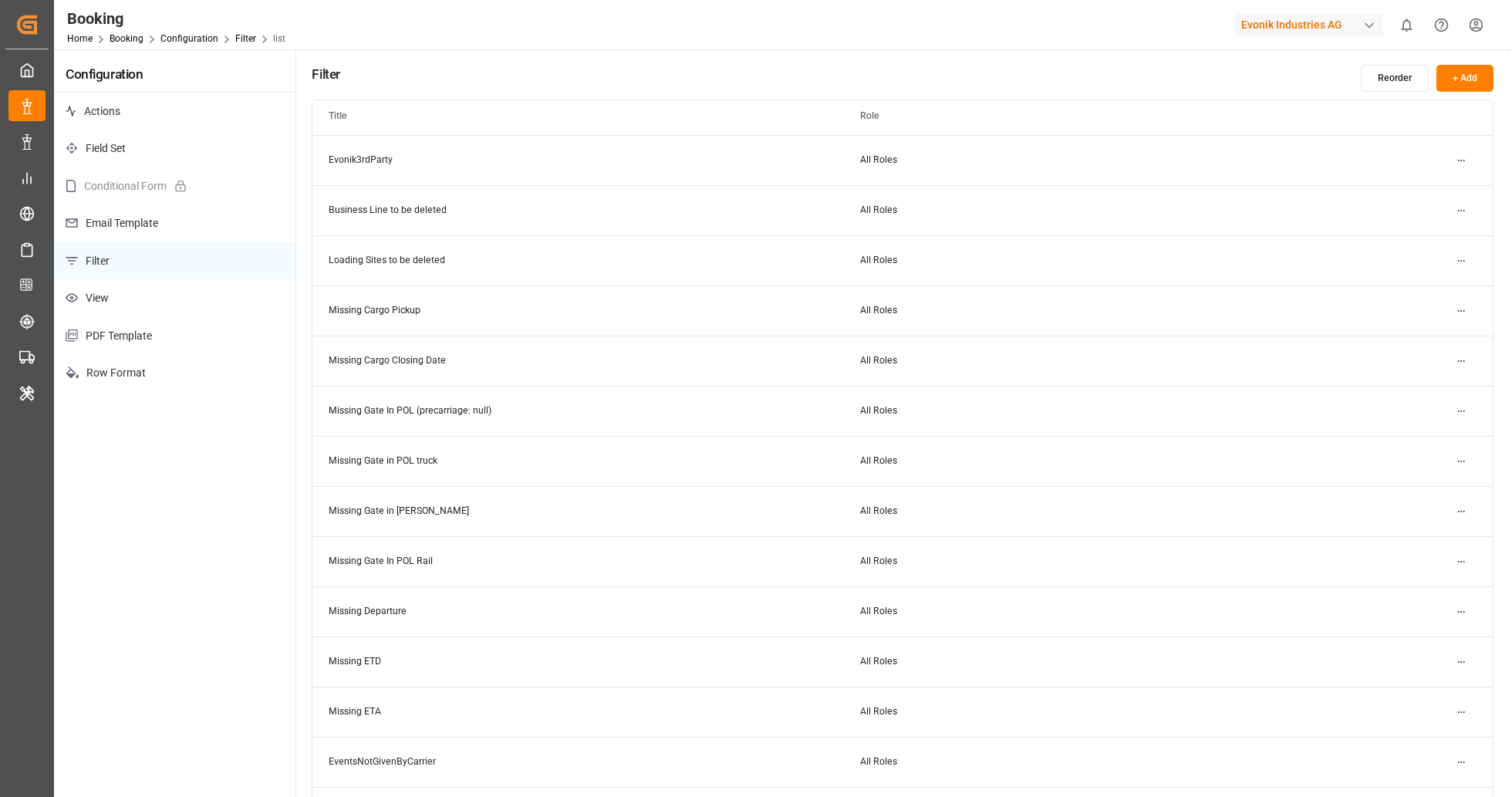
scroll to position [182, 0]
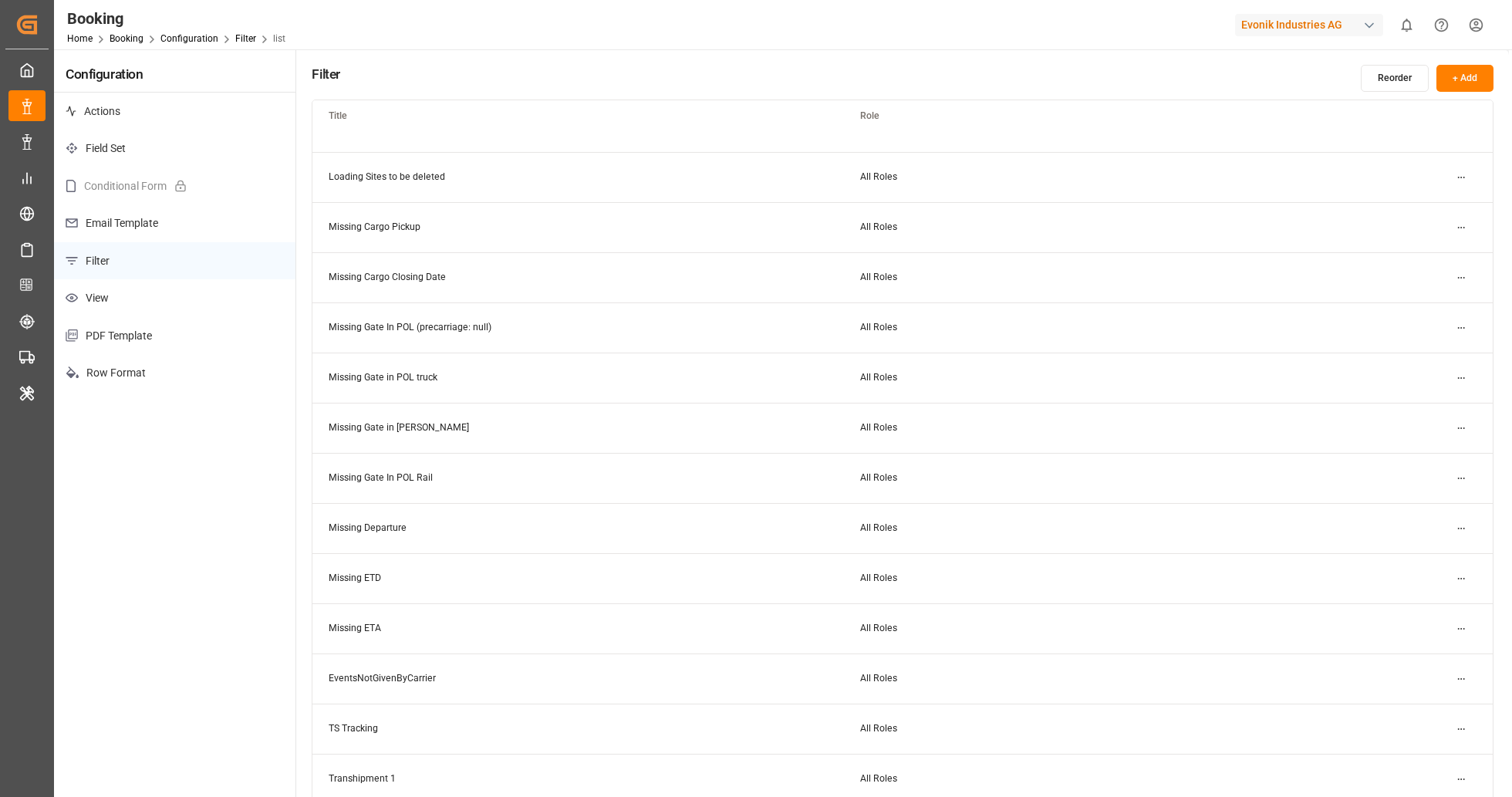
click at [1467, 626] on html "Created by potrace 1.15, written by [PERSON_NAME] [DATE]-[DATE] Created by potr…" at bounding box center [756, 398] width 1512 height 797
click at [1427, 657] on div "Edit" at bounding box center [1433, 659] width 79 height 22
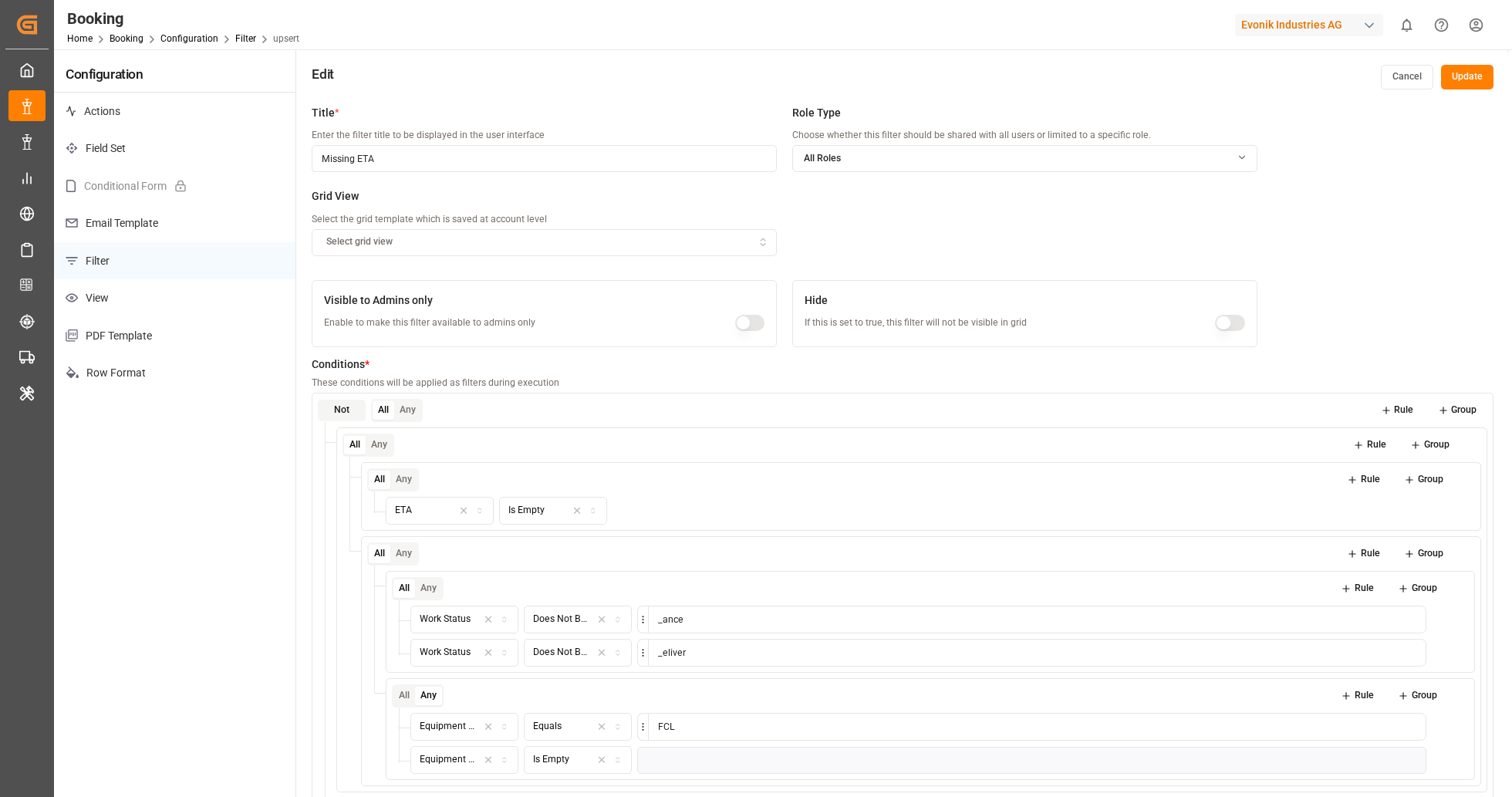
click at [1394, 408] on button "Rule" at bounding box center [1398, 411] width 55 height 22
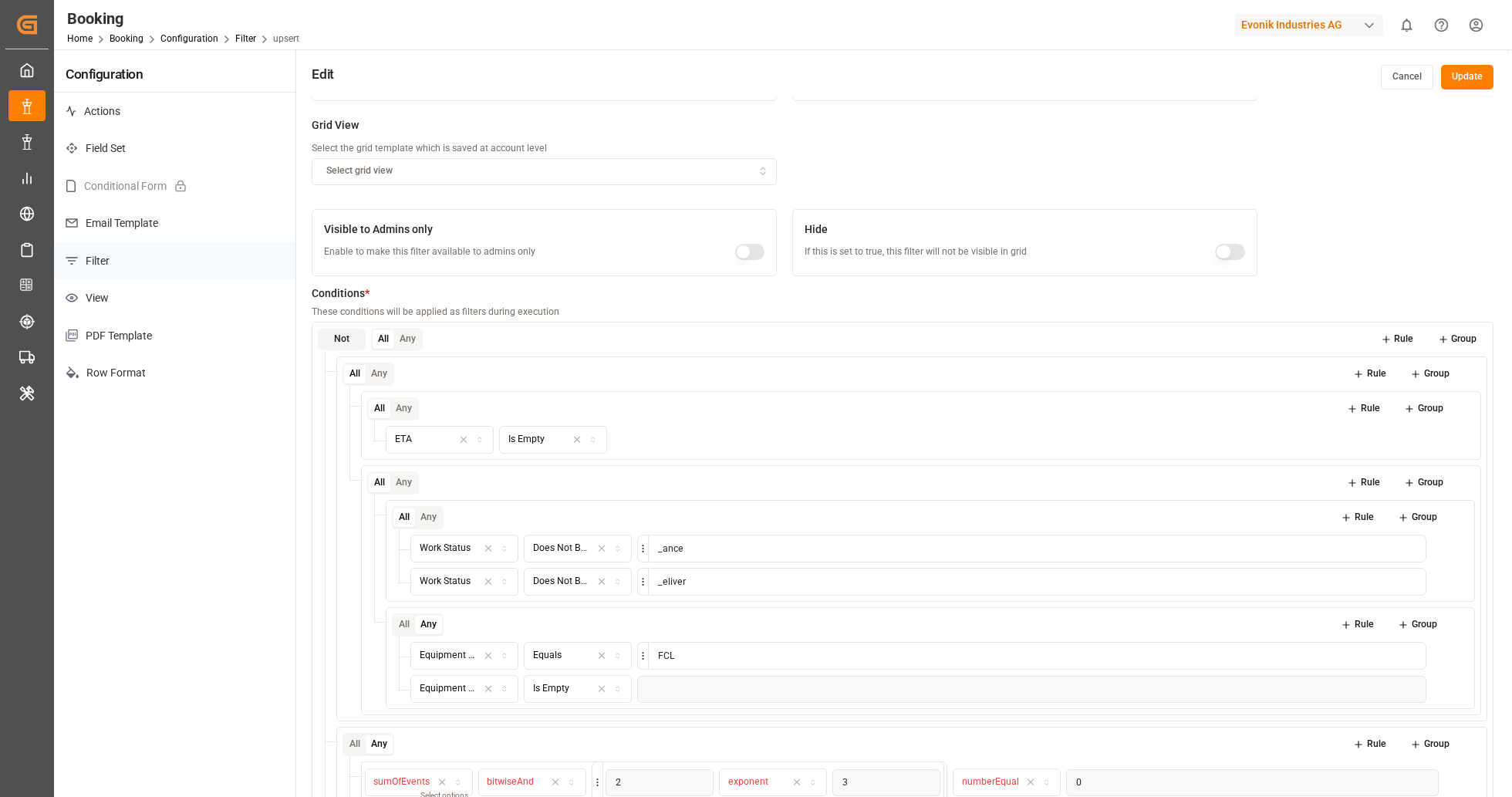
scroll to position [272, 0]
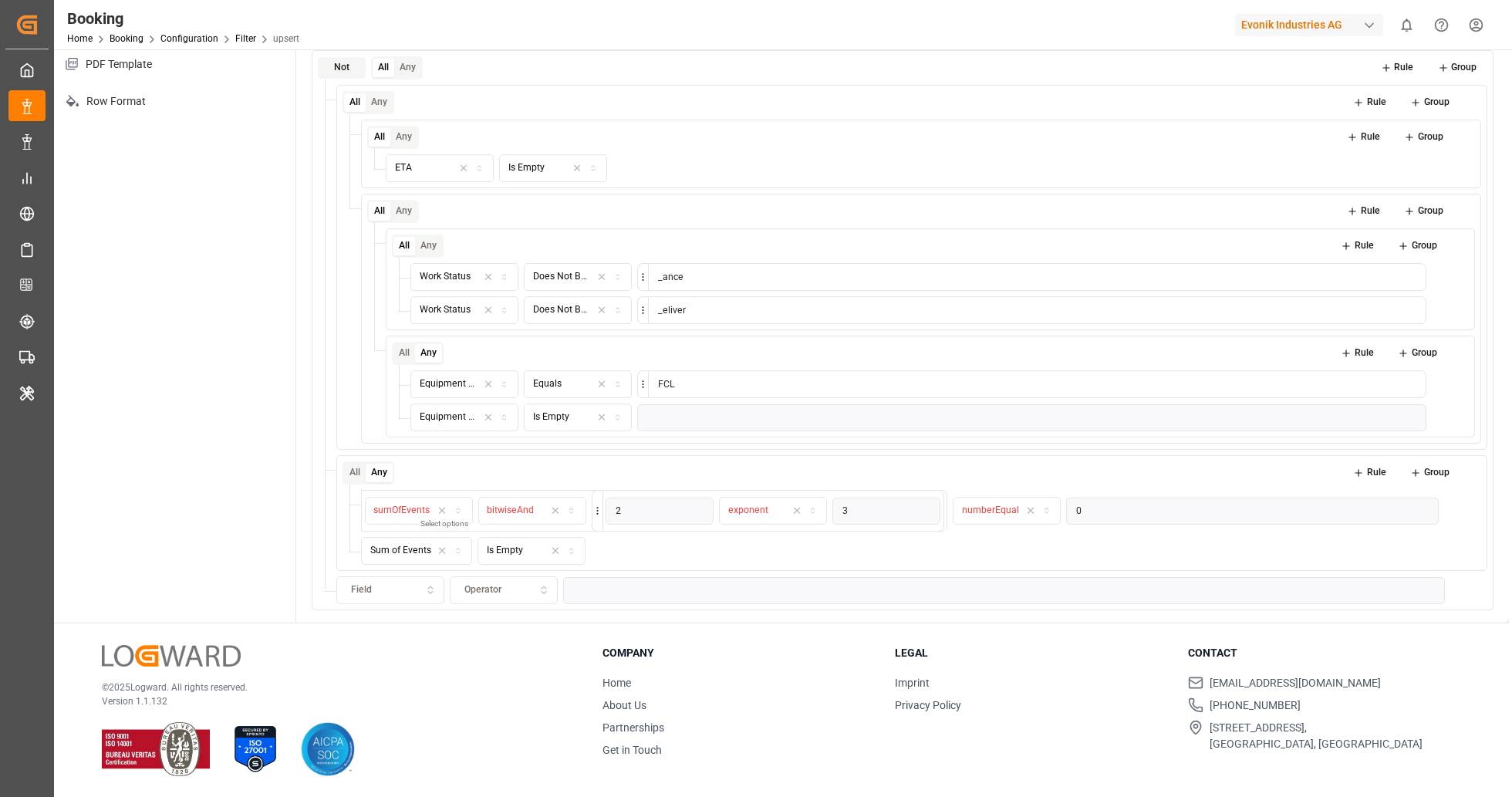
click at [422, 584] on div "Field" at bounding box center [390, 590] width 101 height 14
type input "DELI"
click at [472, 640] on div "Delivery No." at bounding box center [435, 645] width 196 height 22
click at [535, 587] on div "Operator" at bounding box center [503, 590] width 101 height 14
click at [521, 646] on div "Includes" at bounding box center [547, 645] width 193 height 22
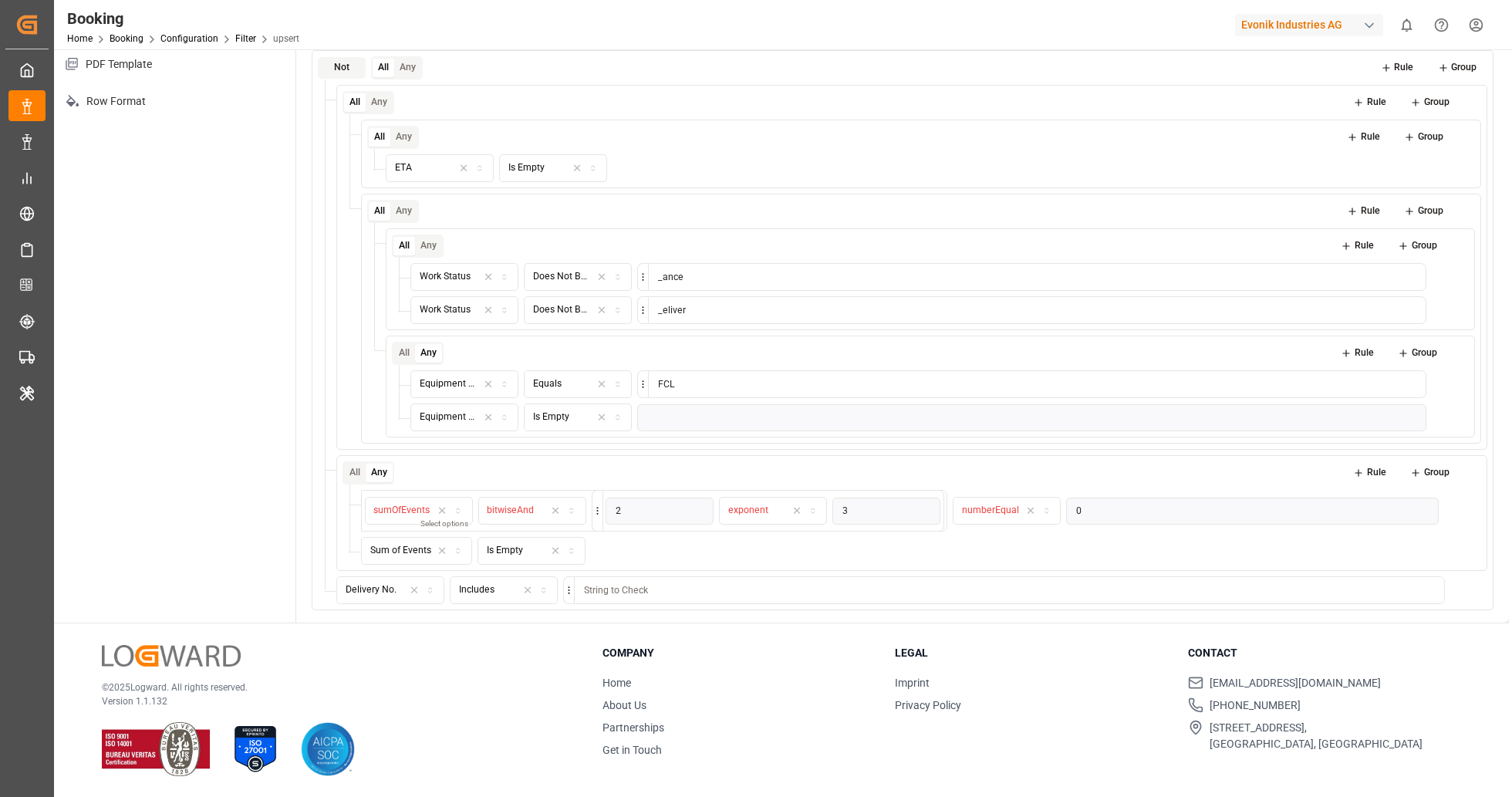
click at [631, 591] on input at bounding box center [1010, 590] width 871 height 28
type input "1"
click at [130, 41] on link "Booking" at bounding box center [126, 39] width 34 height 11
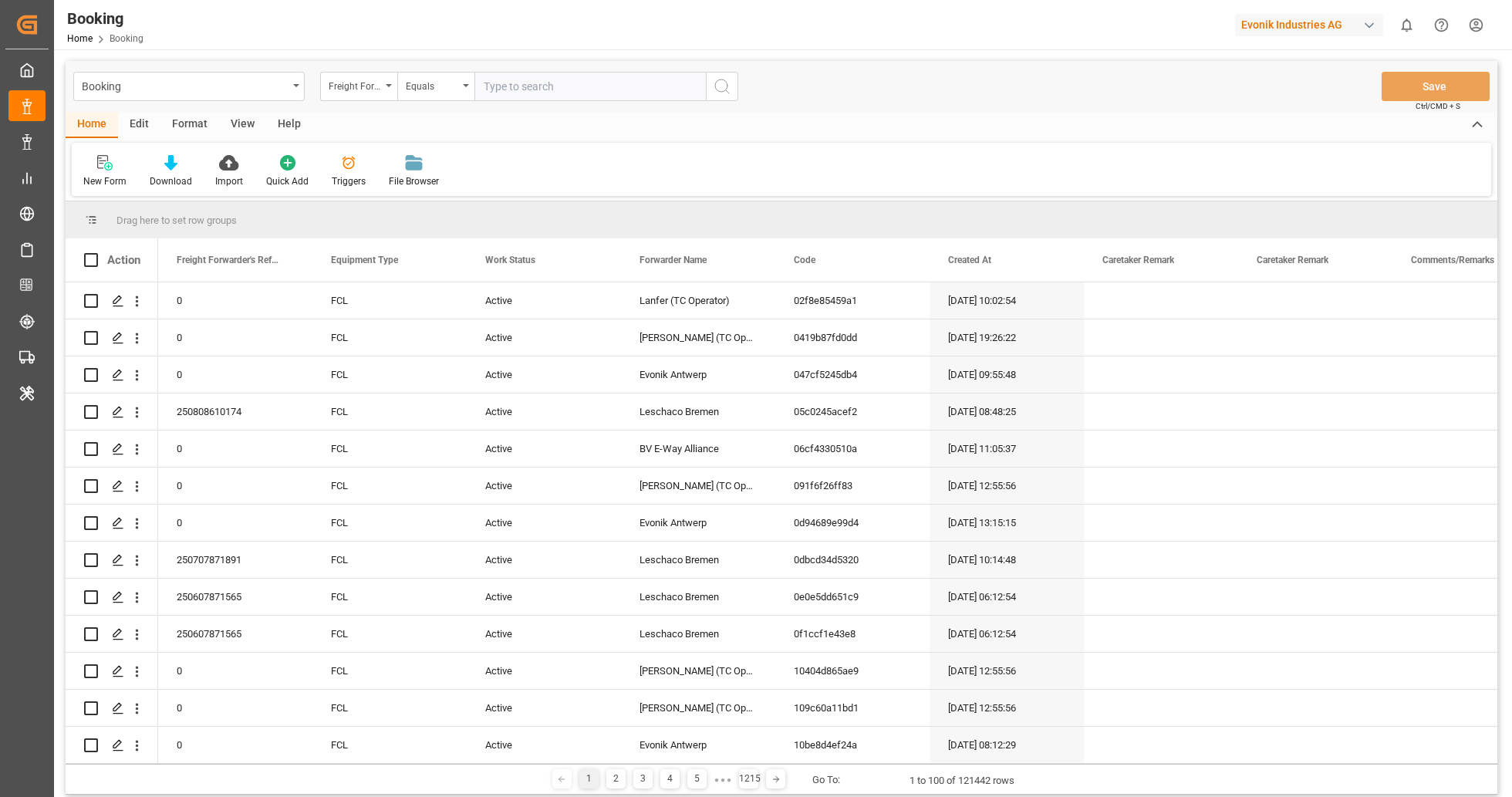
click at [210, 117] on div "Format" at bounding box center [190, 125] width 59 height 26
click at [114, 163] on div at bounding box center [106, 163] width 45 height 16
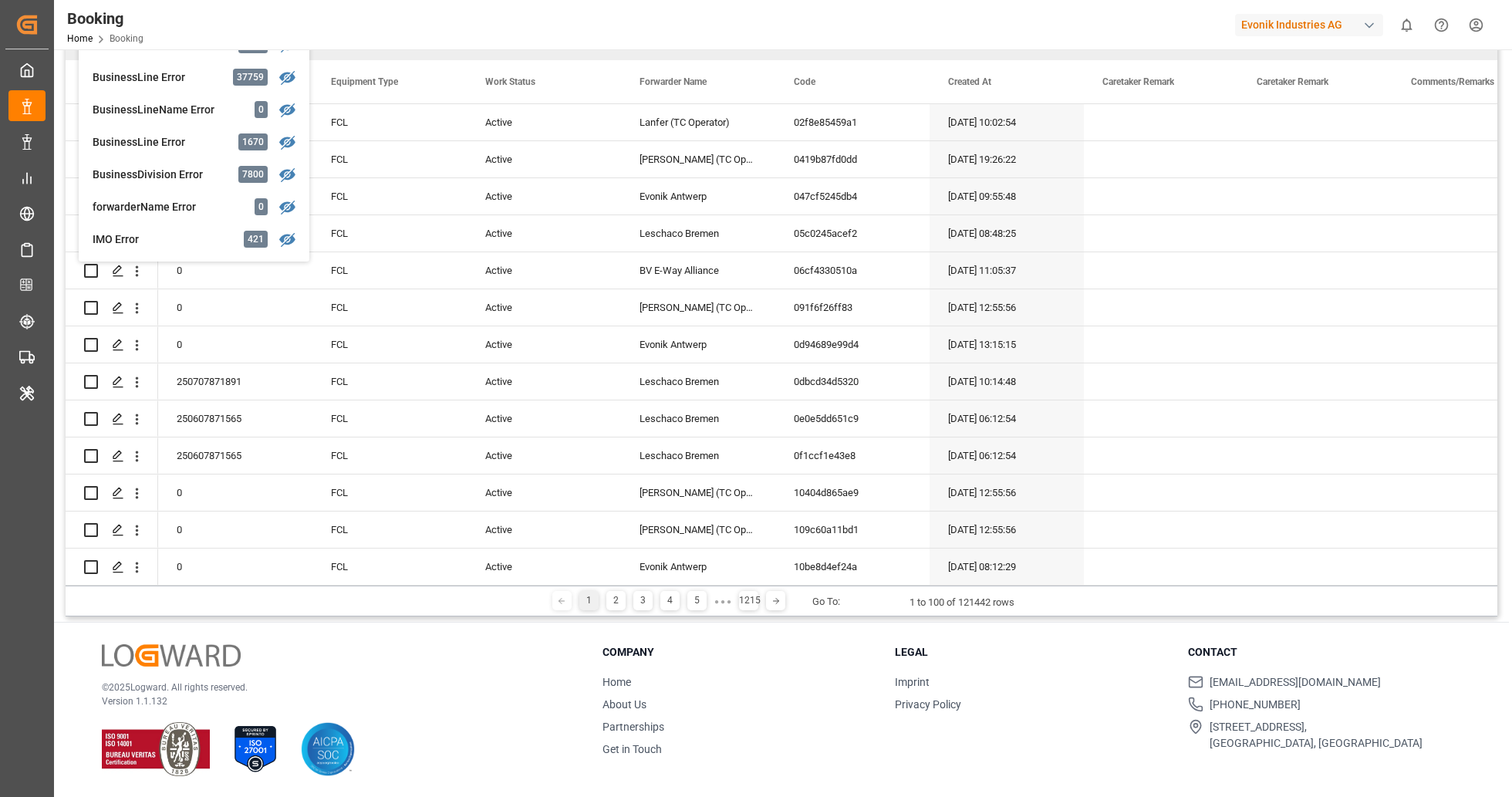
scroll to position [986, 0]
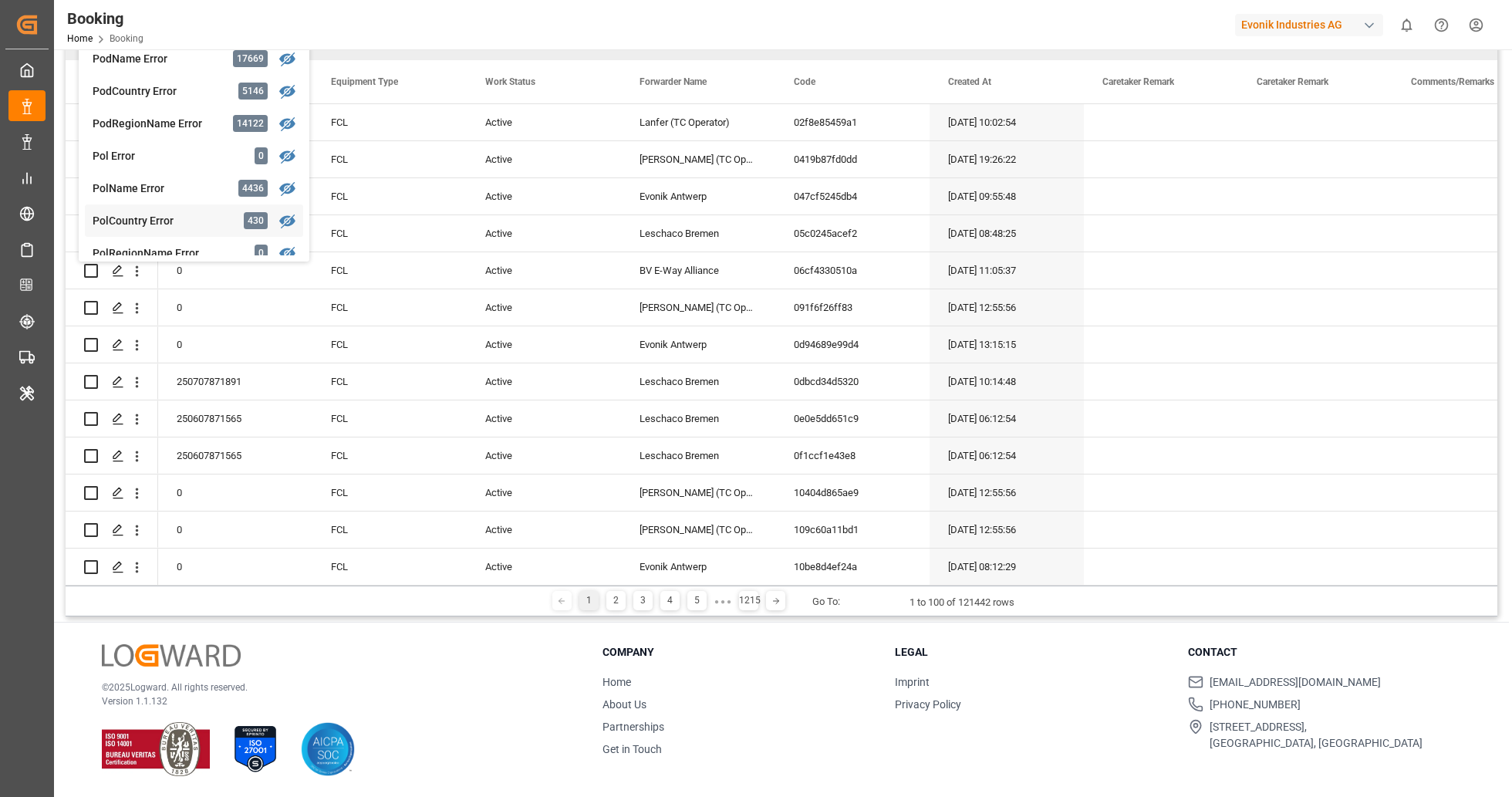
click at [197, 214] on div "Booking Freight Forwarder's Reference No. Equals Save Ctrl/CMD + S Home Edit Fo…" at bounding box center [781, 250] width 1432 height 734
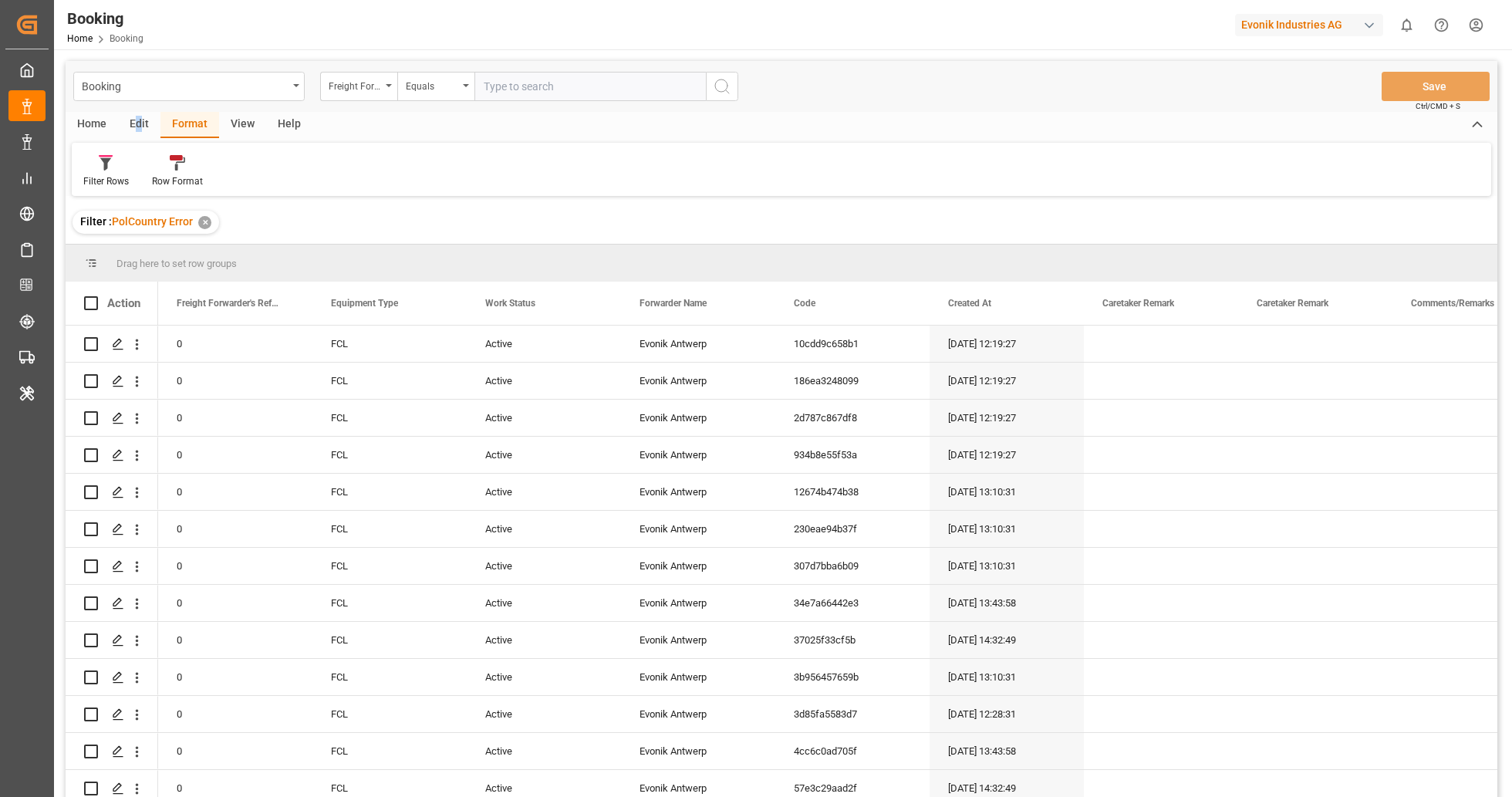
click at [138, 129] on div "Edit" at bounding box center [139, 125] width 43 height 26
click at [306, 169] on div at bounding box center [323, 163] width 58 height 16
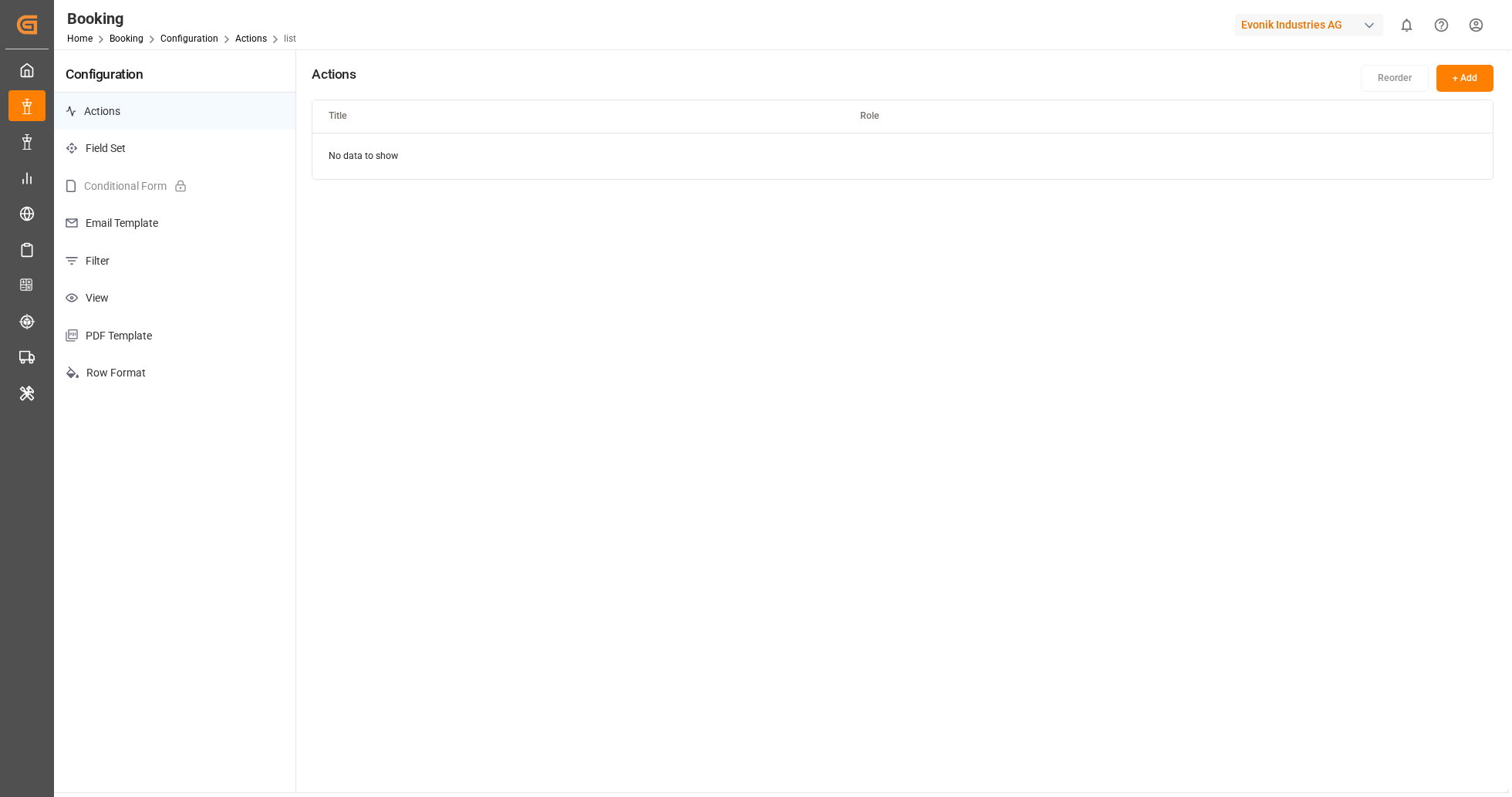
click at [158, 273] on p "Filter" at bounding box center [174, 262] width 242 height 38
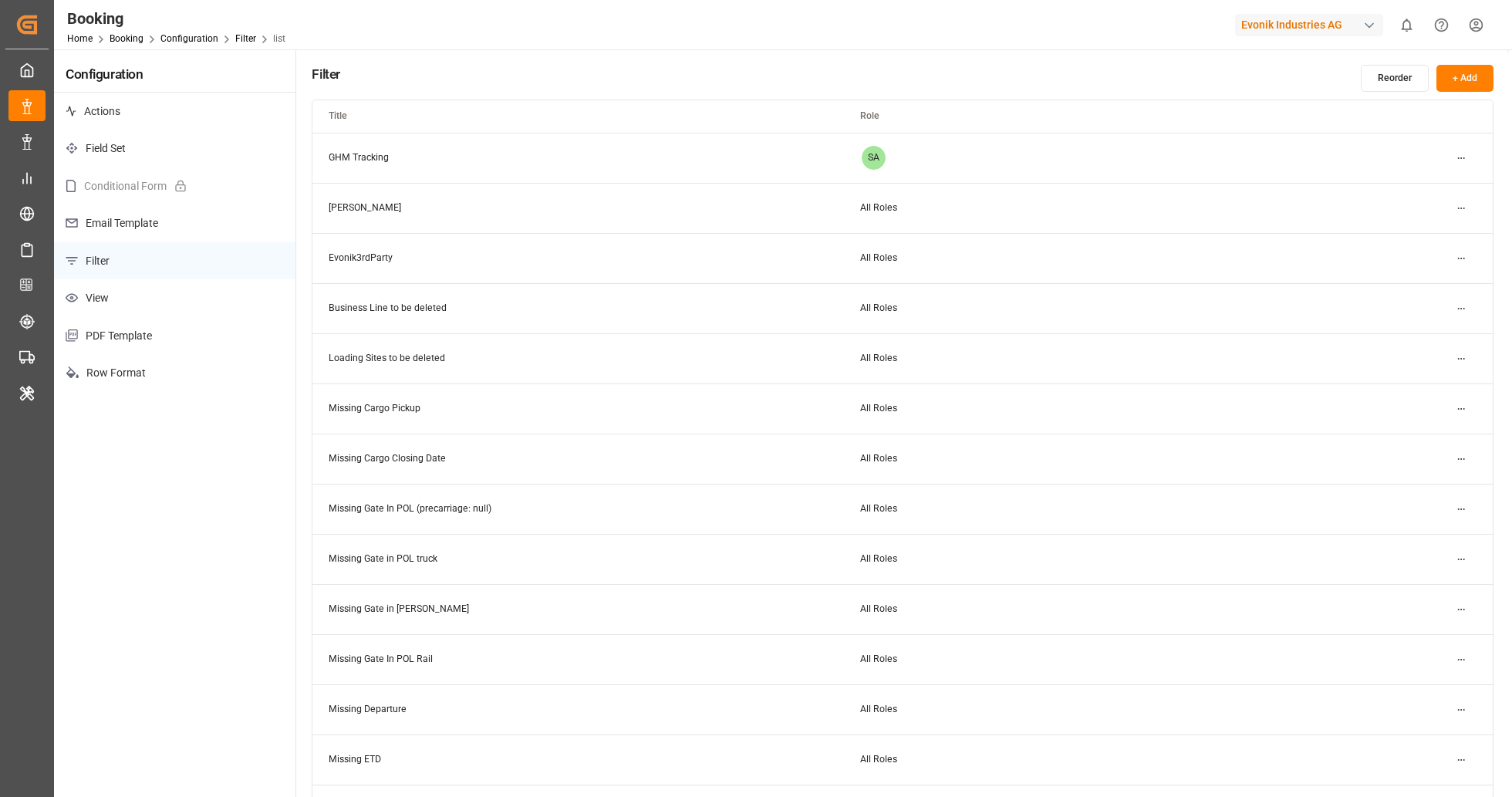
click at [1479, 69] on button "+ Add" at bounding box center [1465, 78] width 57 height 27
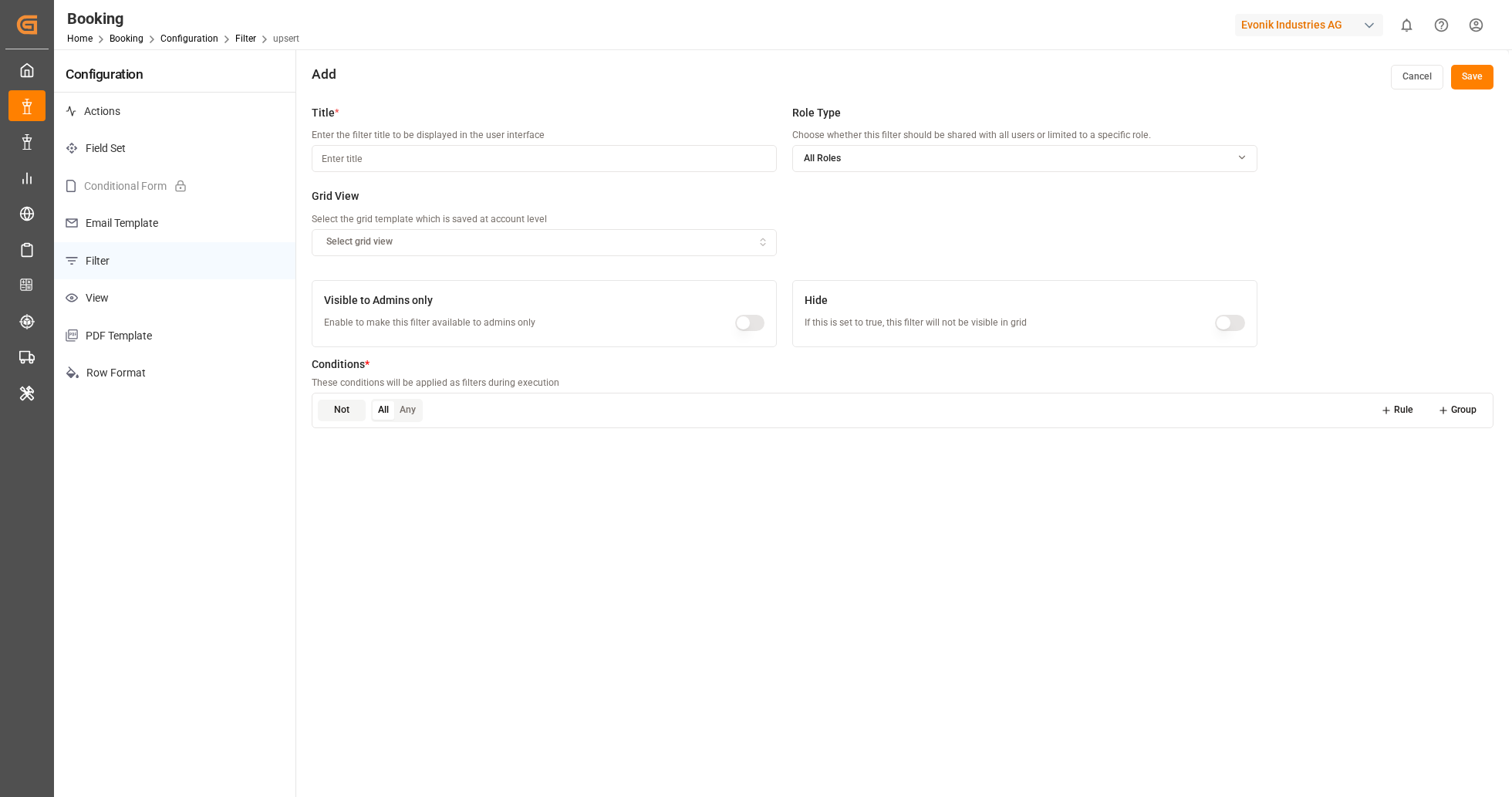
click at [490, 156] on input at bounding box center [544, 159] width 465 height 27
type input "Delivery no error"
click at [1015, 162] on div "All Roles" at bounding box center [1025, 158] width 463 height 14
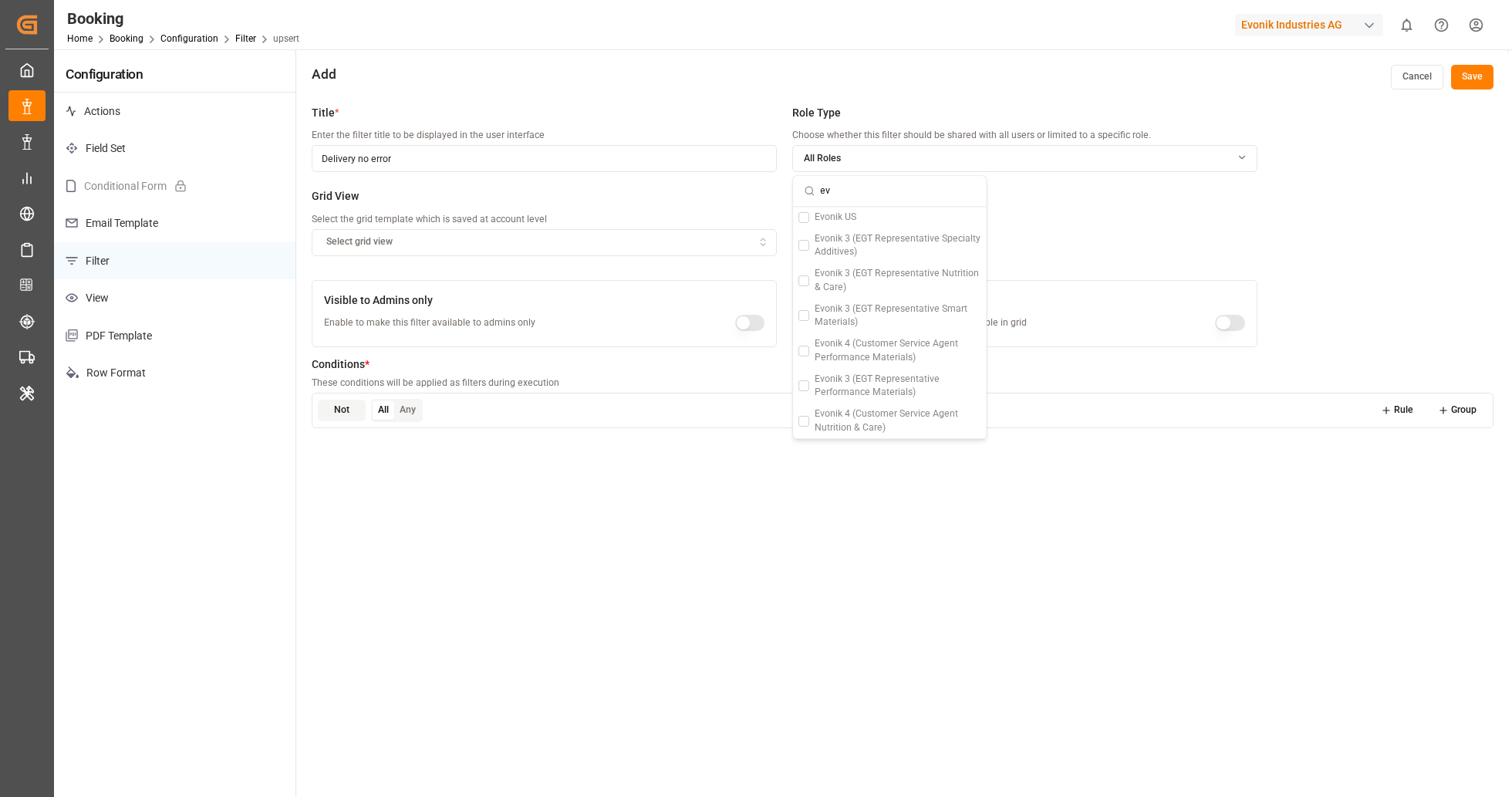
type input "e"
click at [1120, 206] on div "Title * Enter the filter title to be displayed in the user interface Delivery n…" at bounding box center [784, 188] width 945 height 167
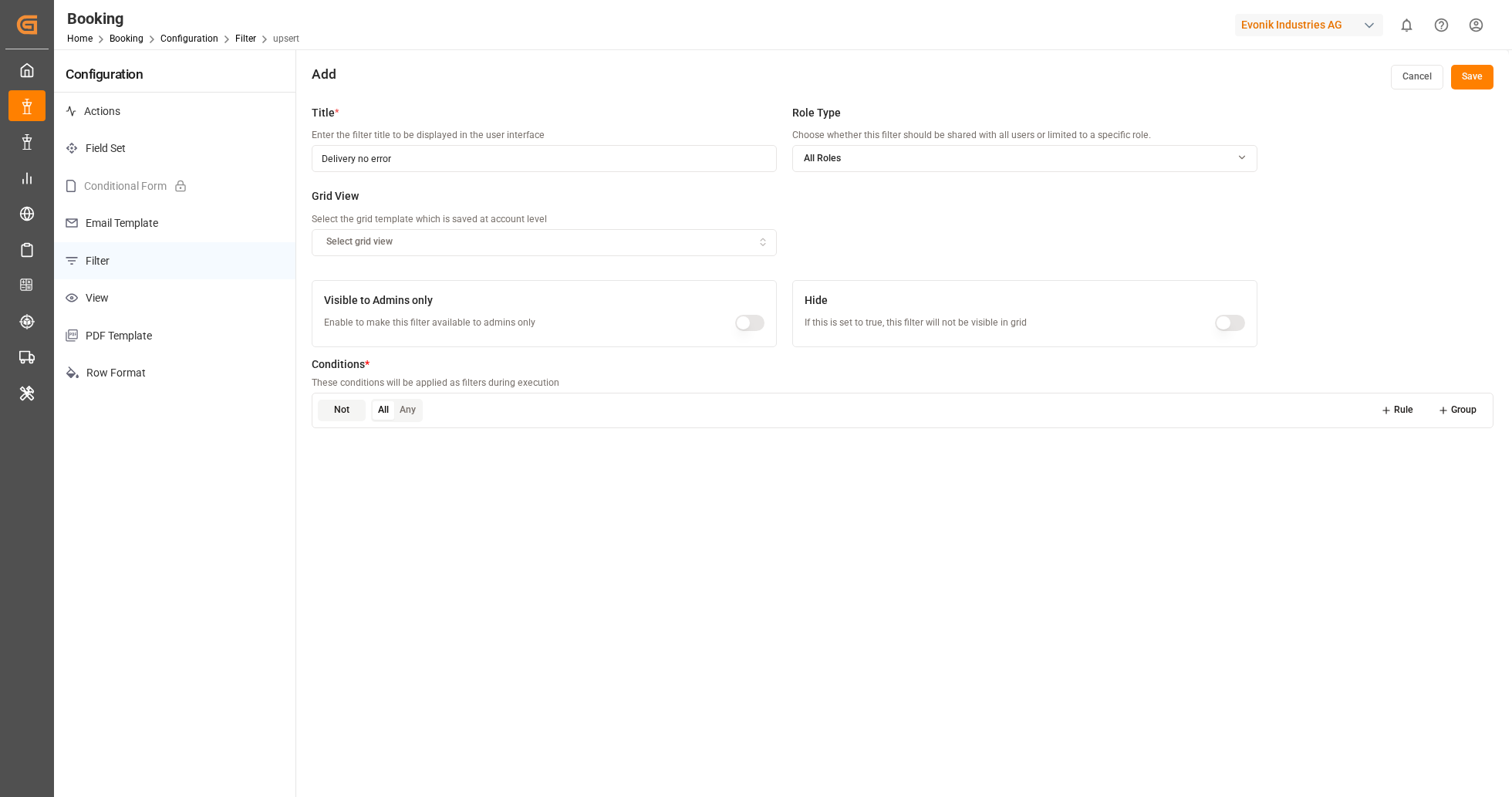
click at [980, 168] on button "All Roles" at bounding box center [1025, 159] width 465 height 27
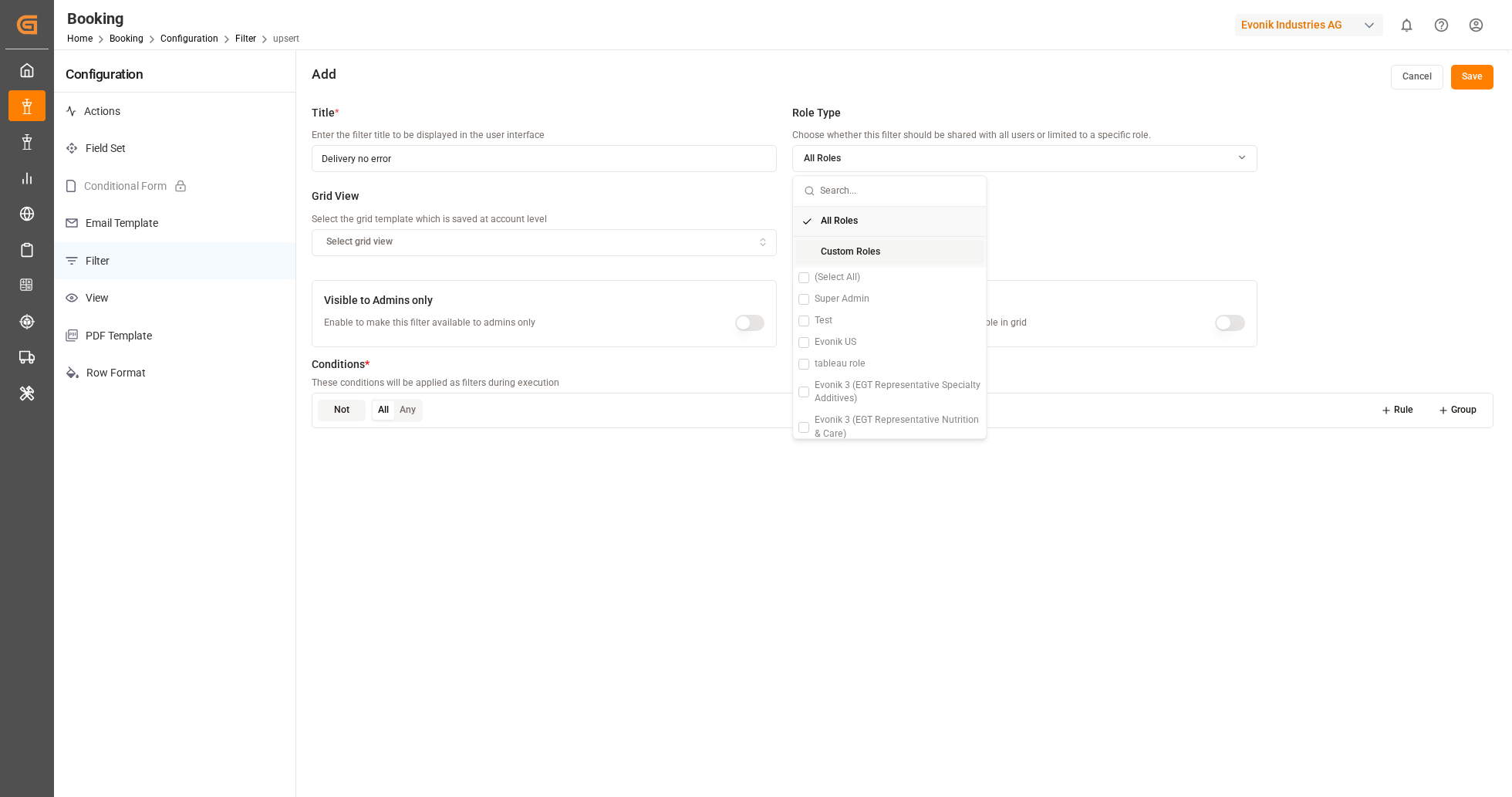
click at [912, 251] on div "Custom Roles" at bounding box center [890, 252] width 187 height 25
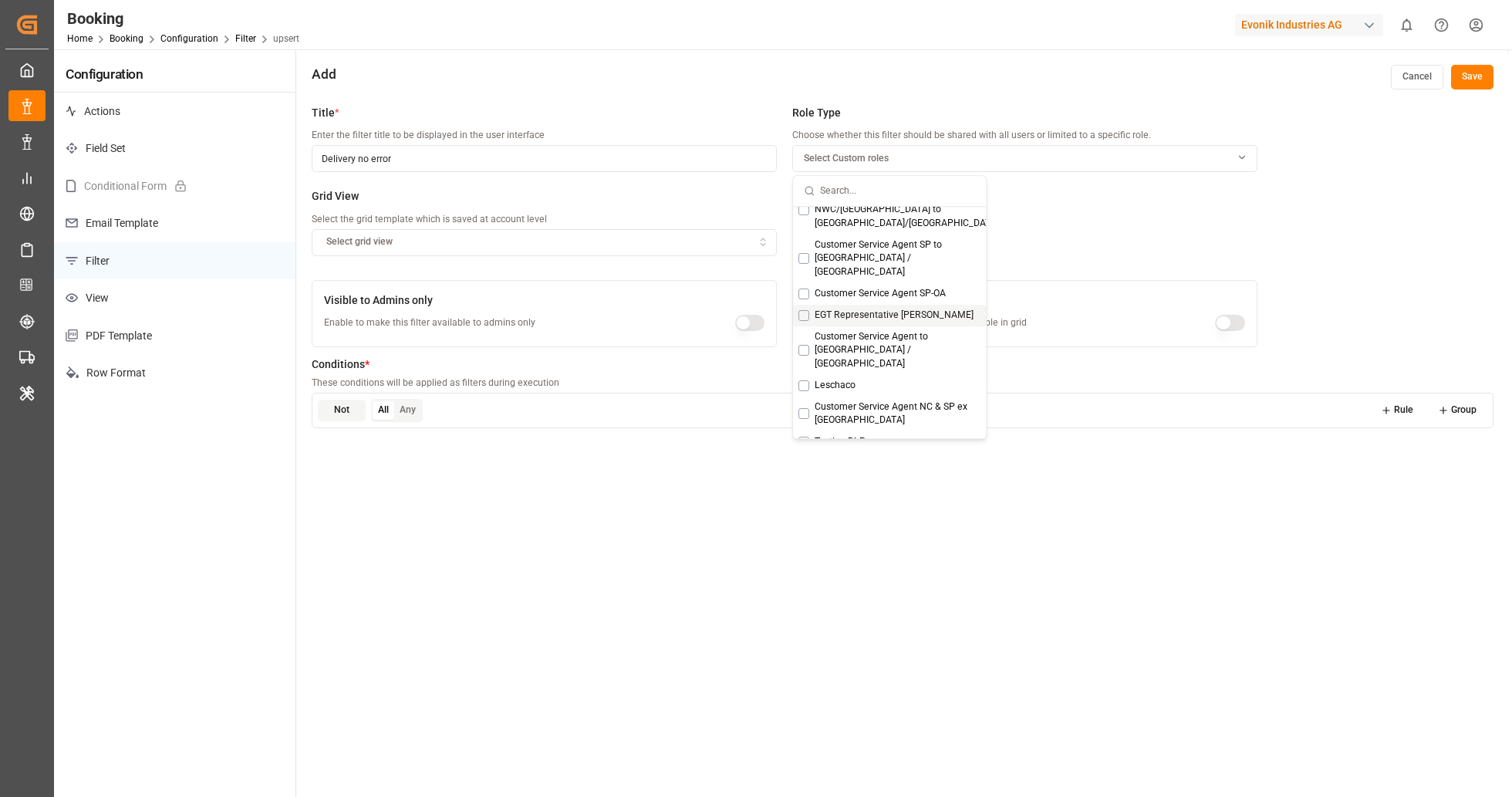
scroll to position [761, 0]
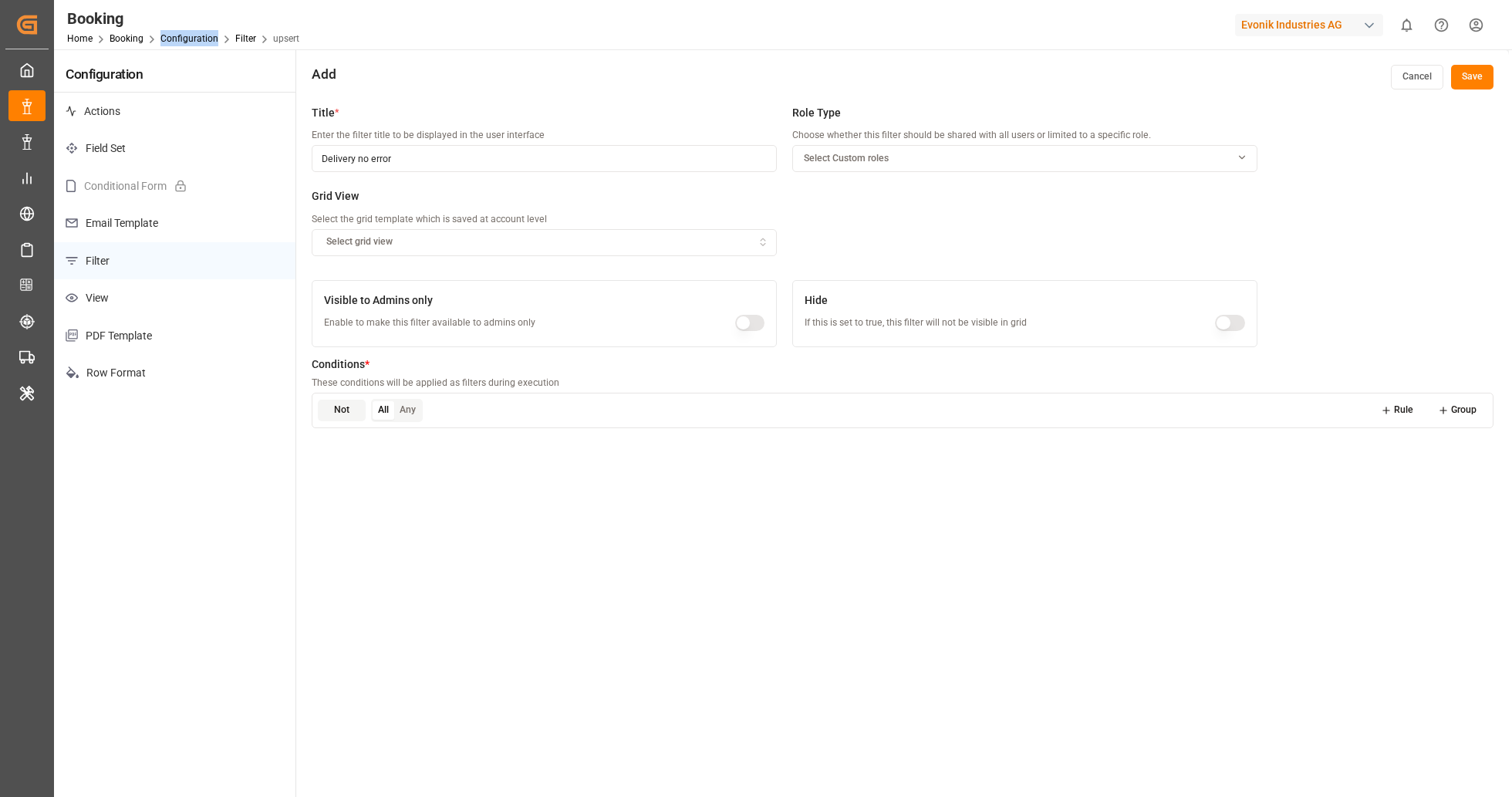
click at [887, 154] on span "Select Custom roles" at bounding box center [846, 158] width 85 height 14
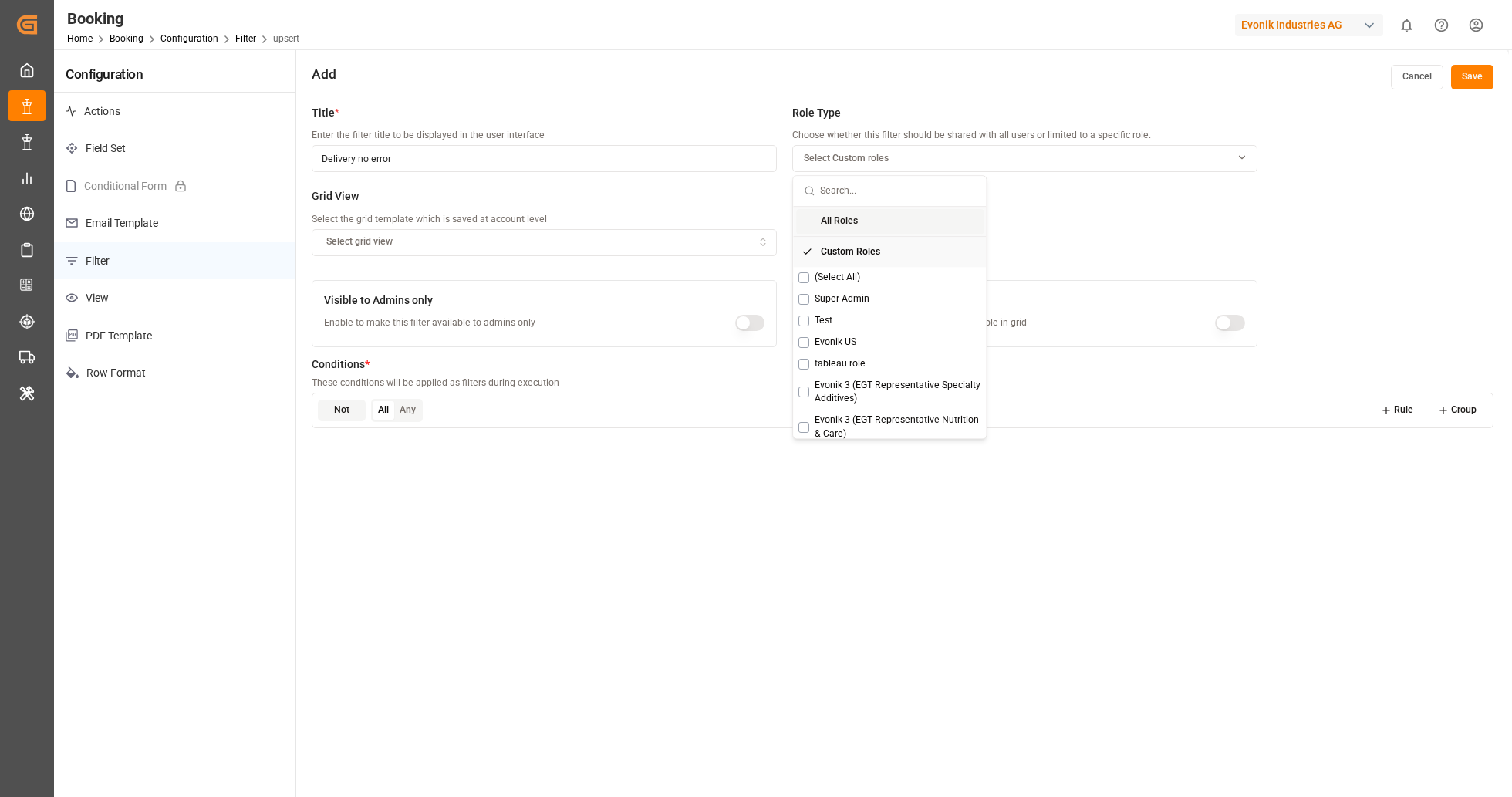
click at [877, 199] on input "text" at bounding box center [898, 191] width 155 height 30
click at [855, 223] on span "All Roles" at bounding box center [839, 221] width 37 height 14
click at [624, 197] on label "Grid View" at bounding box center [544, 196] width 465 height 16
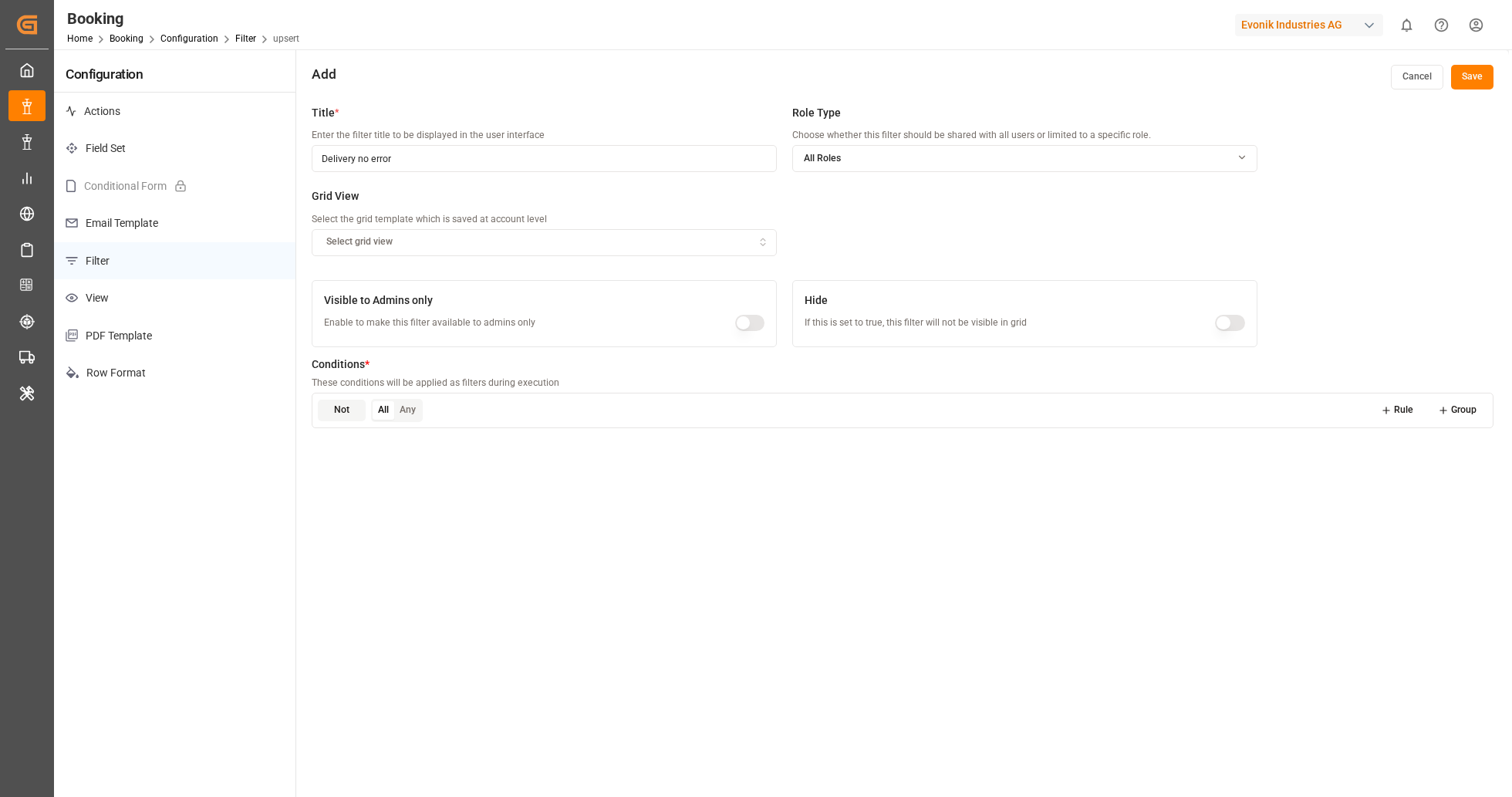
click at [578, 250] on button "Select grid view" at bounding box center [544, 243] width 465 height 27
click at [701, 200] on label "Grid View" at bounding box center [544, 196] width 465 height 16
click at [753, 319] on button "button" at bounding box center [750, 323] width 30 height 16
click at [747, 326] on button "button" at bounding box center [750, 323] width 30 height 16
click at [1404, 407] on button "Rule" at bounding box center [1398, 411] width 55 height 22
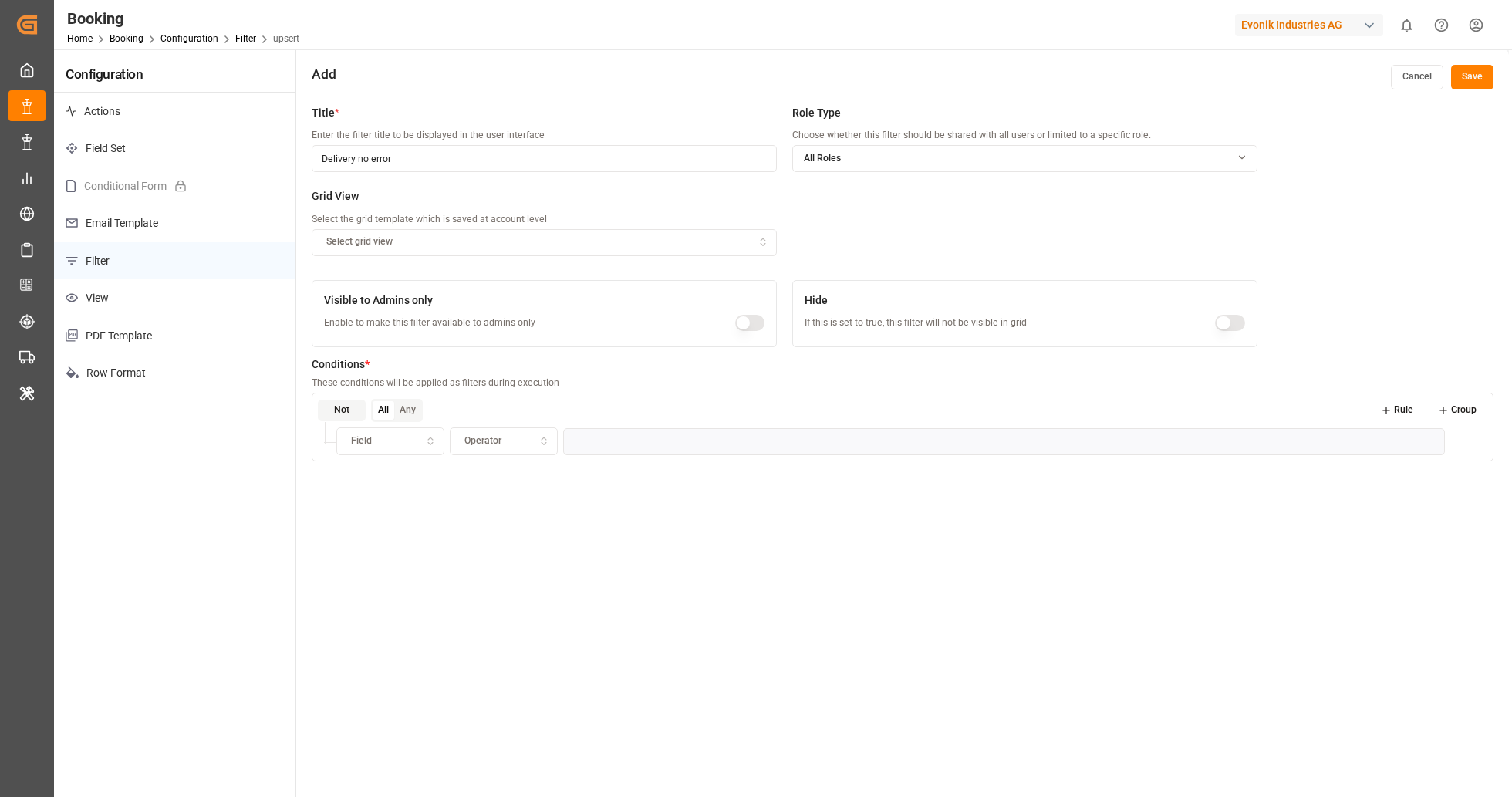
click at [393, 444] on div "Field" at bounding box center [390, 441] width 101 height 14
type input "[PERSON_NAME]"
click at [433, 507] on div "Mapping Error" at bounding box center [433, 500] width 193 height 22
click at [530, 446] on div "Operator" at bounding box center [503, 441] width 101 height 14
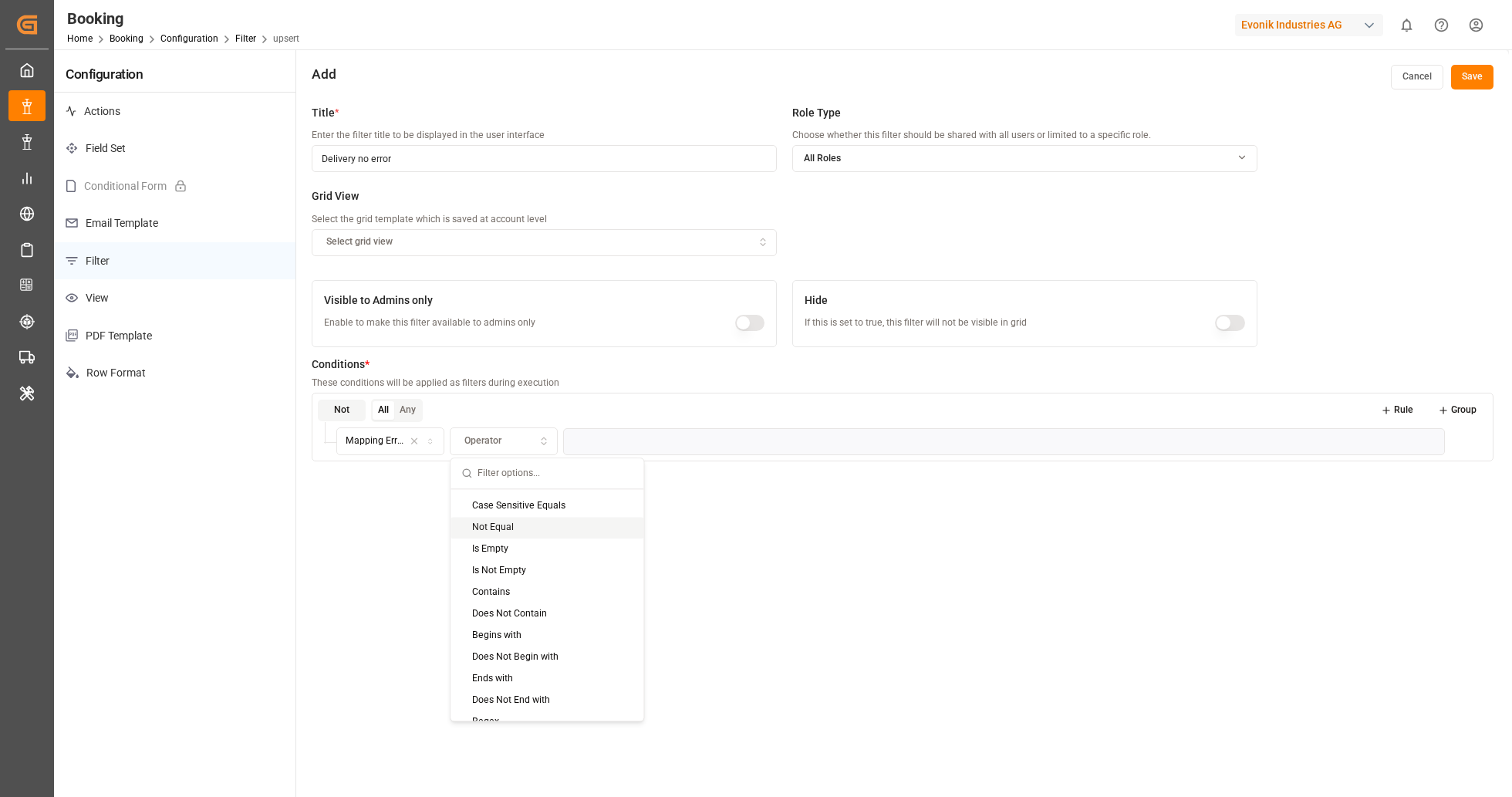
scroll to position [0, 0]
click at [551, 651] on div "Contains" at bounding box center [547, 652] width 193 height 22
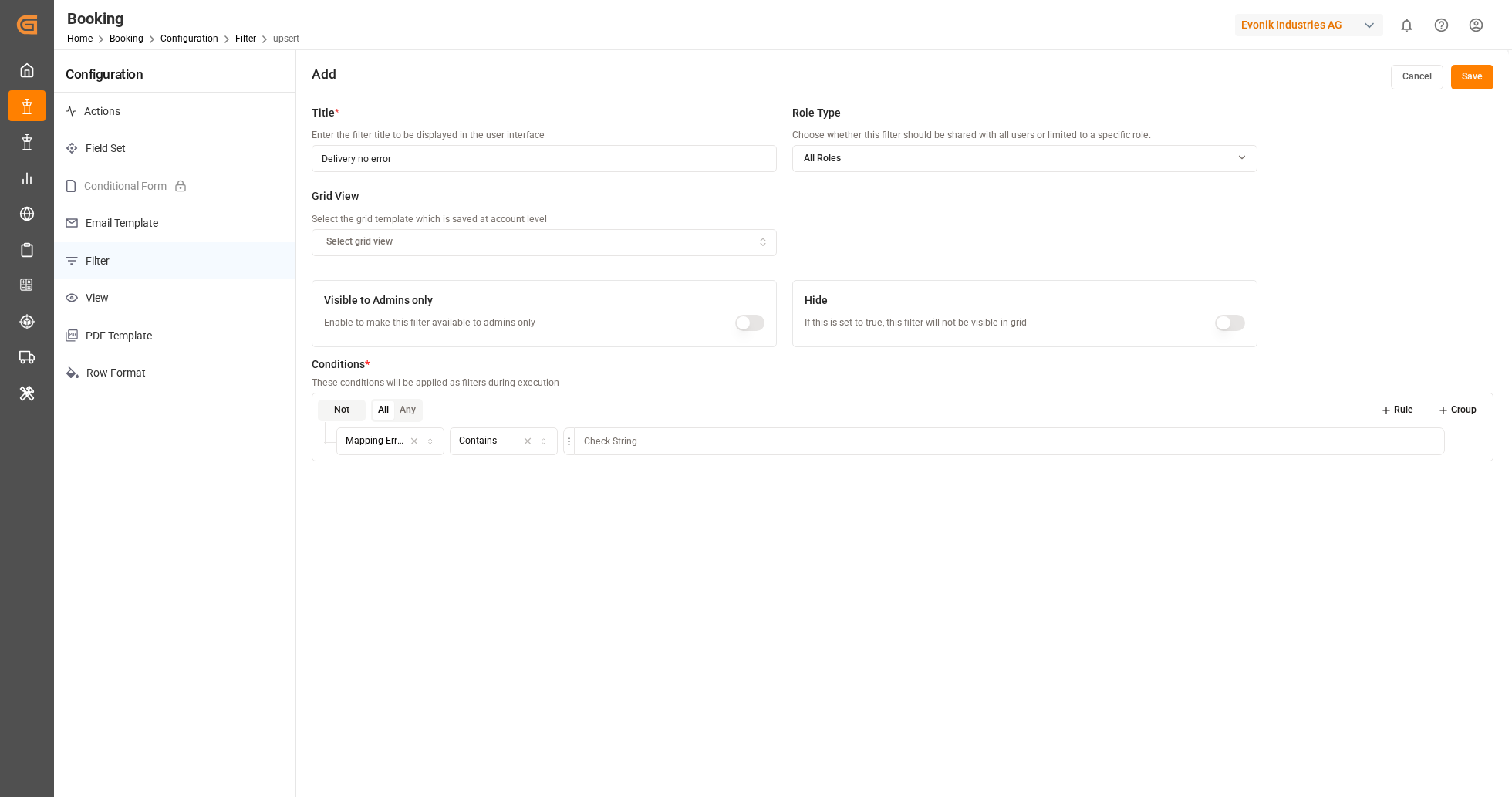
click at [642, 443] on input at bounding box center [1010, 441] width 871 height 28
type input "i"
click at [413, 441] on icon "button" at bounding box center [414, 442] width 5 height 5
click at [404, 450] on button "Field" at bounding box center [390, 441] width 108 height 28
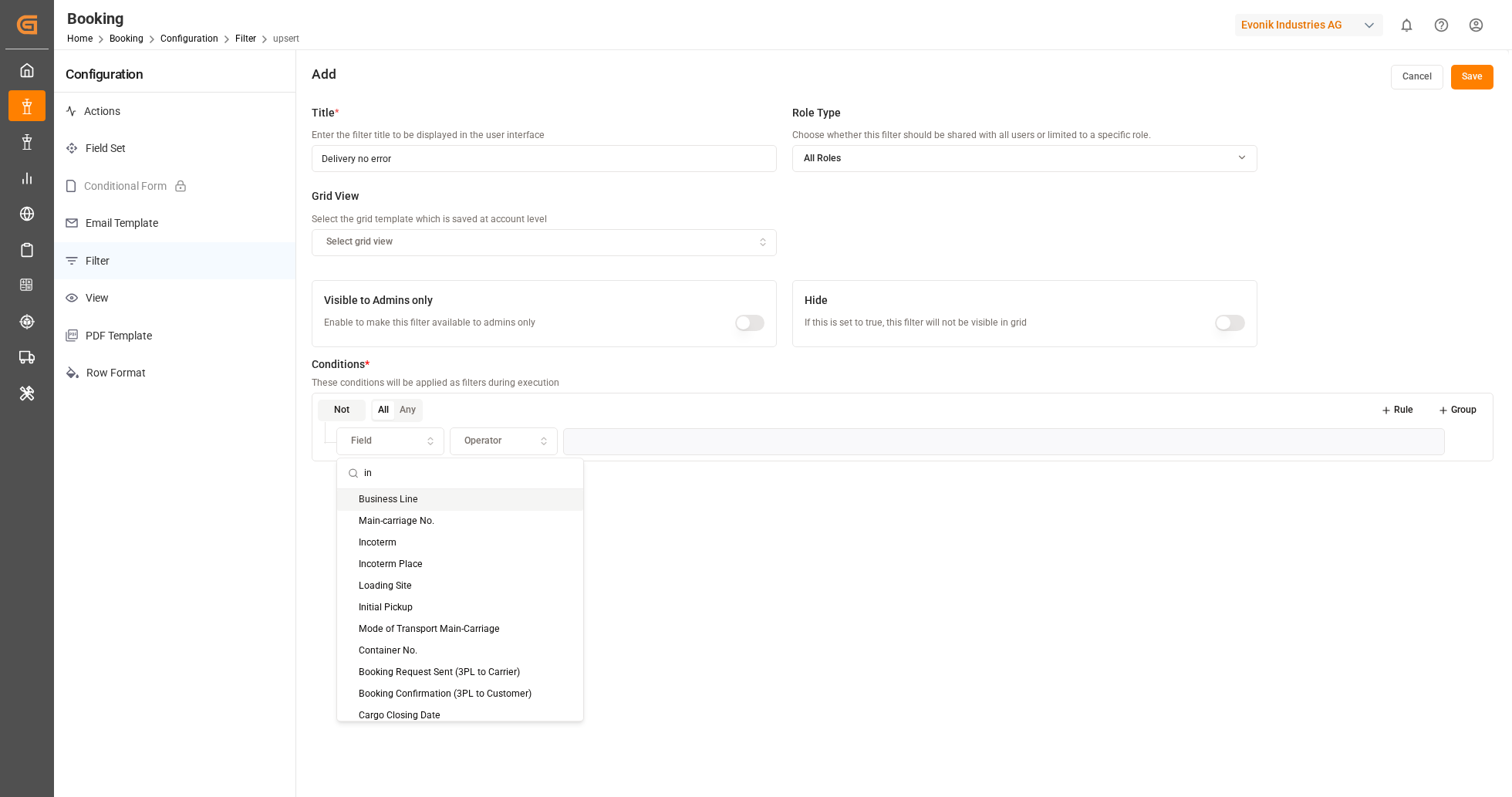
type input "i"
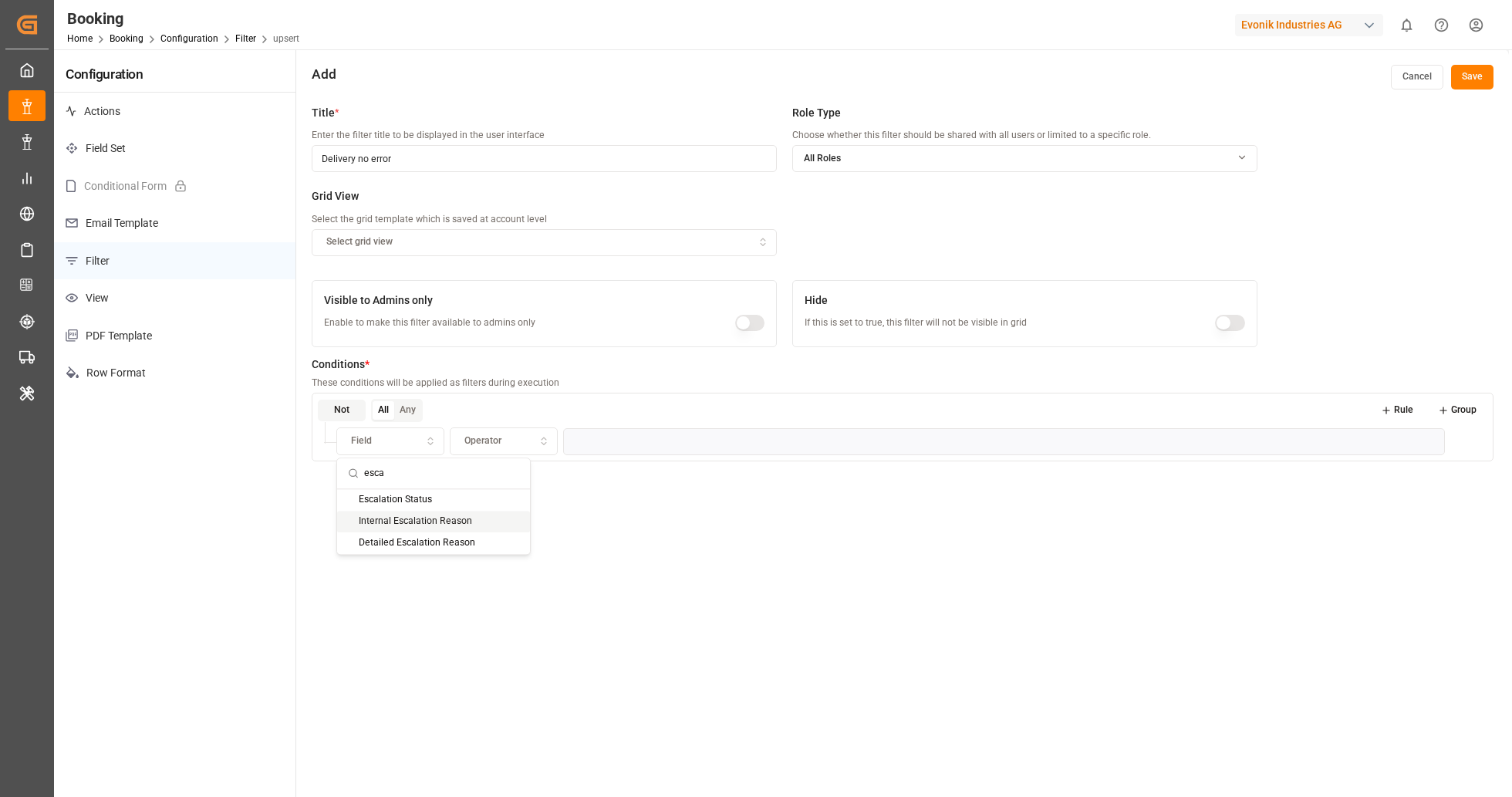
type input "esca"
click at [388, 521] on div "Internal Escalation Reason" at bounding box center [433, 522] width 193 height 22
click at [547, 447] on div "Operator" at bounding box center [523, 441] width 101 height 14
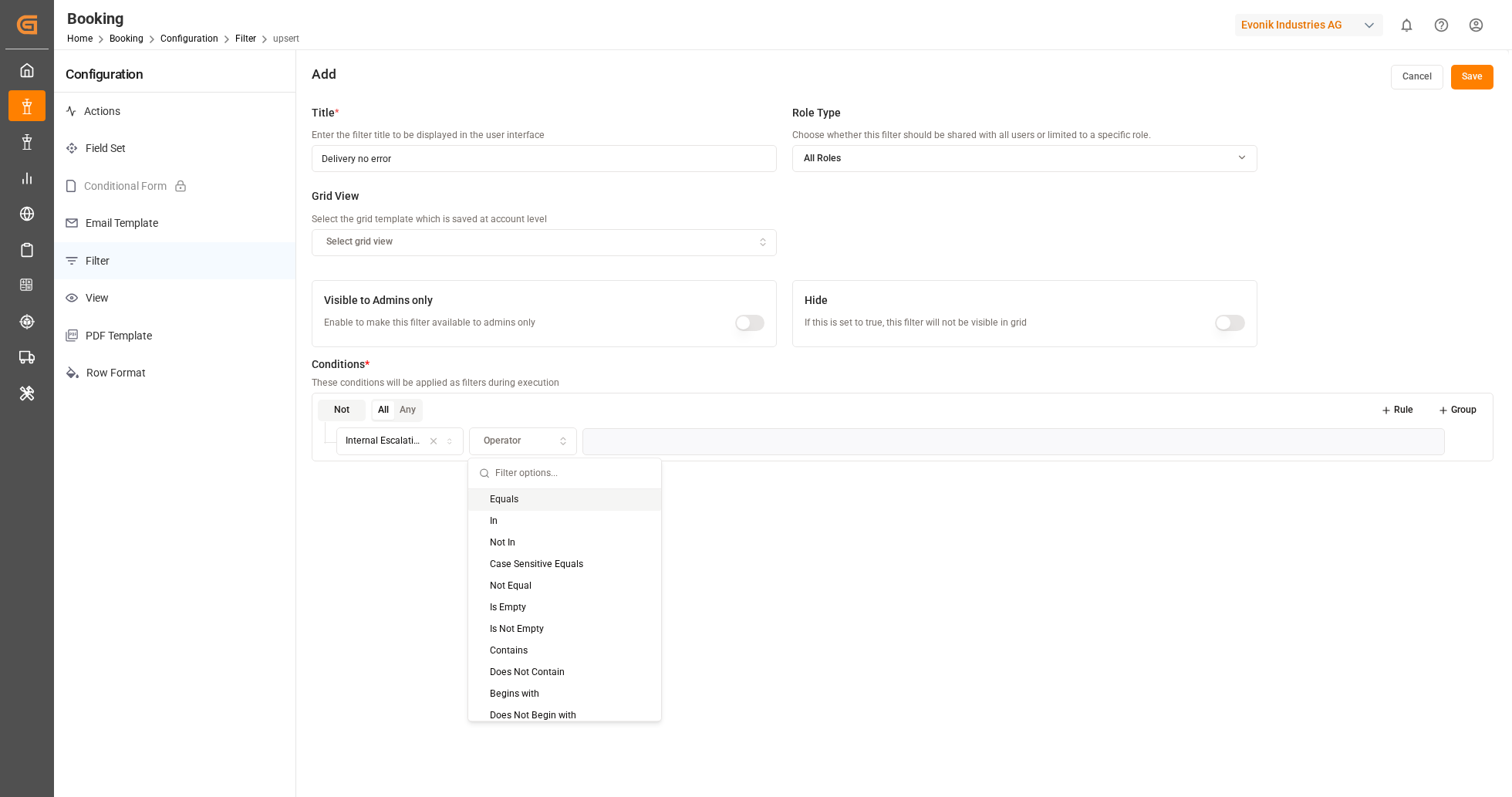
click at [561, 502] on div "Equals" at bounding box center [564, 500] width 193 height 22
click at [634, 454] on div "Not All Any Rule Group Internal Escalation Reason Equals" at bounding box center [902, 427] width 1182 height 69
click at [652, 443] on input at bounding box center [1019, 441] width 851 height 28
type input "Techni"
click at [663, 441] on input "Techni" at bounding box center [1019, 441] width 851 height 28
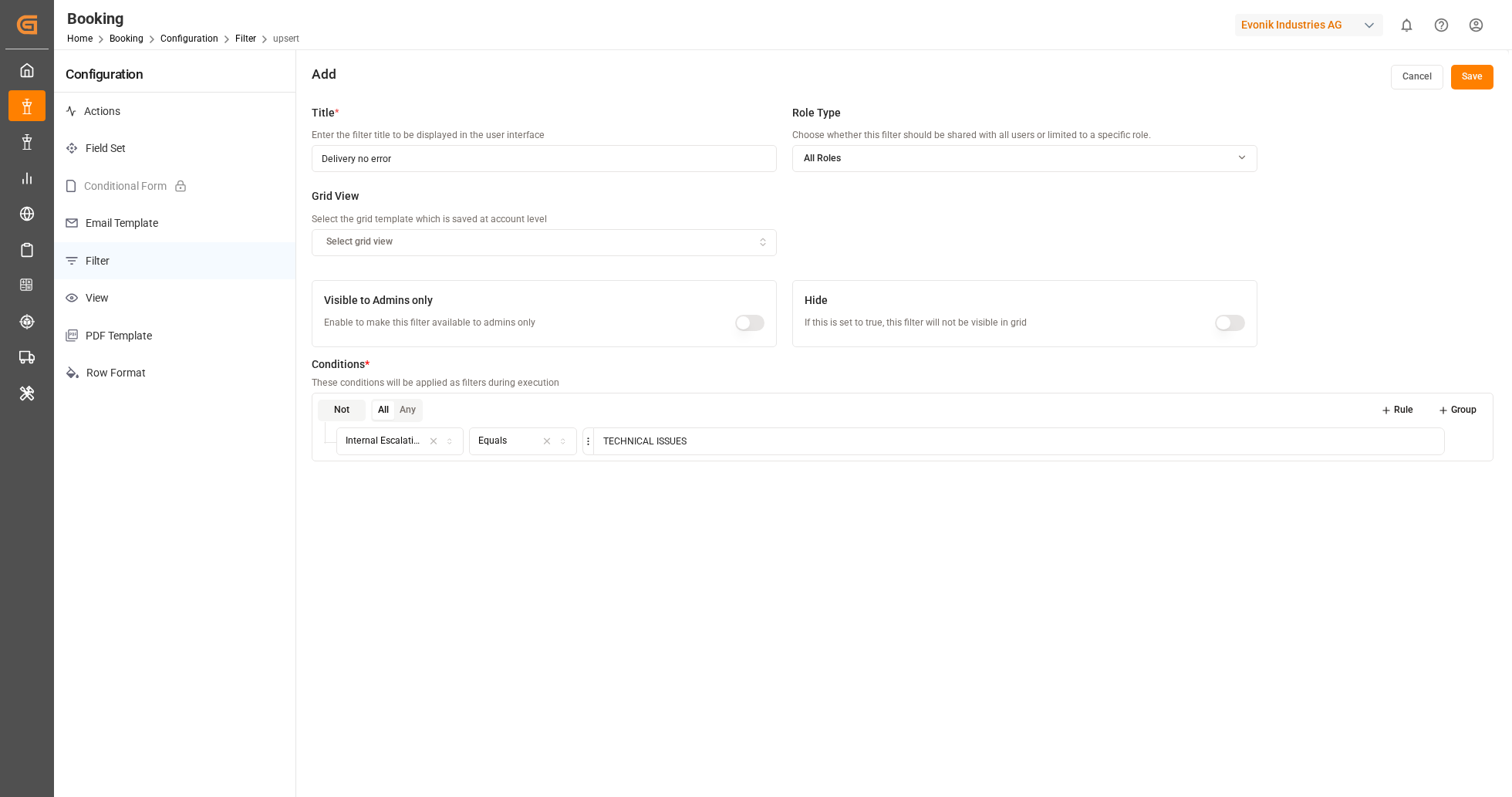
type input "TECHNICAL ISSUES"
click at [748, 504] on div "Title * Enter the filter title to be displayed in the user interface Delivery n…" at bounding box center [902, 495] width 1213 height 797
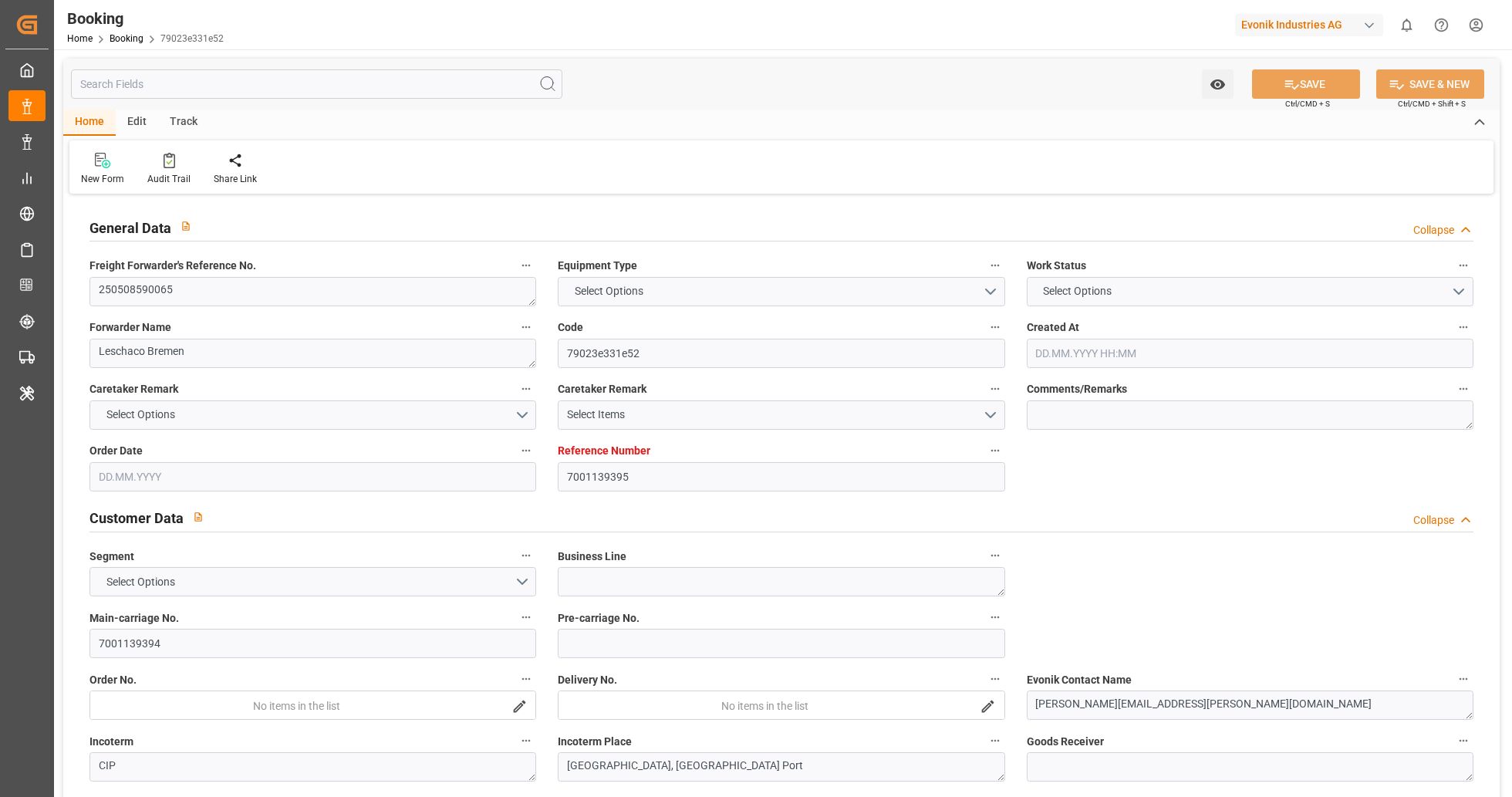
type input "7001139395"
type input "9229843"
type input "Hapag Lloyd"
type input "Hapag Lloyd Aktiengesellschaft"
type input "NLRTM"
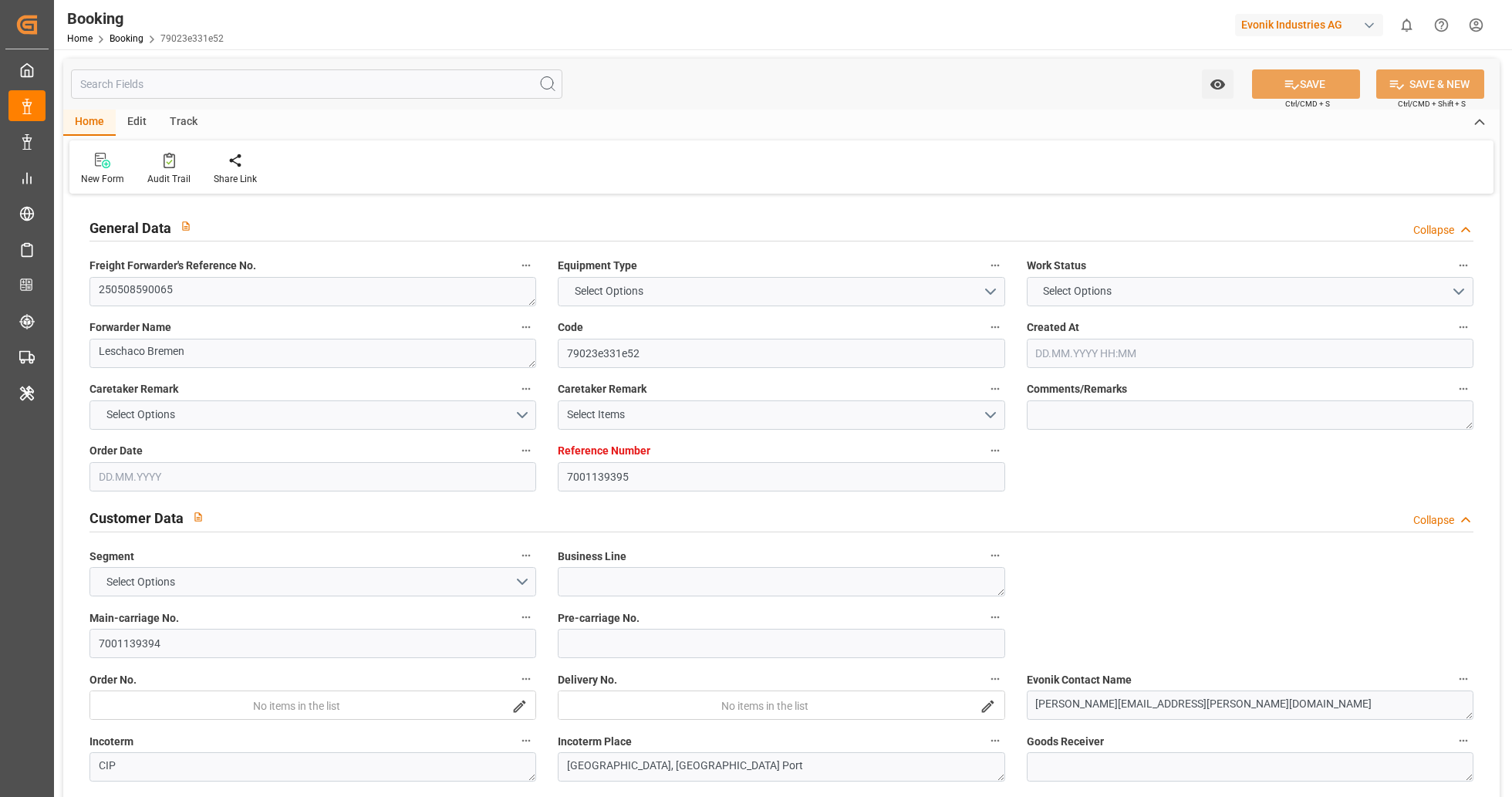
type input "USCHS"
type input "8"
type input "0"
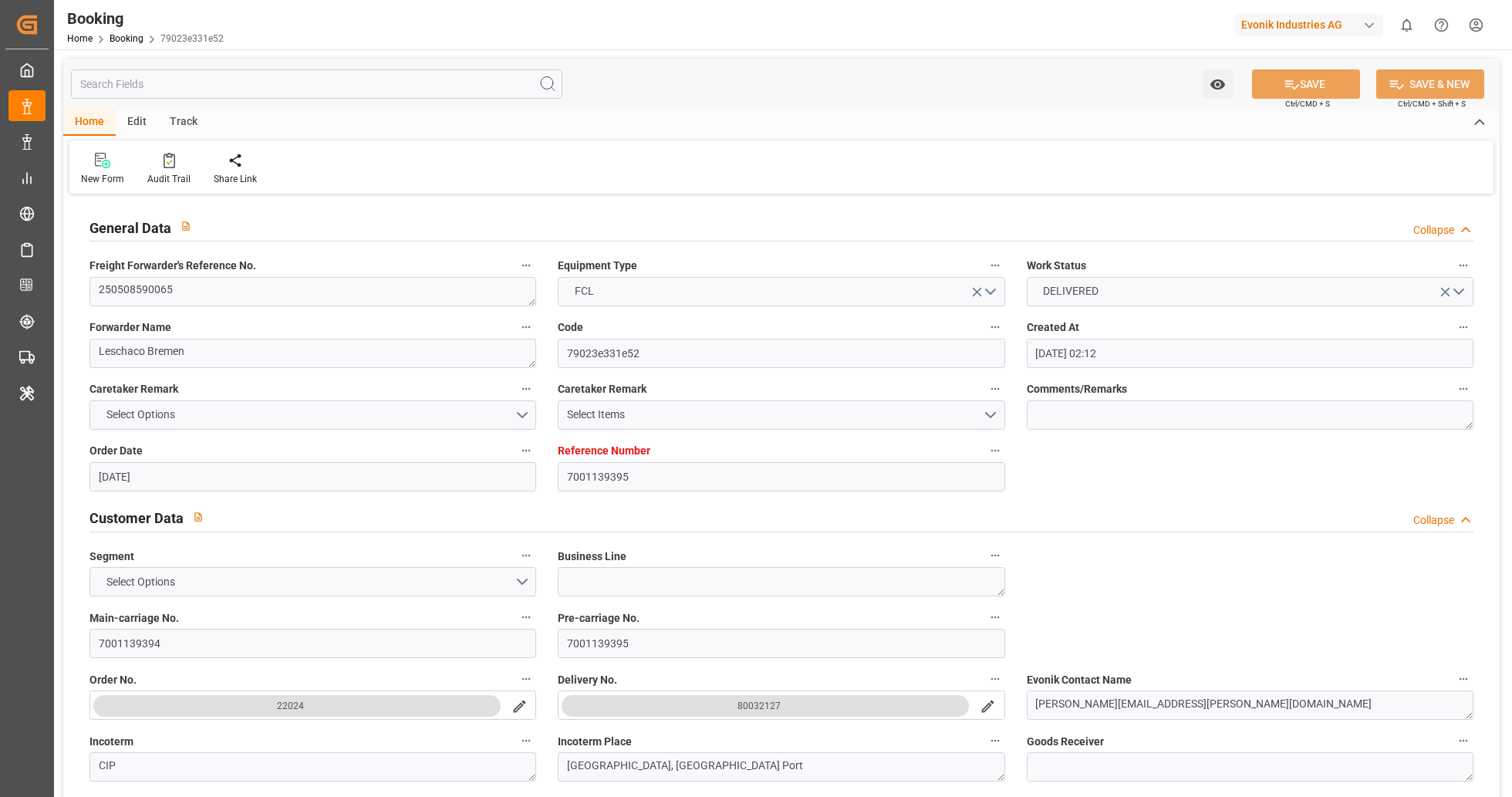
type input "07.10.2025 02:12"
type input "[DATE]"
type input "15.05.2025 00:00"
type input "24.05.2025 00:00"
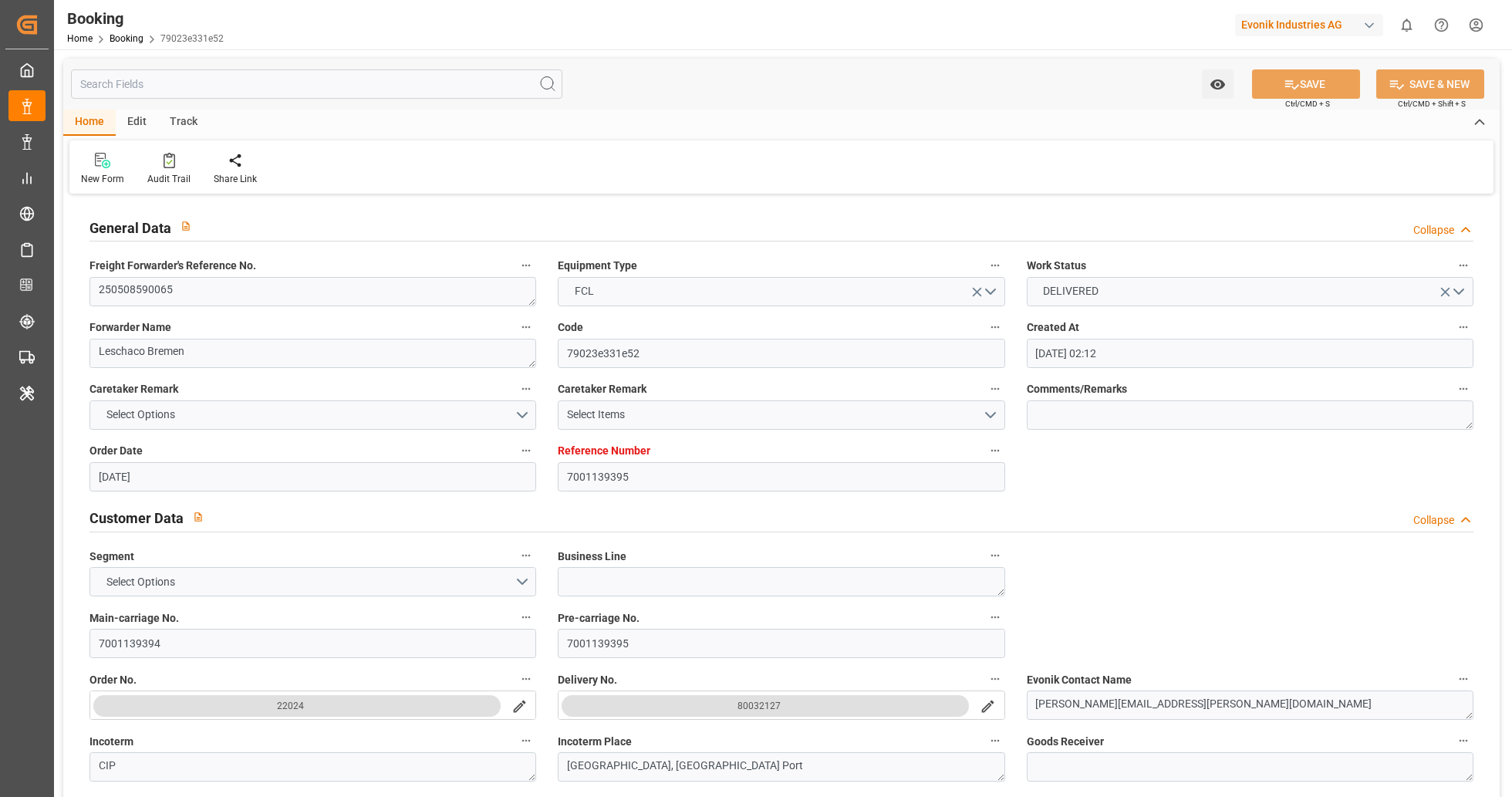
type input "24.05.2025 00:00"
type input "25.05.2025 00:00"
type input "21.05.2025 00:00"
type input "02.06.2025 00:00"
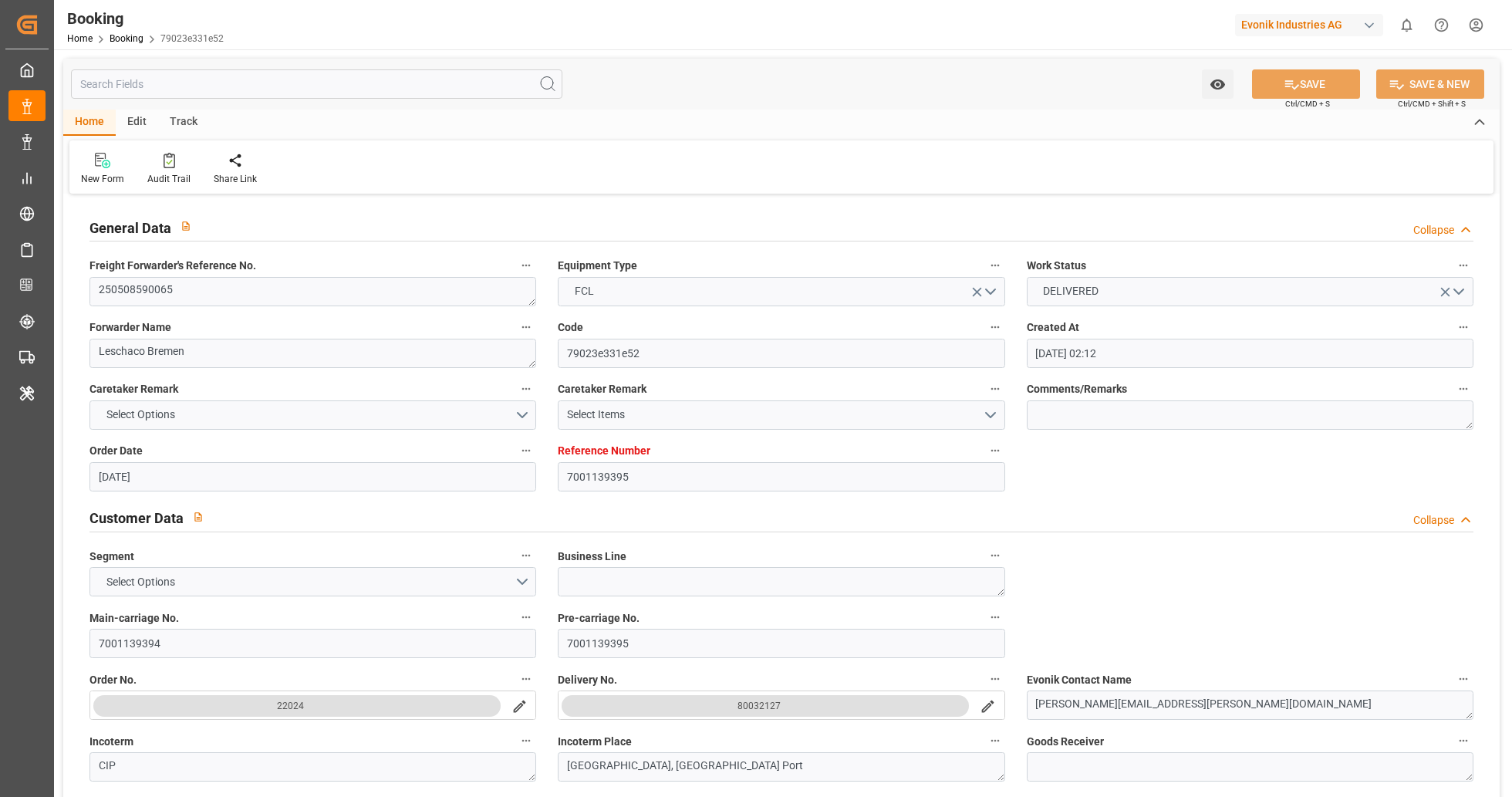
type input "02.06.2025 00:00"
type input "04.06.2025 00:00"
type input "07.10.2025 06:43"
click at [340, 74] on input "text" at bounding box center [316, 84] width 492 height 29
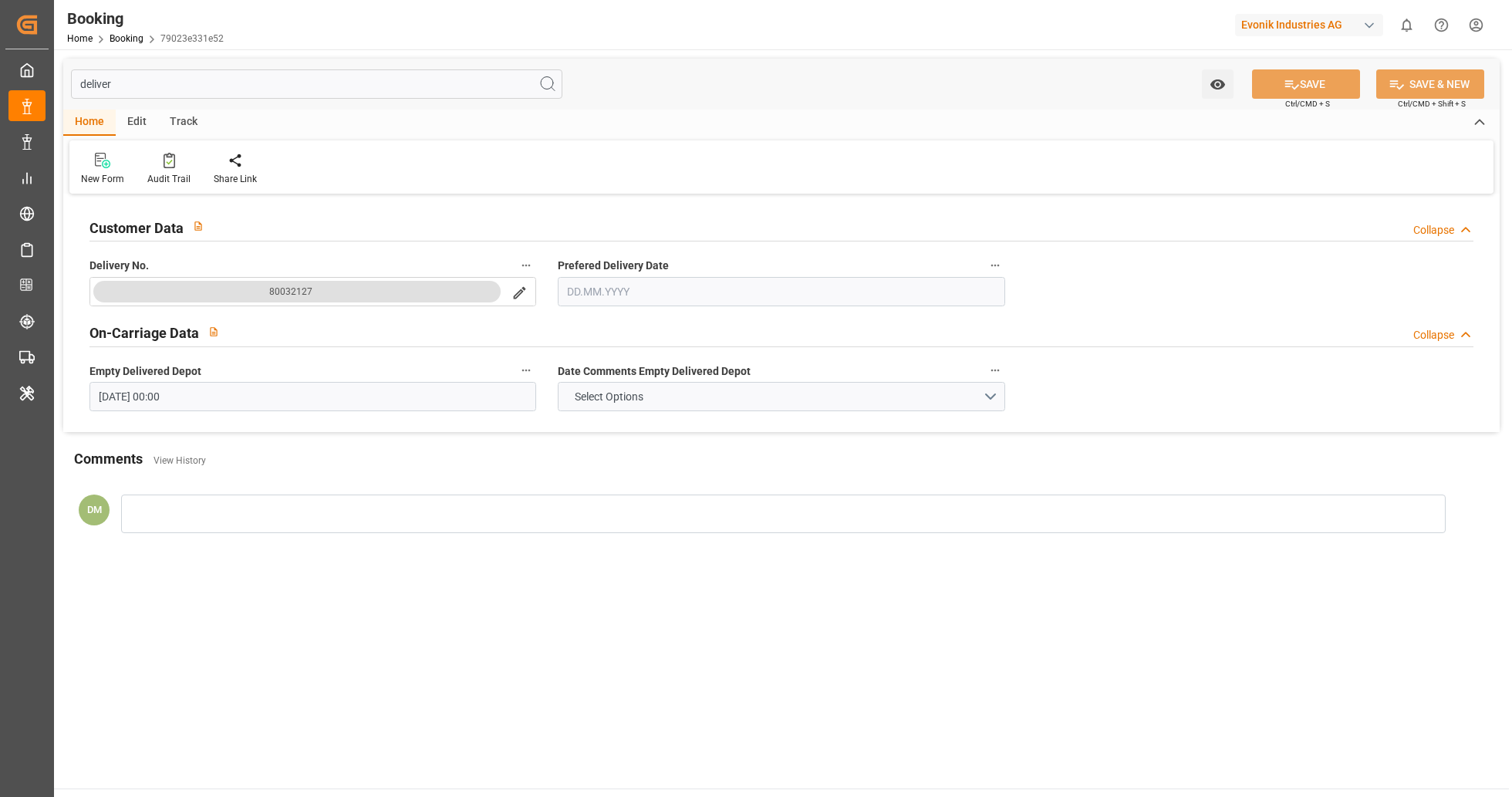
type input "deliver"
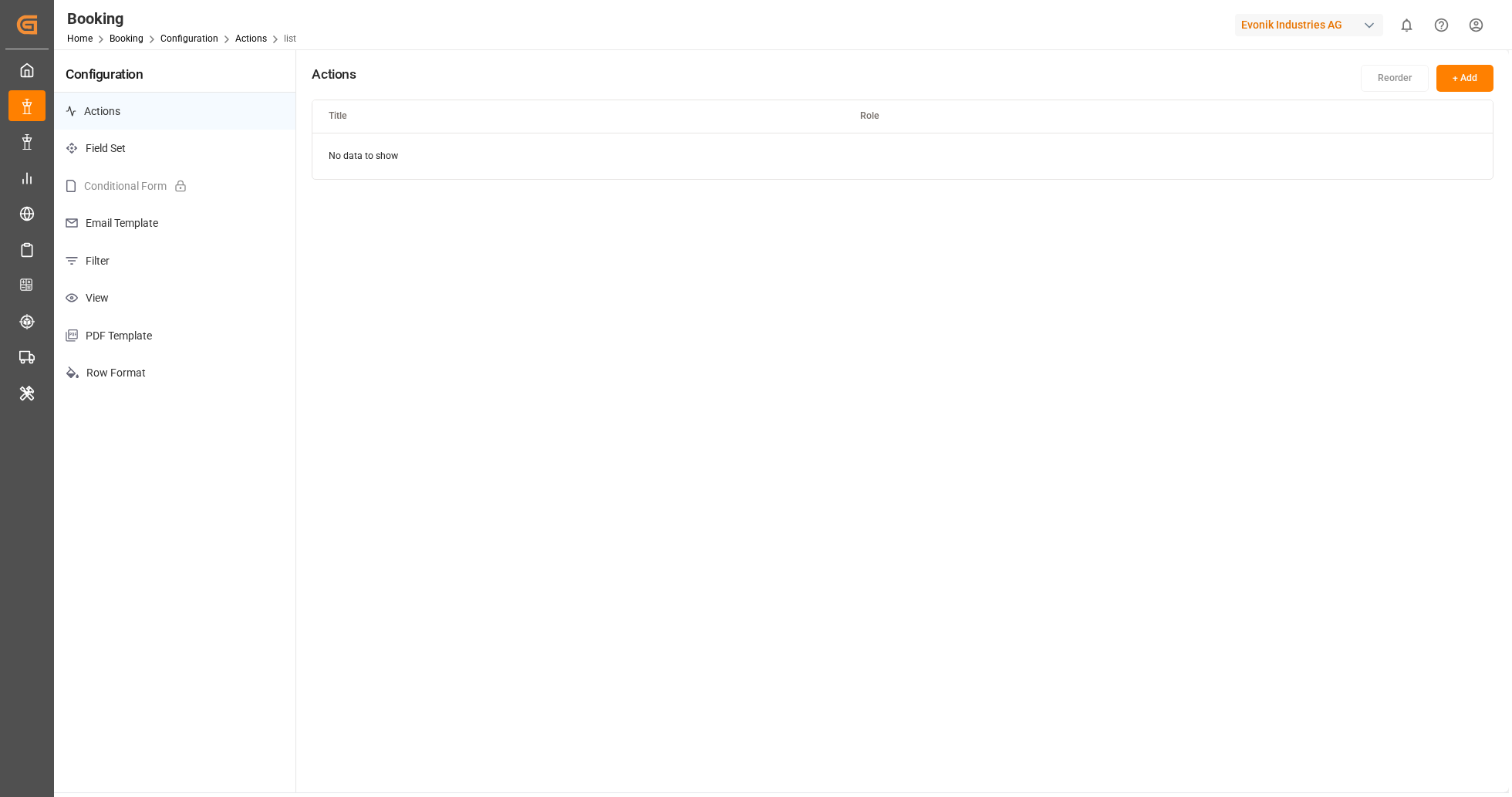
click at [167, 270] on p "Filter" at bounding box center [174, 262] width 242 height 38
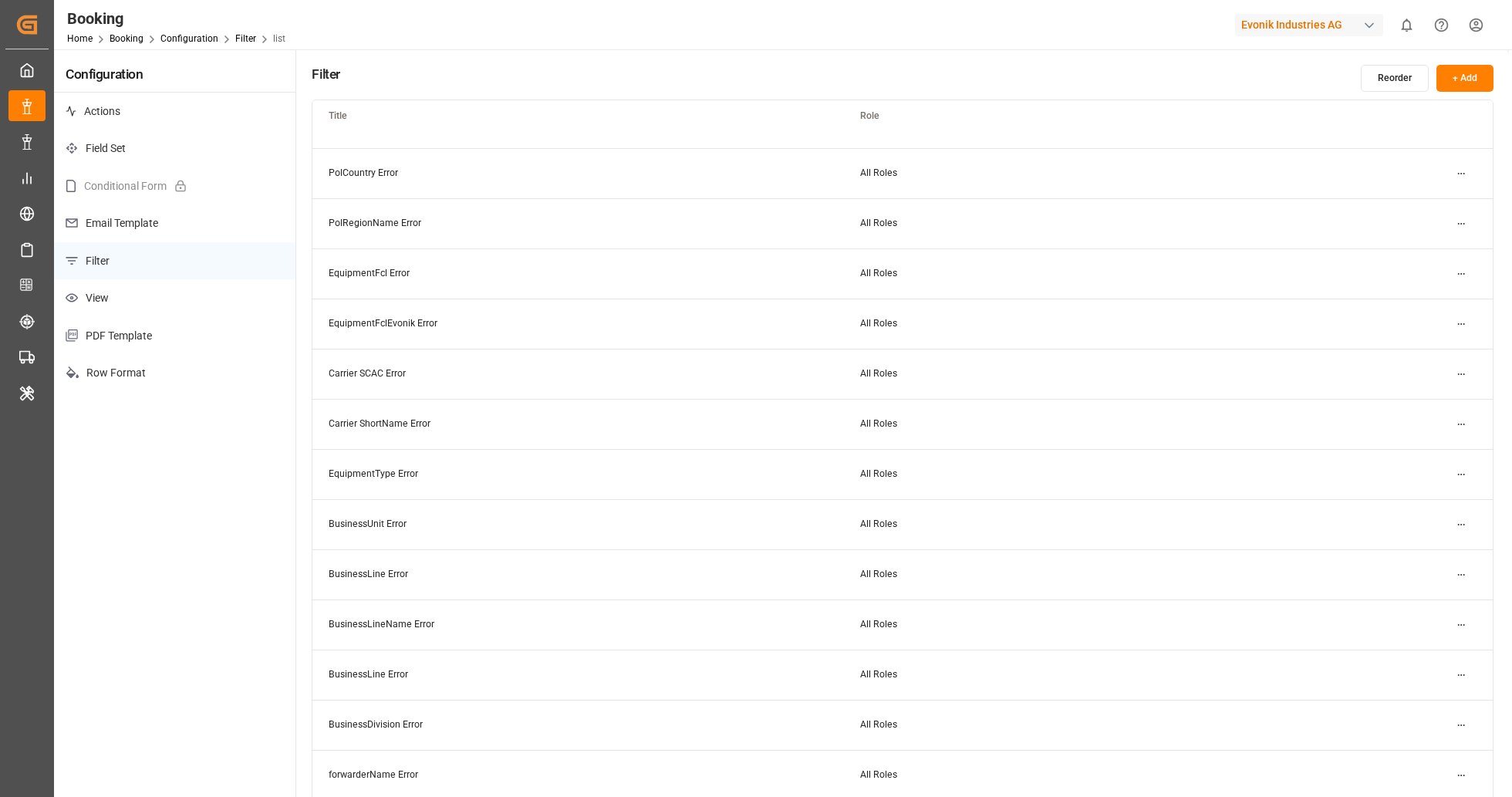
scroll to position [1789, 0]
click at [1467, 176] on html "Created by potrace 1.15, written by Peter Selinger 2001-2017 Created by potrace…" at bounding box center [756, 398] width 1512 height 797
click at [1414, 209] on div "Edit" at bounding box center [1433, 204] width 79 height 22
